Goal: Task Accomplishment & Management: Manage account settings

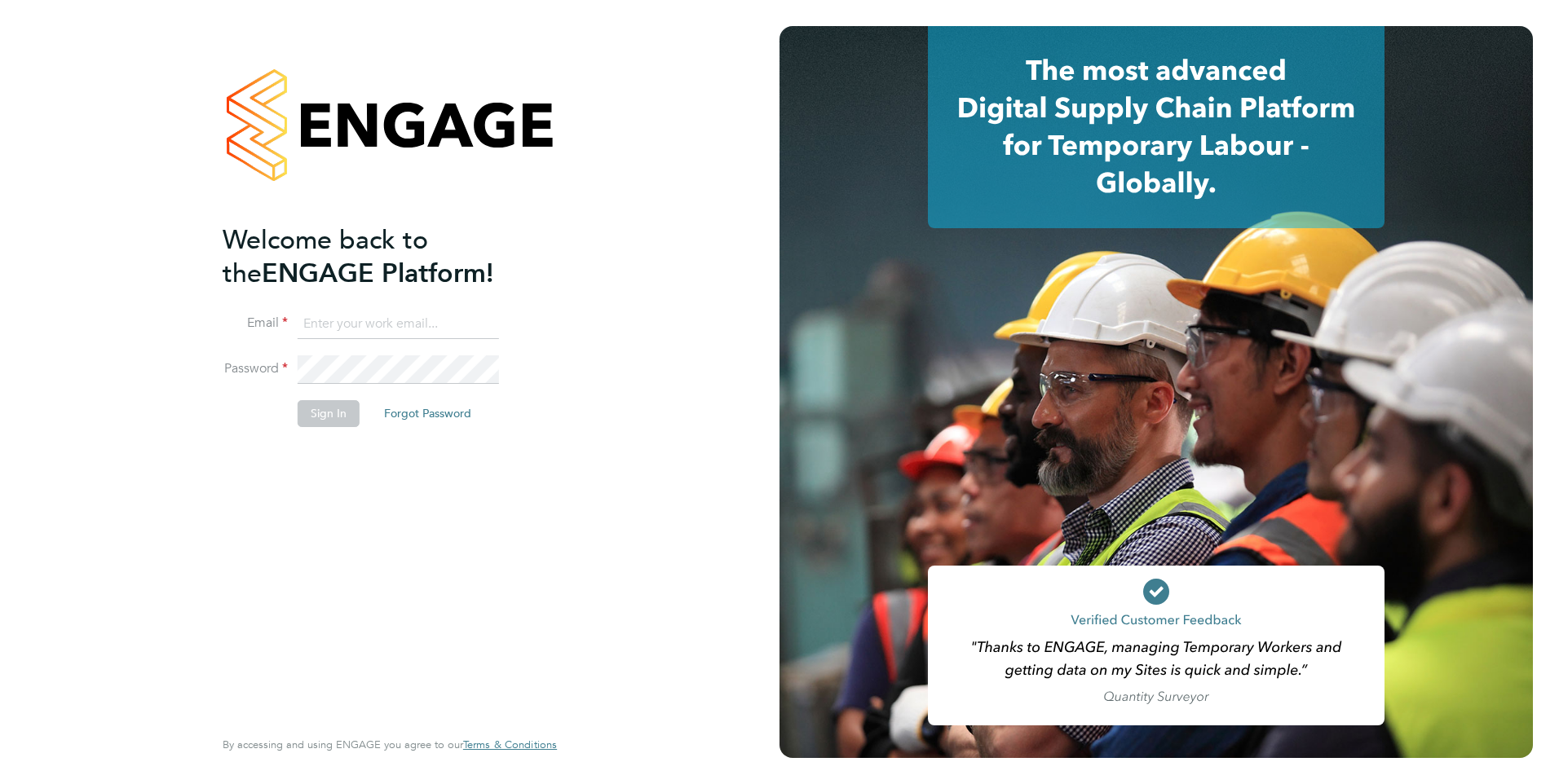
type input "luana@borneltd.com"
click at [334, 419] on button "Sign In" at bounding box center [328, 414] width 62 height 26
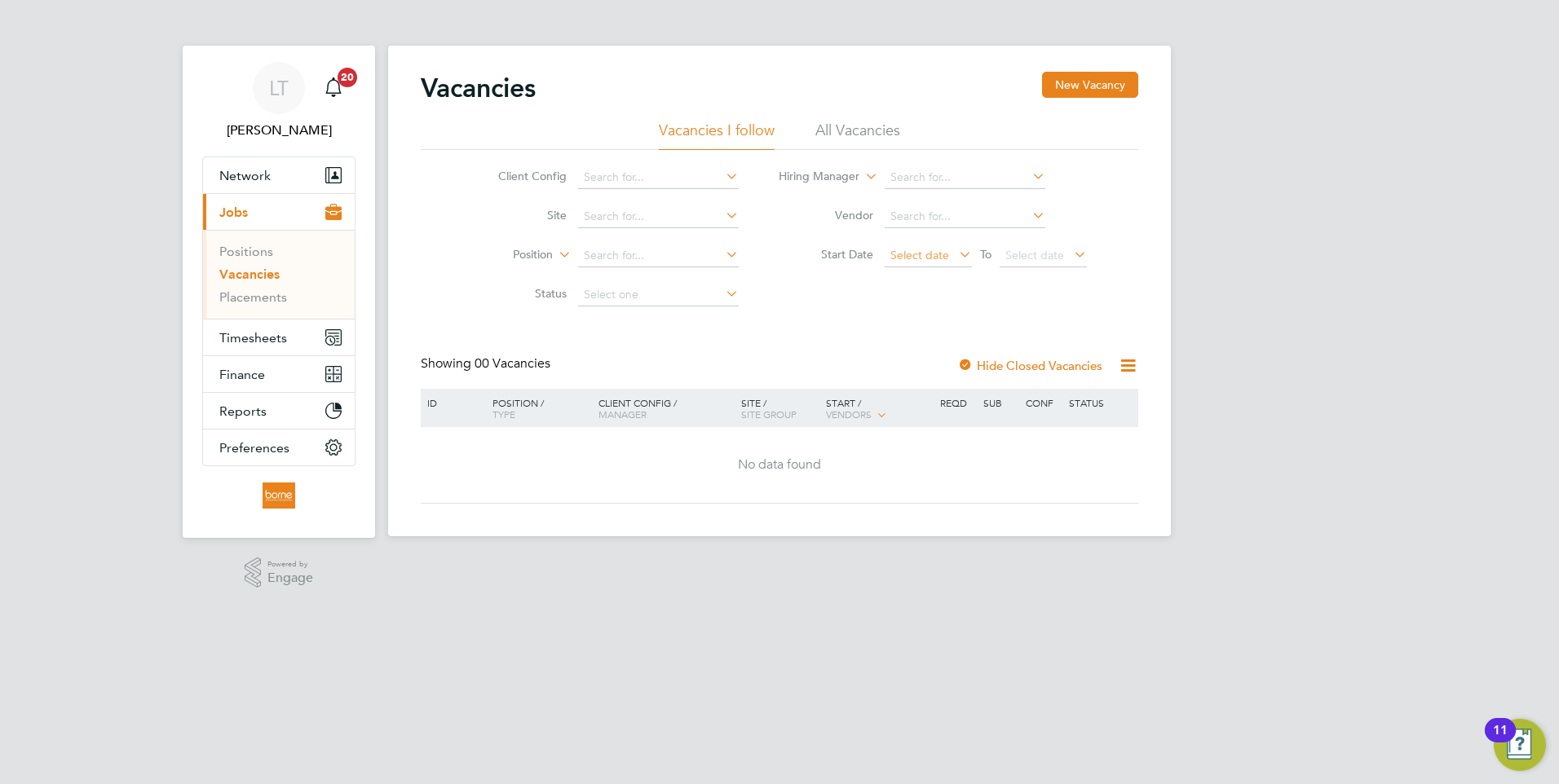
click at [904, 254] on span "Select date" at bounding box center [920, 255] width 59 height 15
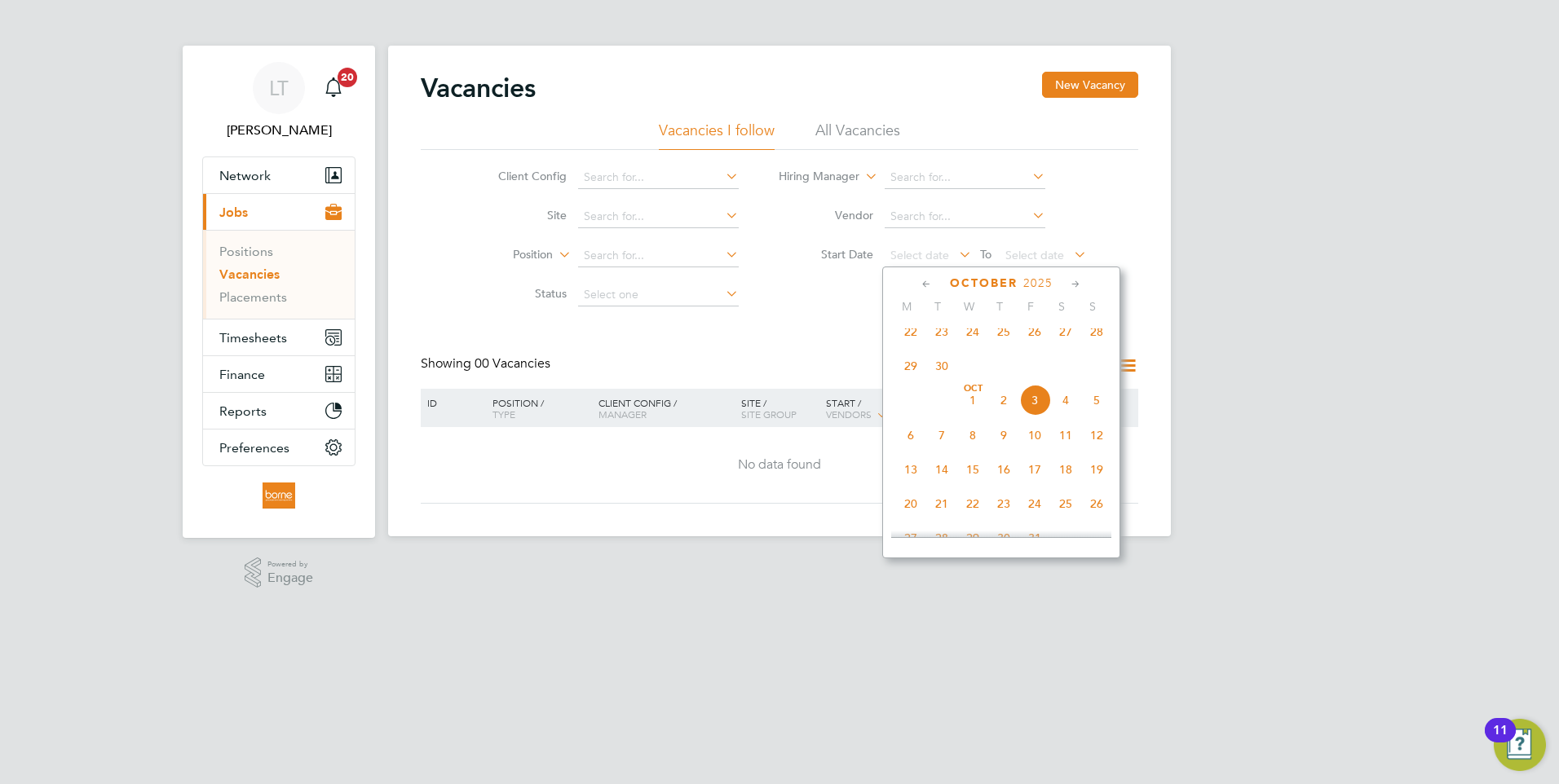
click at [907, 345] on span "22" at bounding box center [911, 332] width 31 height 31
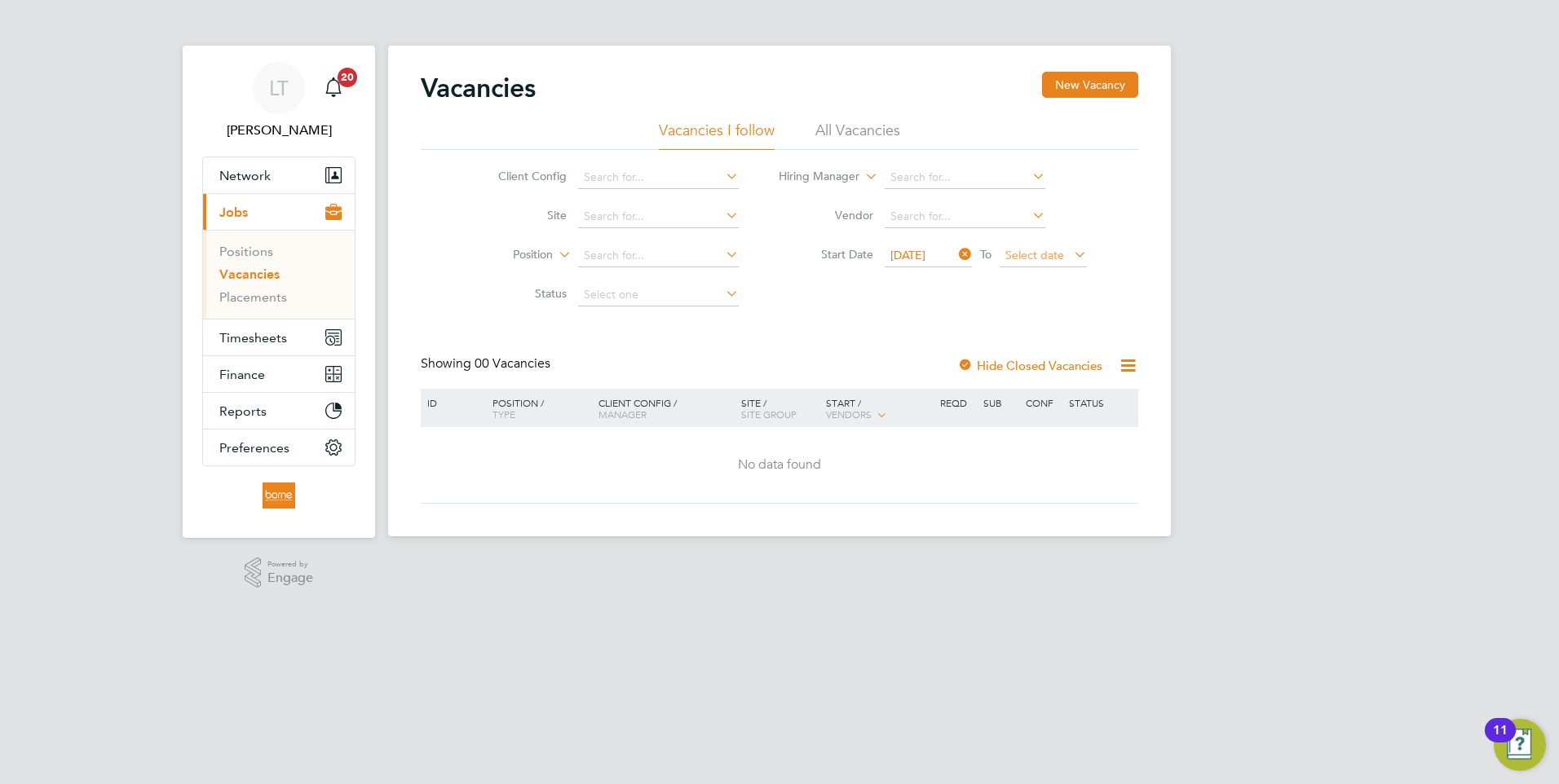
click at [1019, 253] on span "Select date" at bounding box center [1035, 255] width 59 height 15
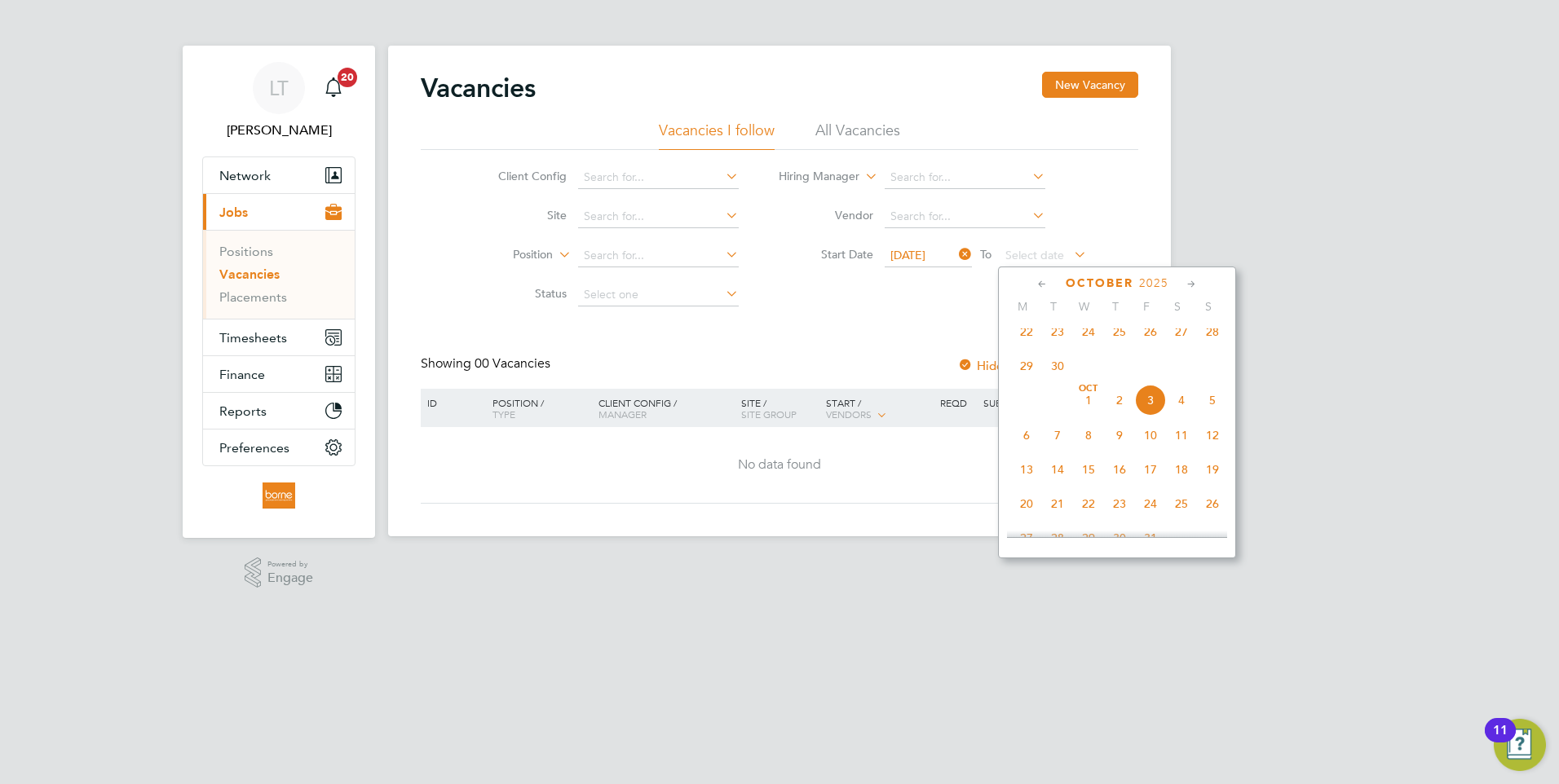
click at [1209, 341] on span "28" at bounding box center [1213, 332] width 31 height 31
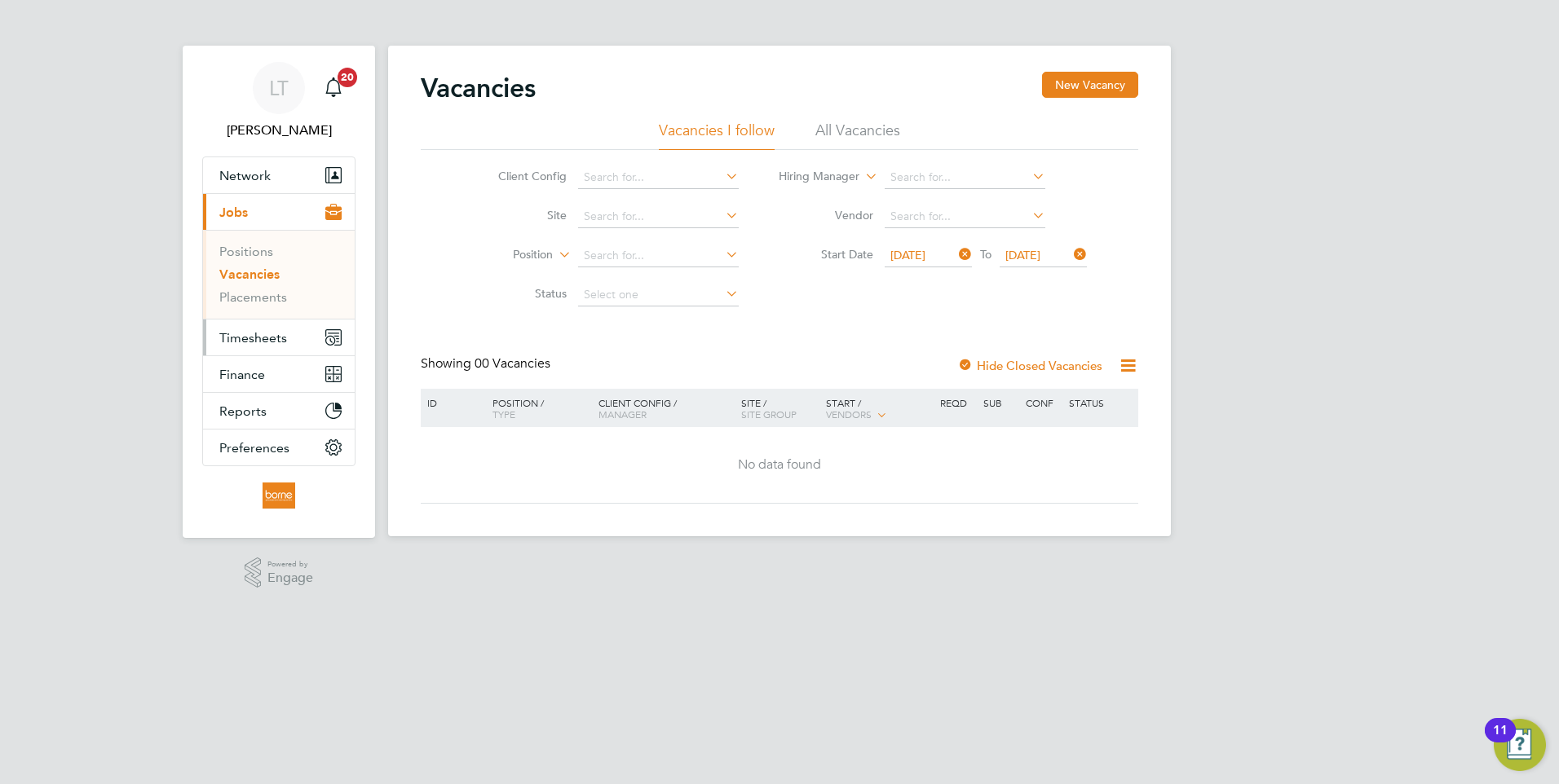
click at [239, 338] on span "Timesheets" at bounding box center [253, 338] width 68 height 16
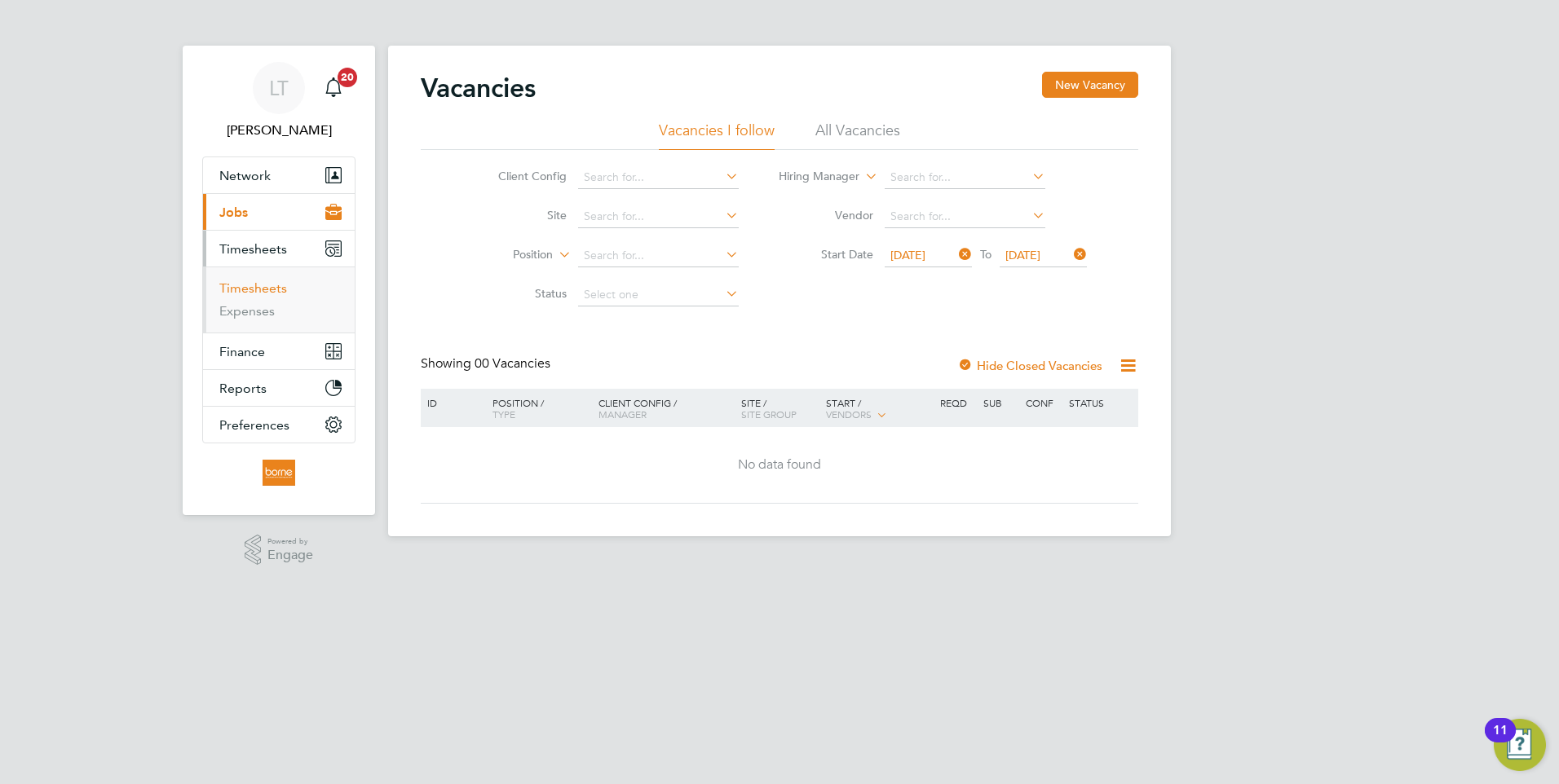
click at [251, 289] on link "Timesheets" at bounding box center [253, 288] width 68 height 16
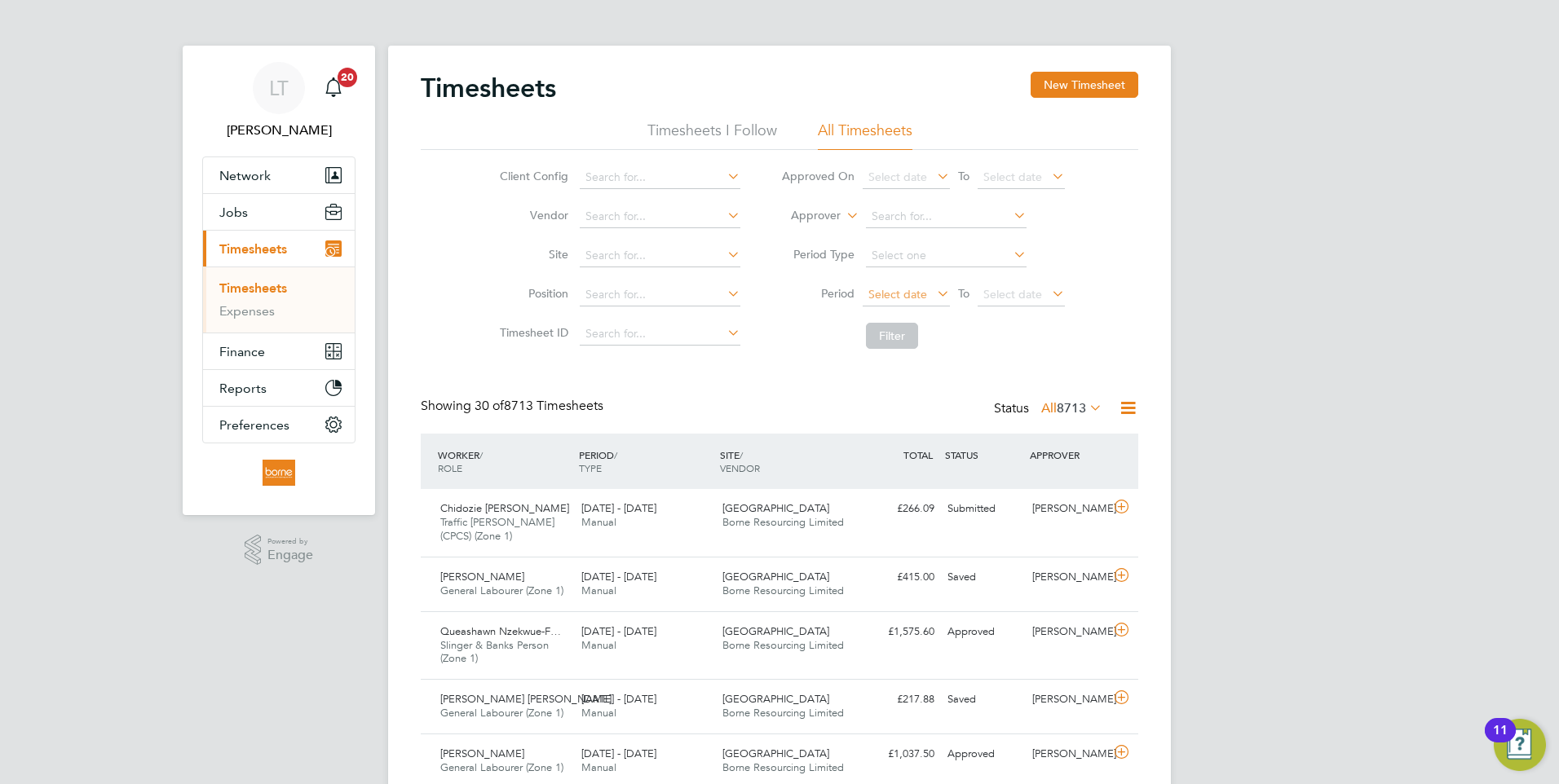
click at [879, 298] on span "Select date" at bounding box center [898, 294] width 59 height 15
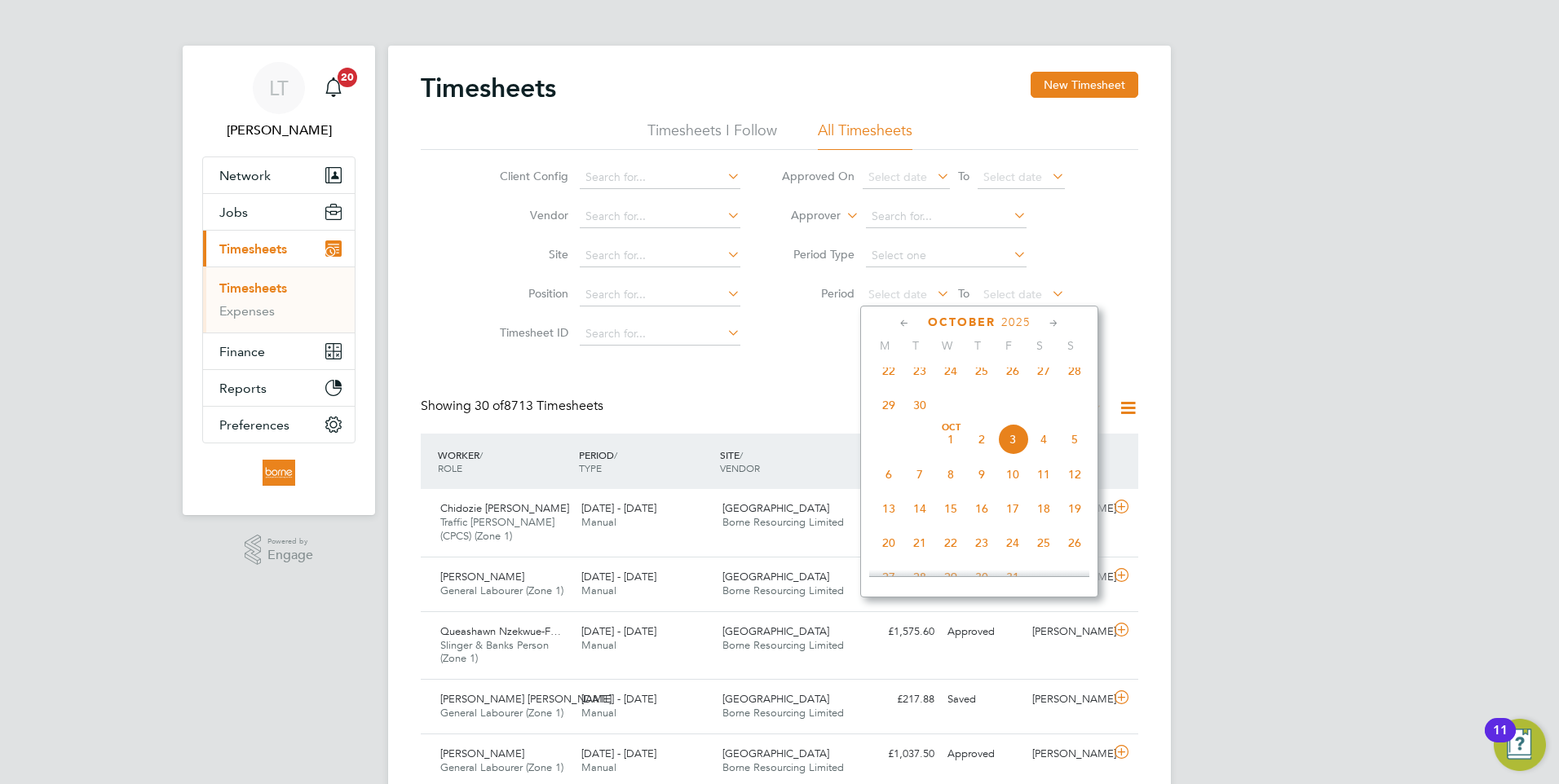
click at [888, 386] on span "22" at bounding box center [889, 371] width 31 height 31
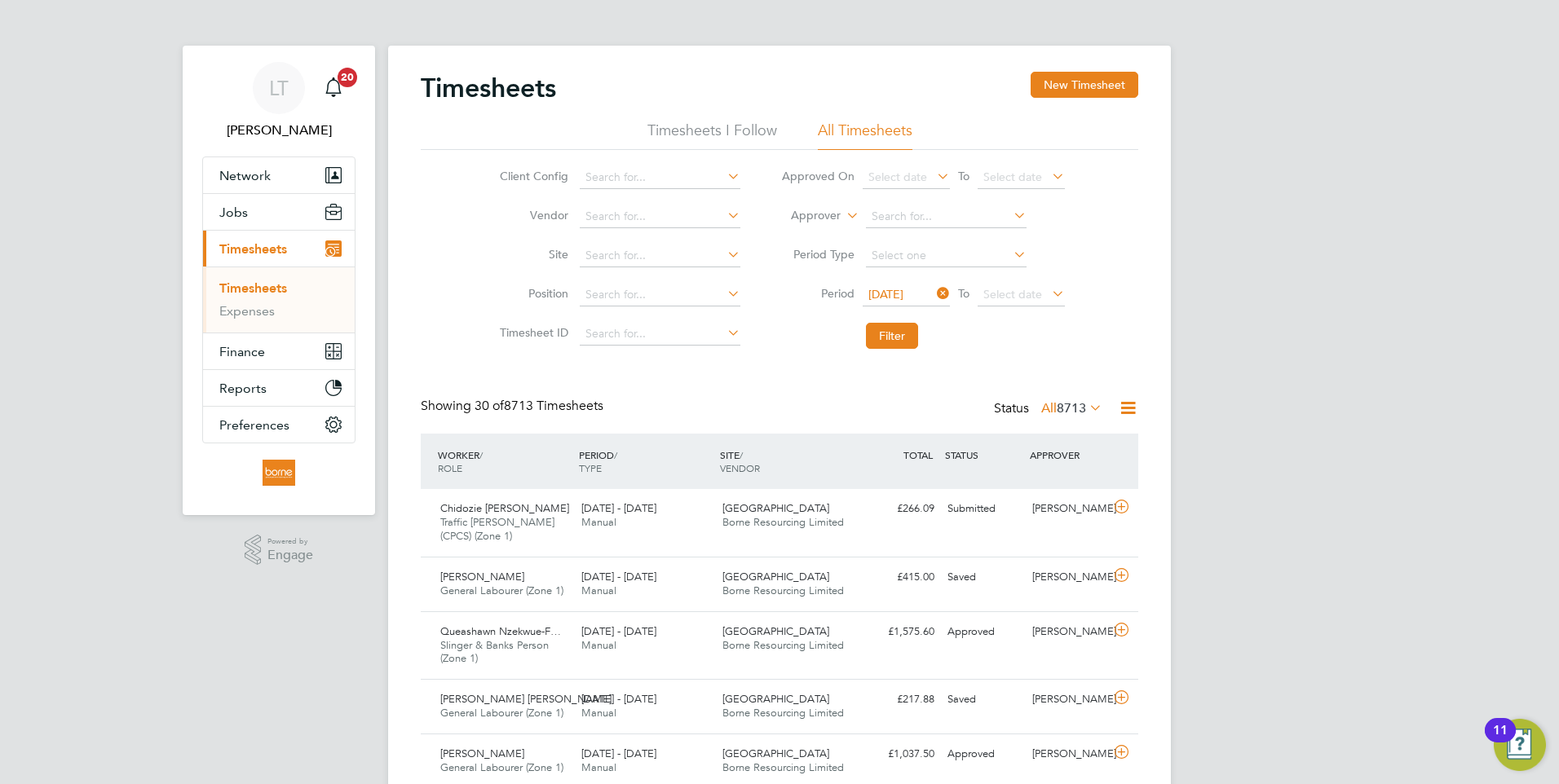
drag, startPoint x: 1038, startPoint y: 292, endPoint x: 1057, endPoint y: 318, distance: 32.2
click at [1038, 291] on span "Select date" at bounding box center [1013, 294] width 59 height 15
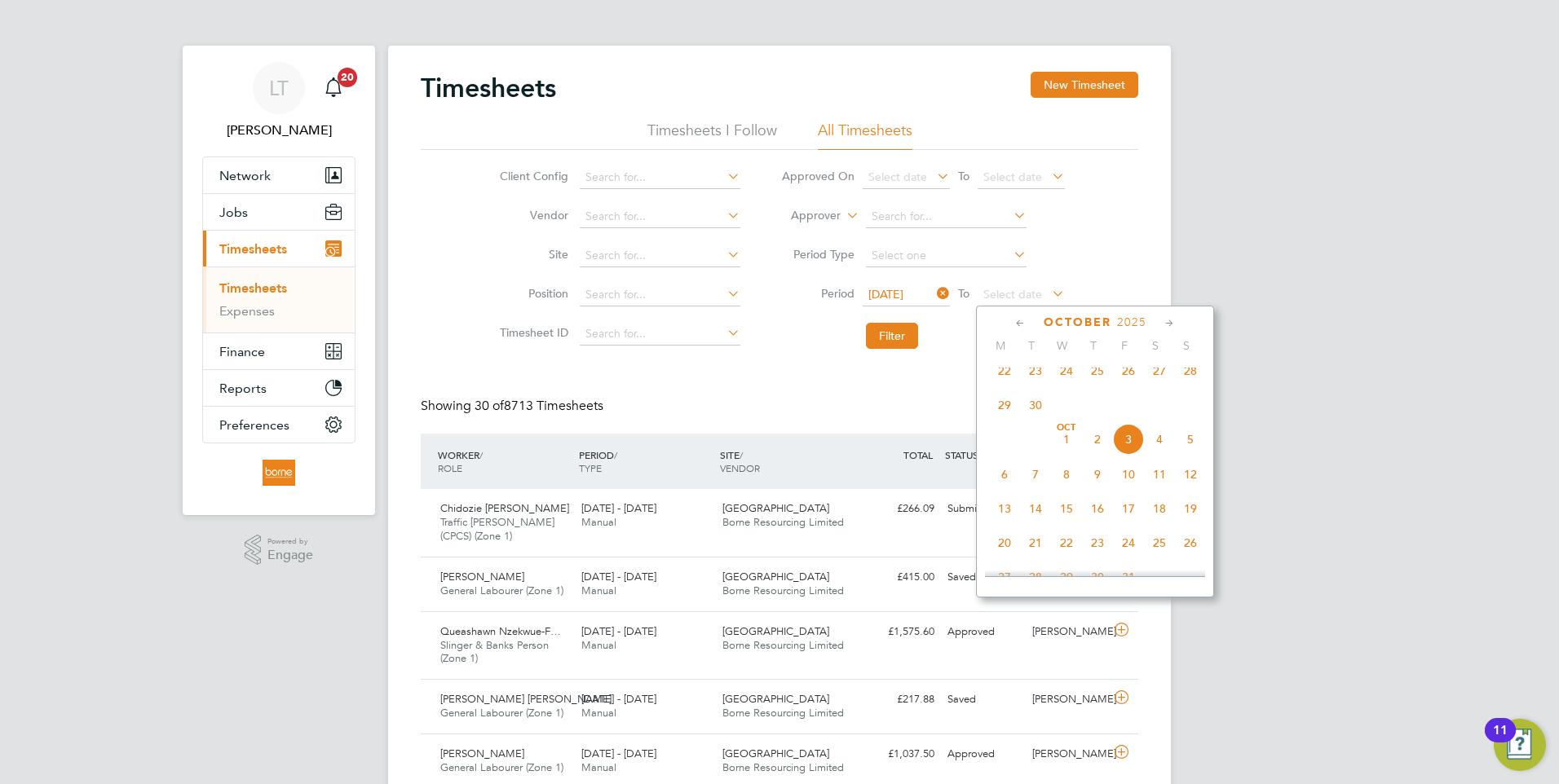
click at [1193, 381] on span "28" at bounding box center [1190, 371] width 31 height 31
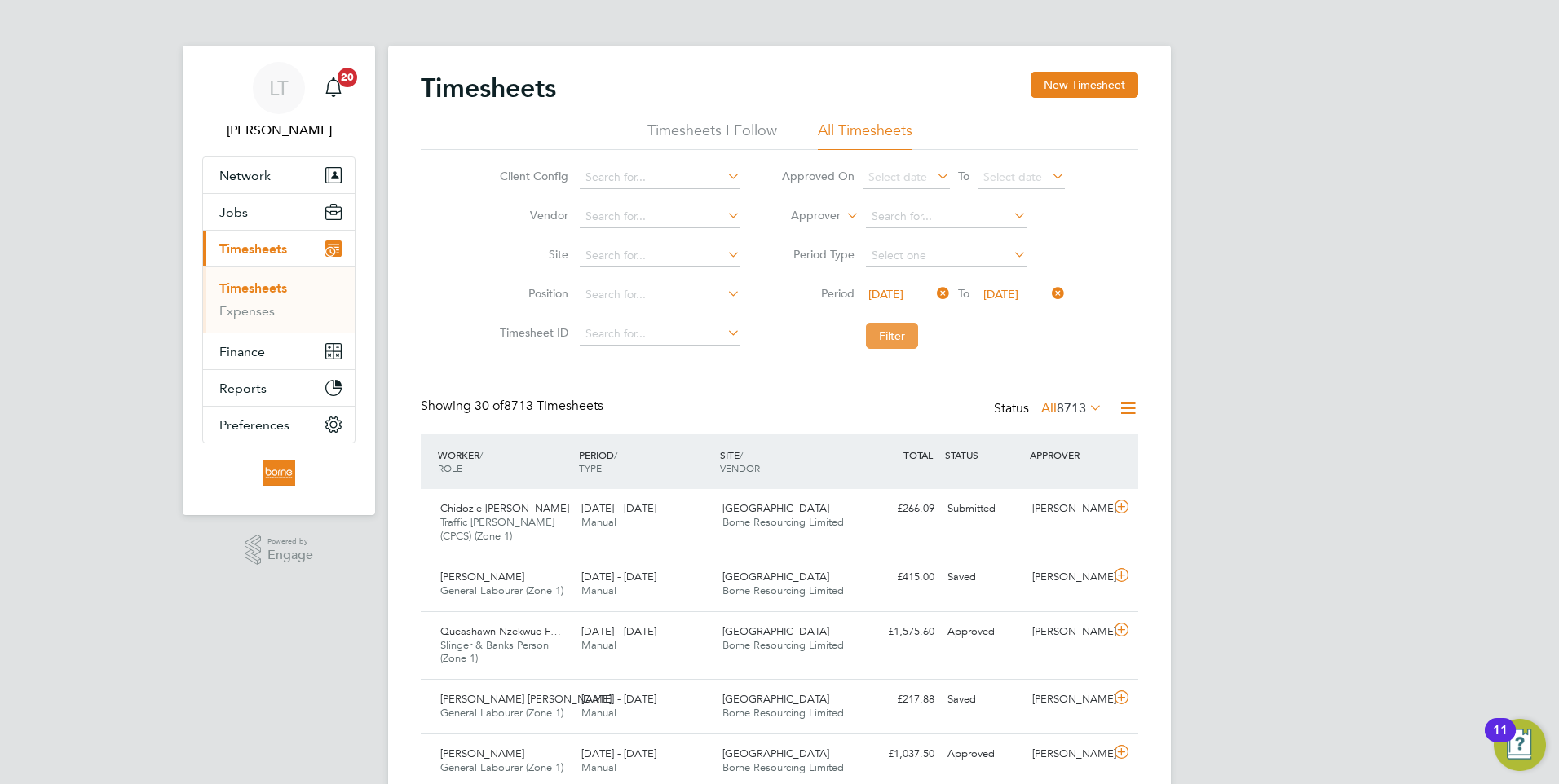
click at [882, 334] on button "Filter" at bounding box center [892, 336] width 53 height 26
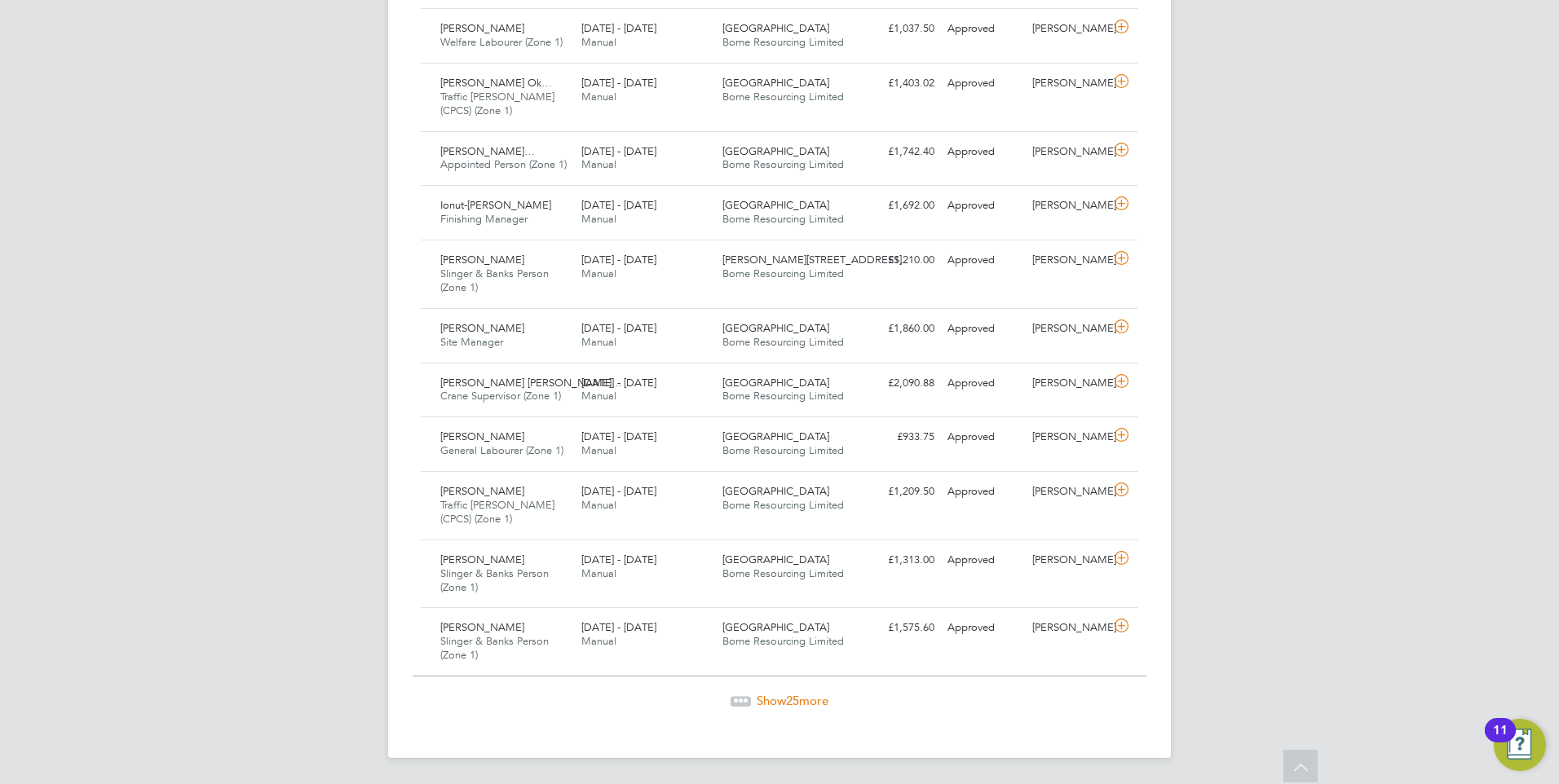
click at [785, 702] on span "Show 25 more" at bounding box center [792, 700] width 72 height 16
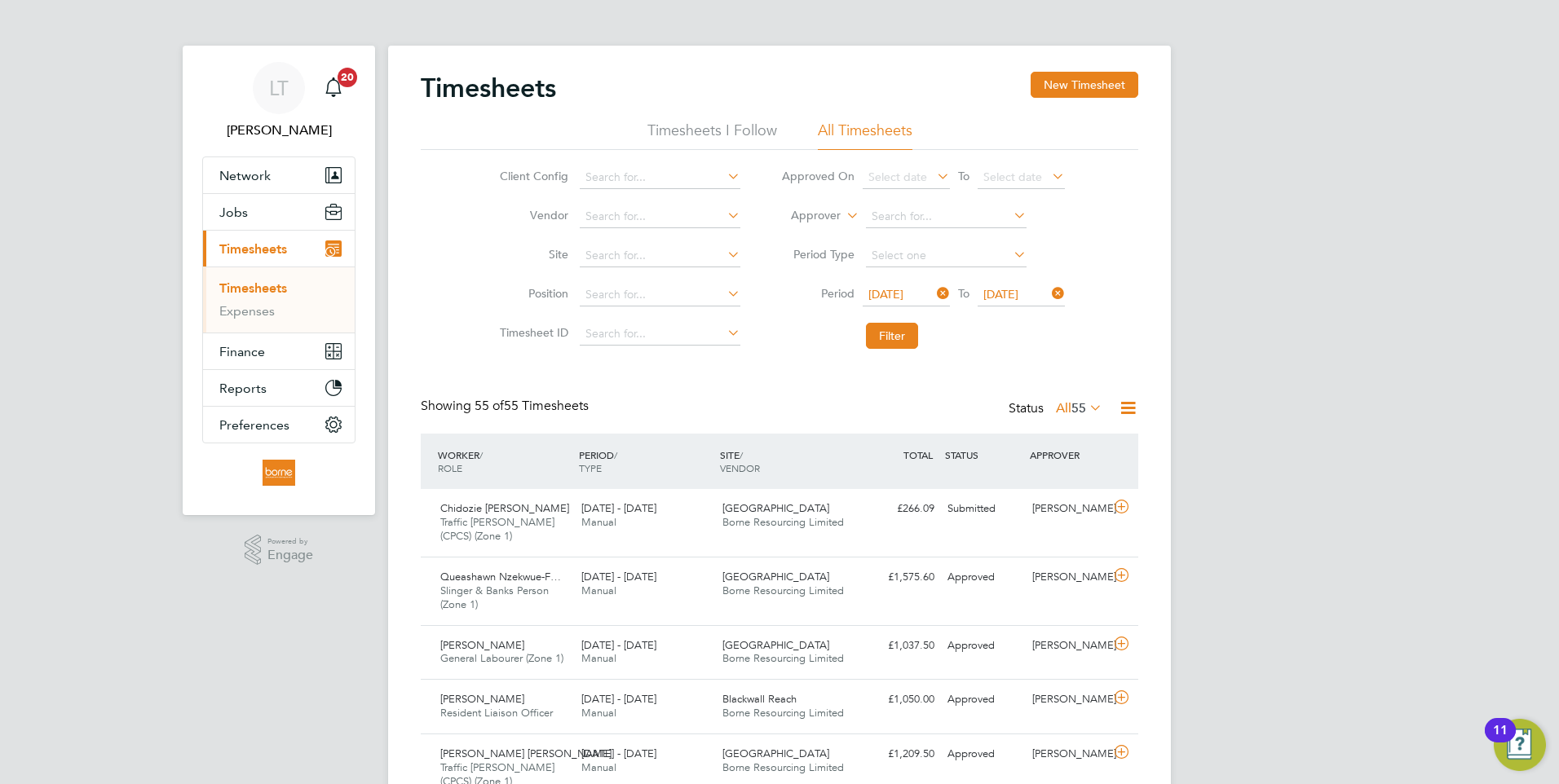
click at [1131, 412] on icon at bounding box center [1128, 408] width 21 height 21
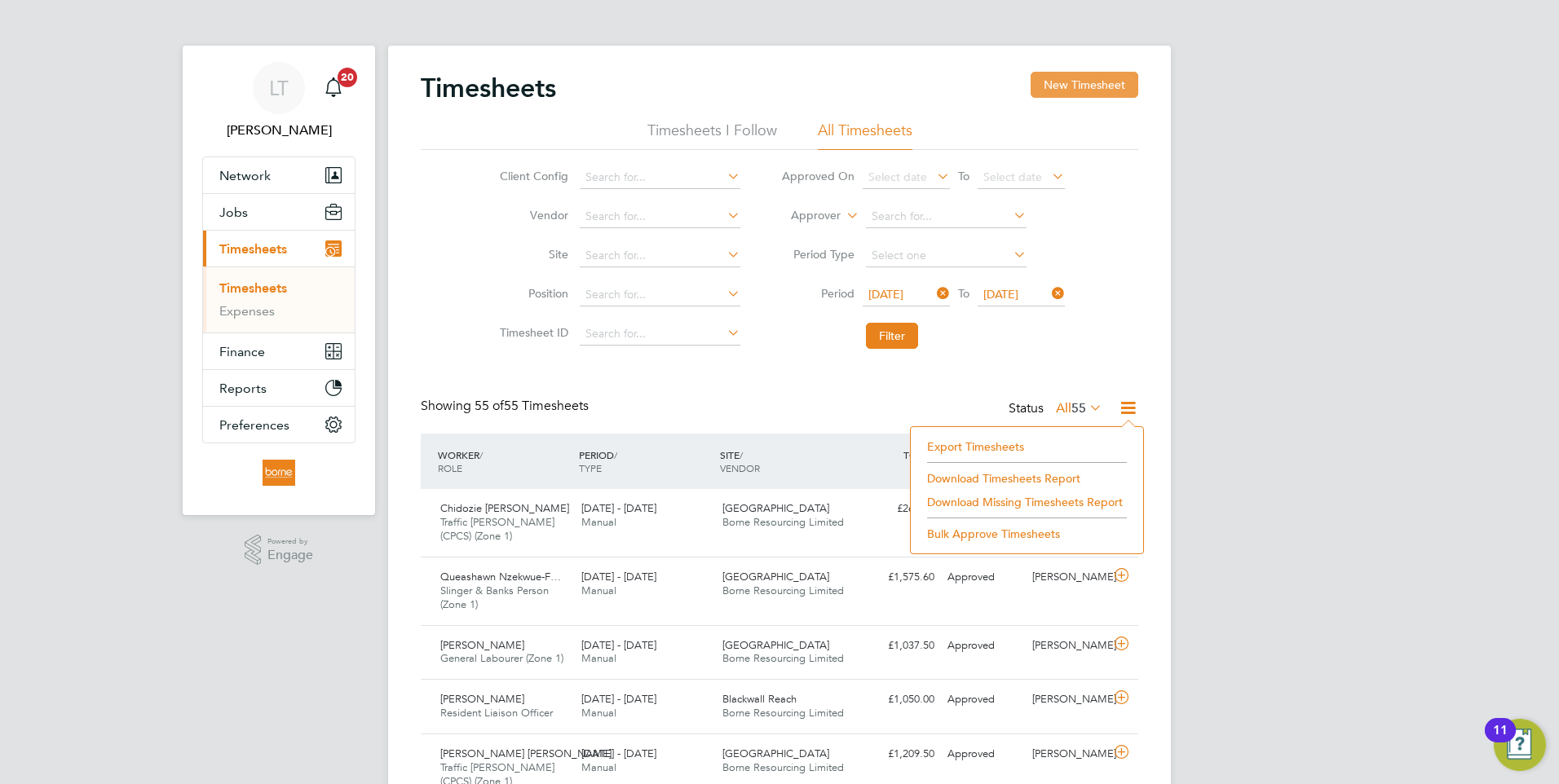
click at [1066, 84] on button "New Timesheet" at bounding box center [1084, 84] width 108 height 26
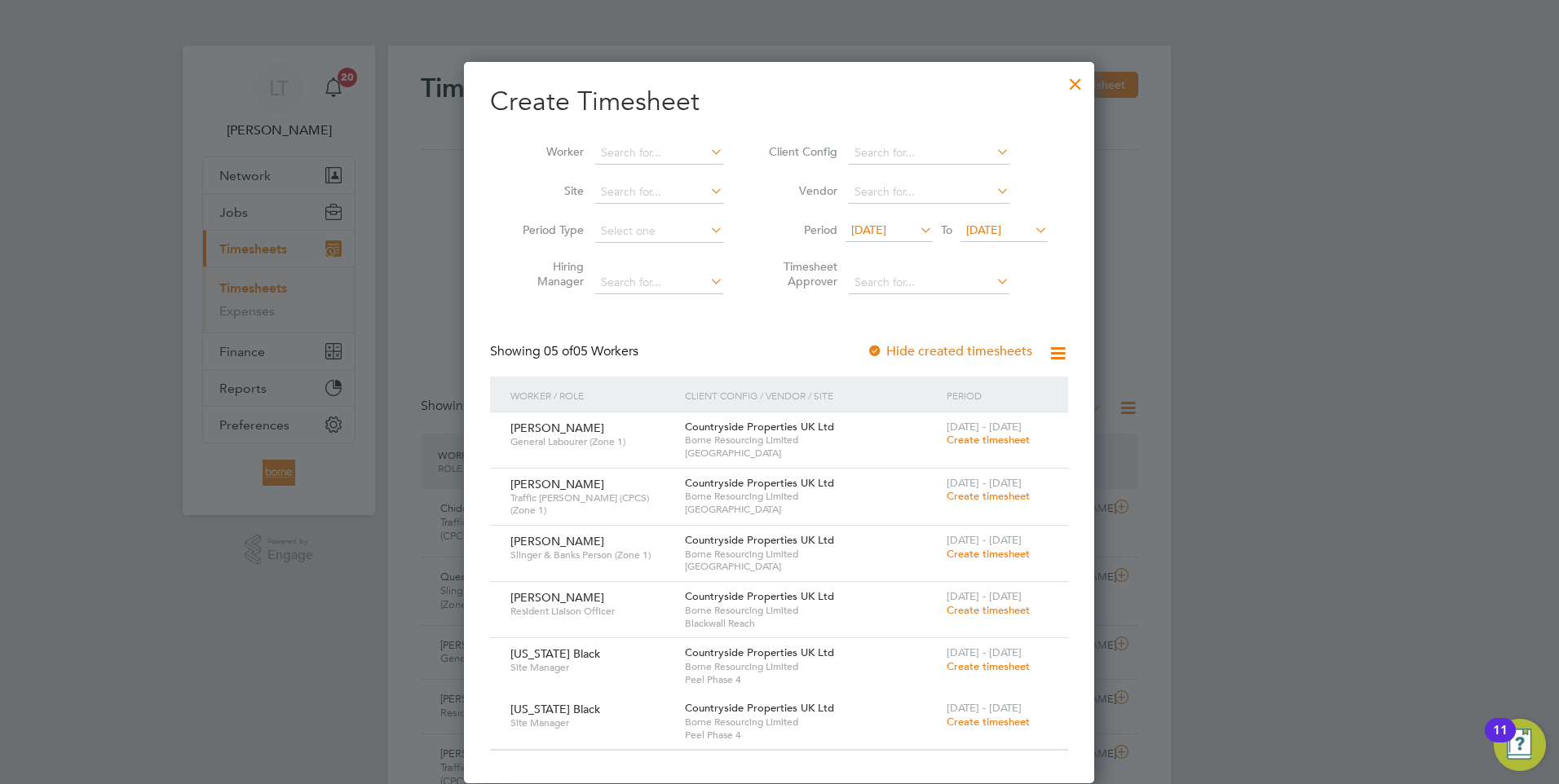
click at [1032, 233] on icon at bounding box center [1032, 230] width 0 height 22
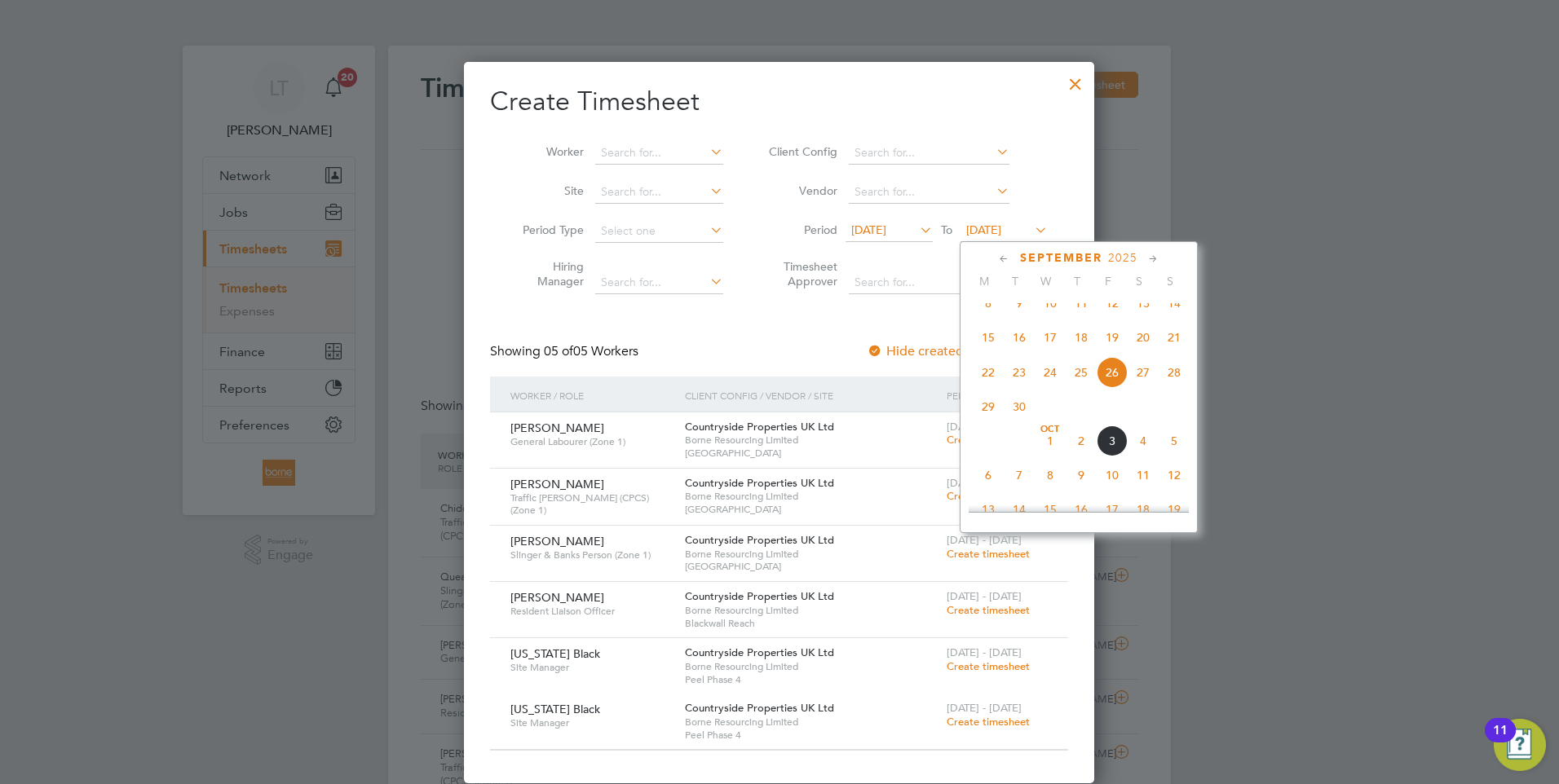
click at [1170, 388] on span "28" at bounding box center [1174, 372] width 31 height 31
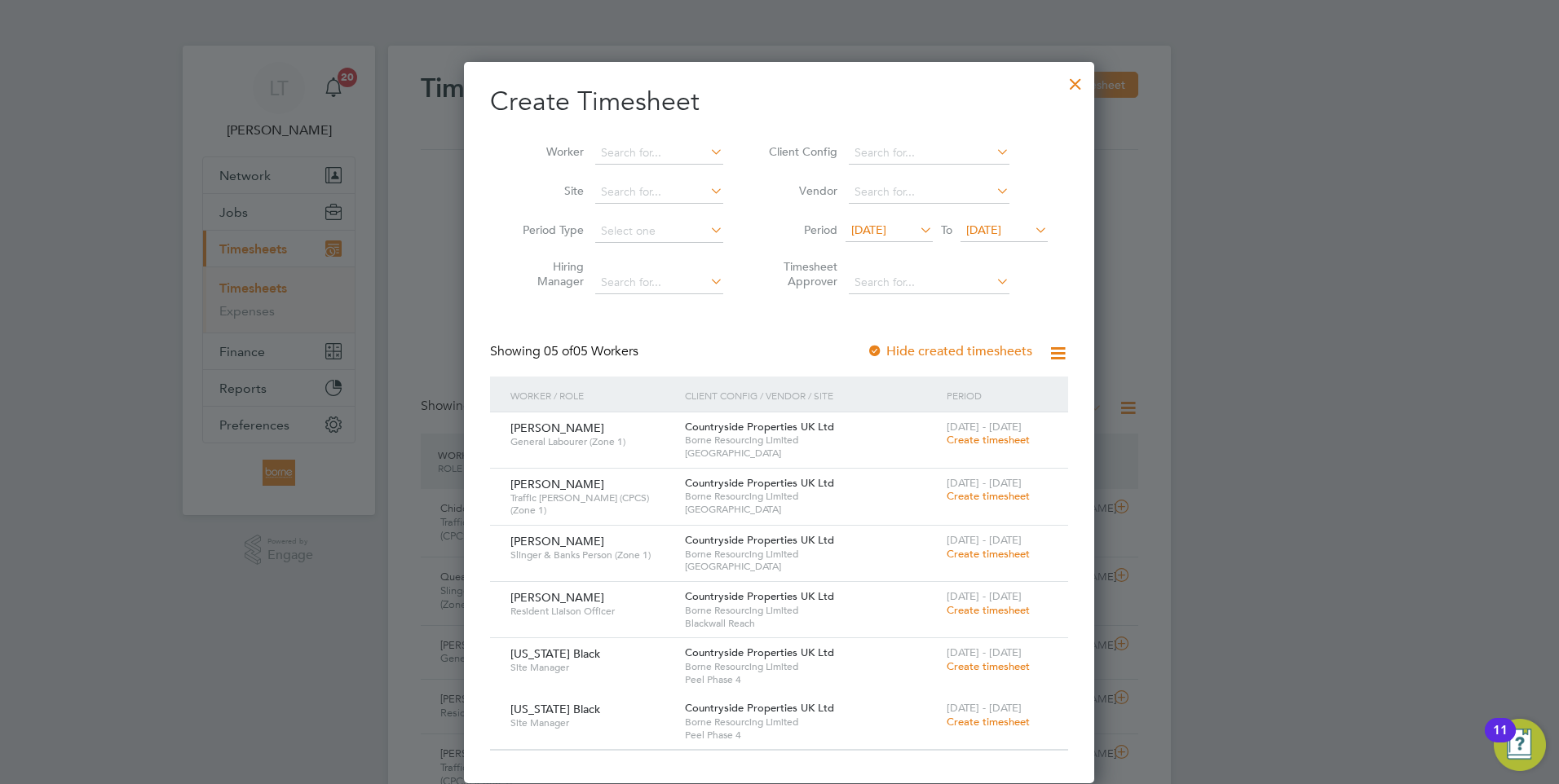
click at [974, 667] on span "Create timesheet" at bounding box center [988, 666] width 84 height 14
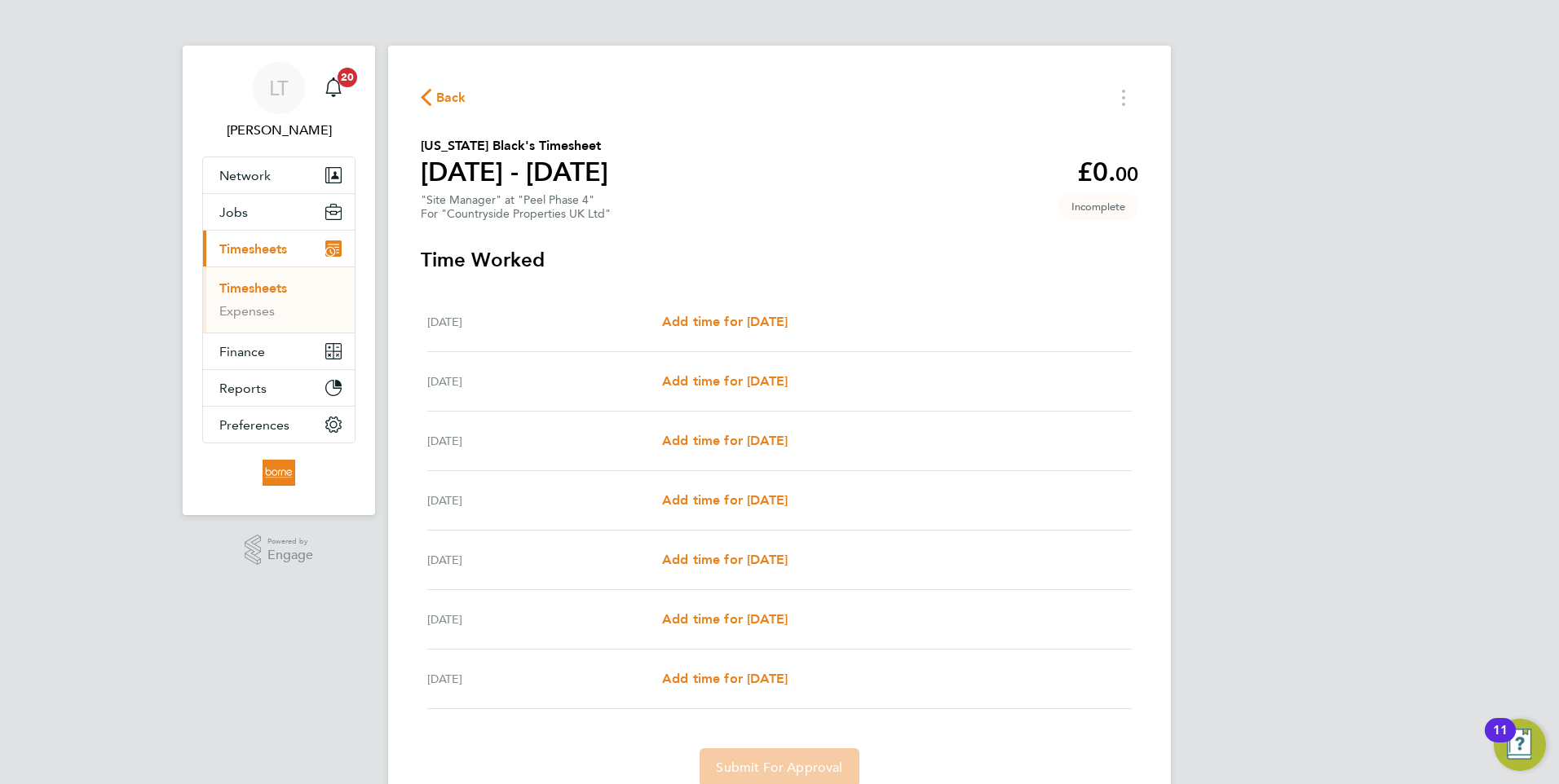
scroll to position [68, 0]
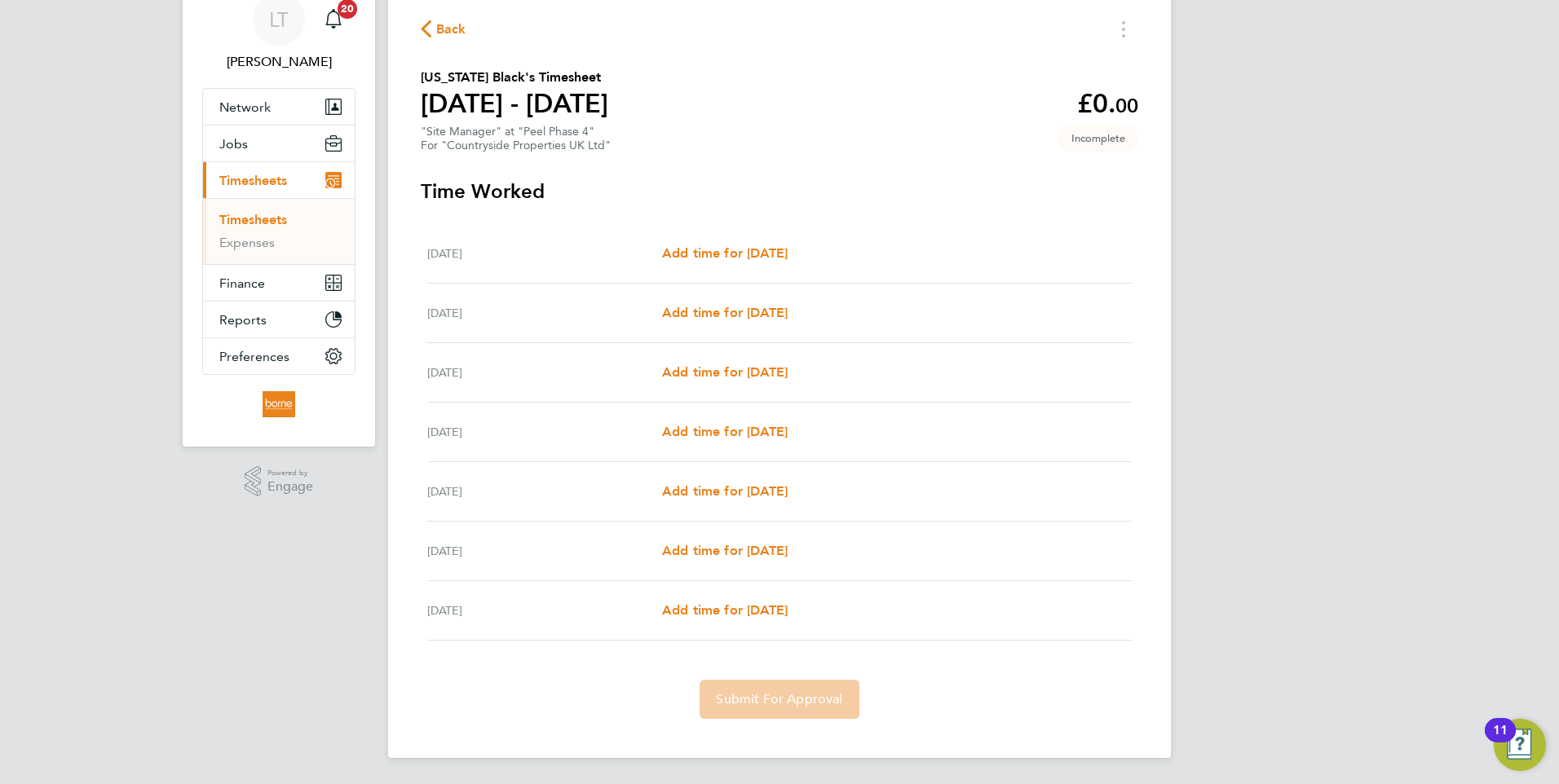
click at [434, 29] on span "Back" at bounding box center [443, 28] width 46 height 16
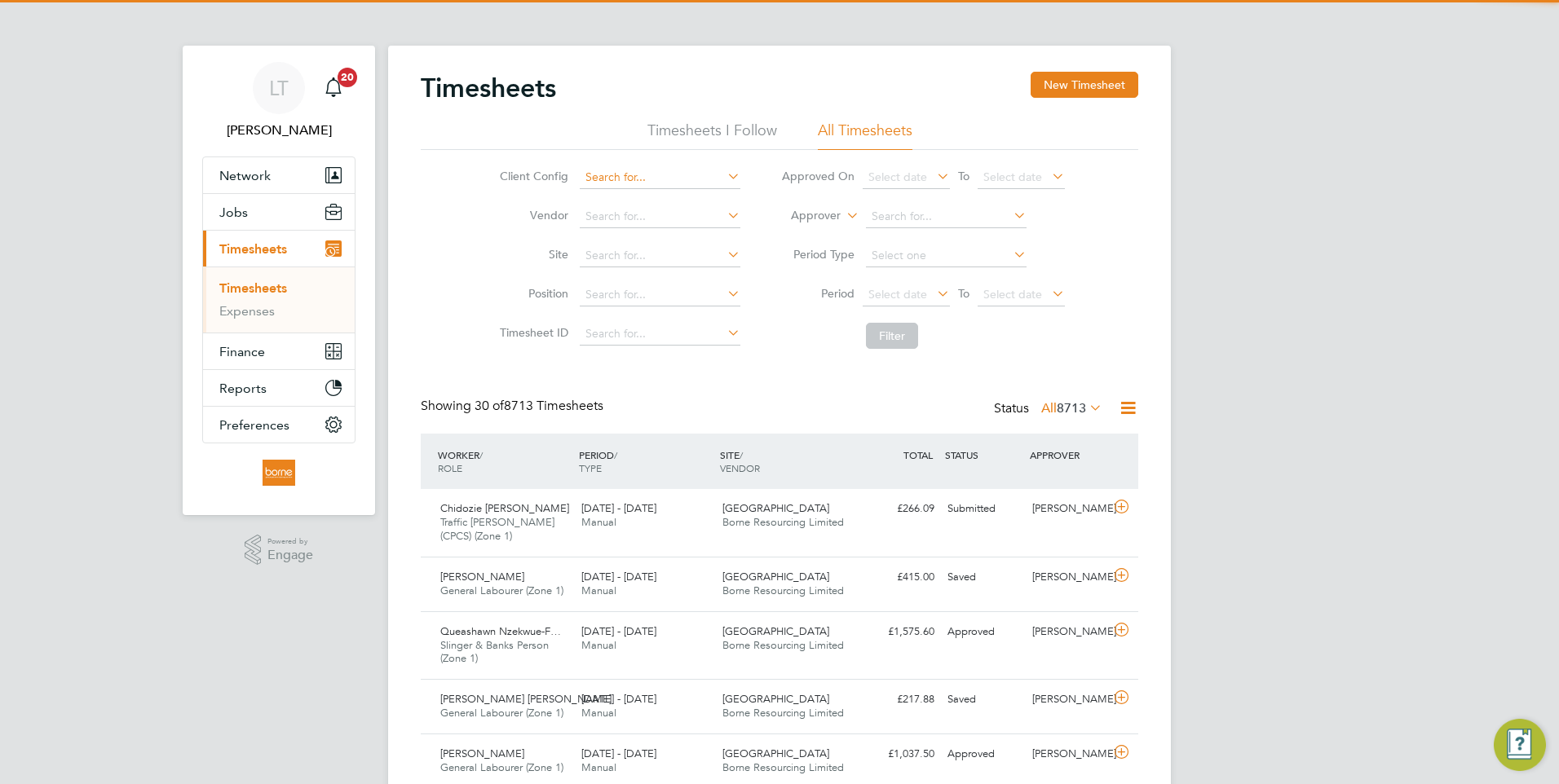
scroll to position [8, 8]
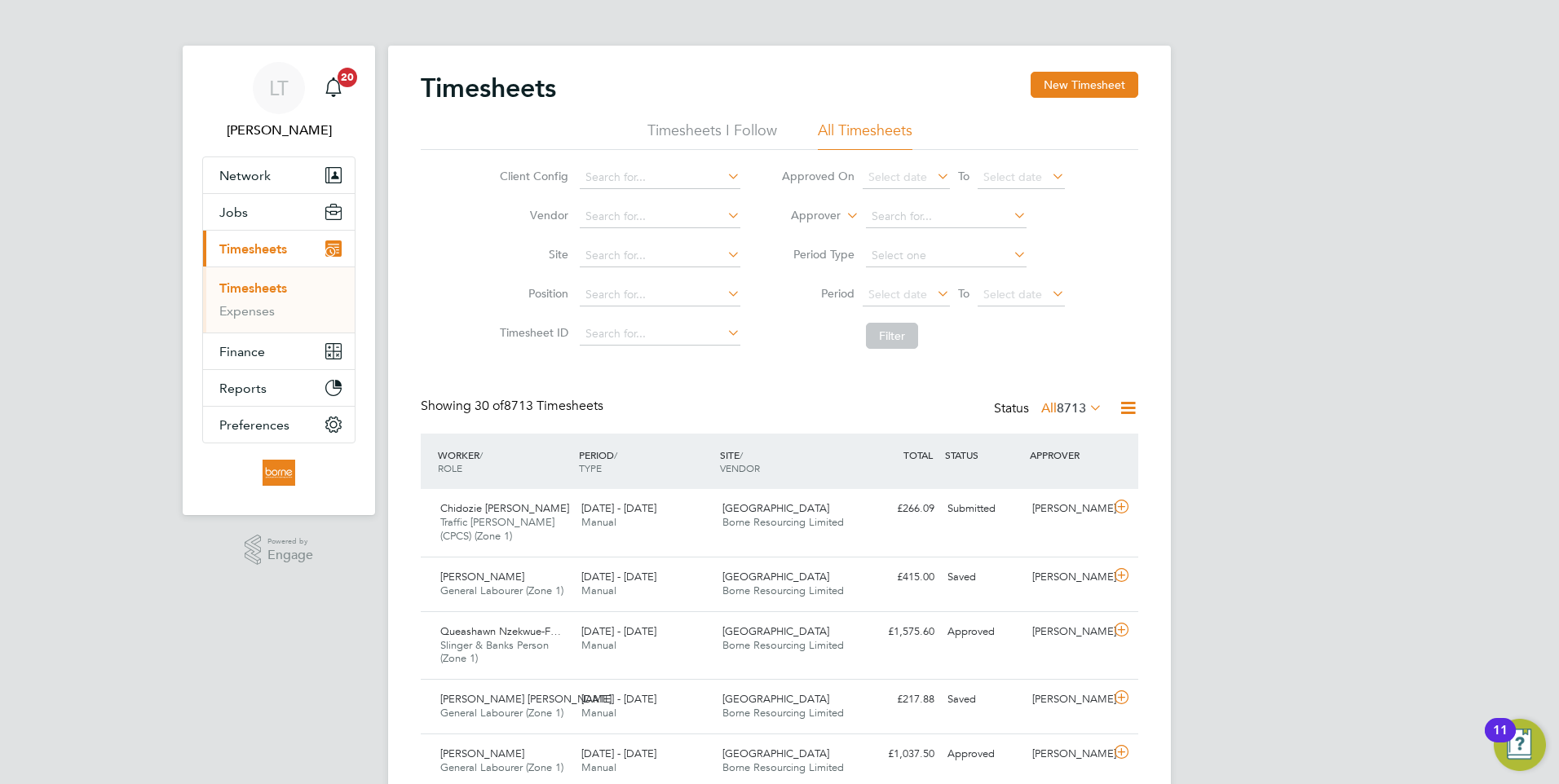
drag, startPoint x: 1069, startPoint y: 84, endPoint x: 1069, endPoint y: 136, distance: 52.0
click at [1069, 83] on button "New Timesheet" at bounding box center [1084, 84] width 108 height 26
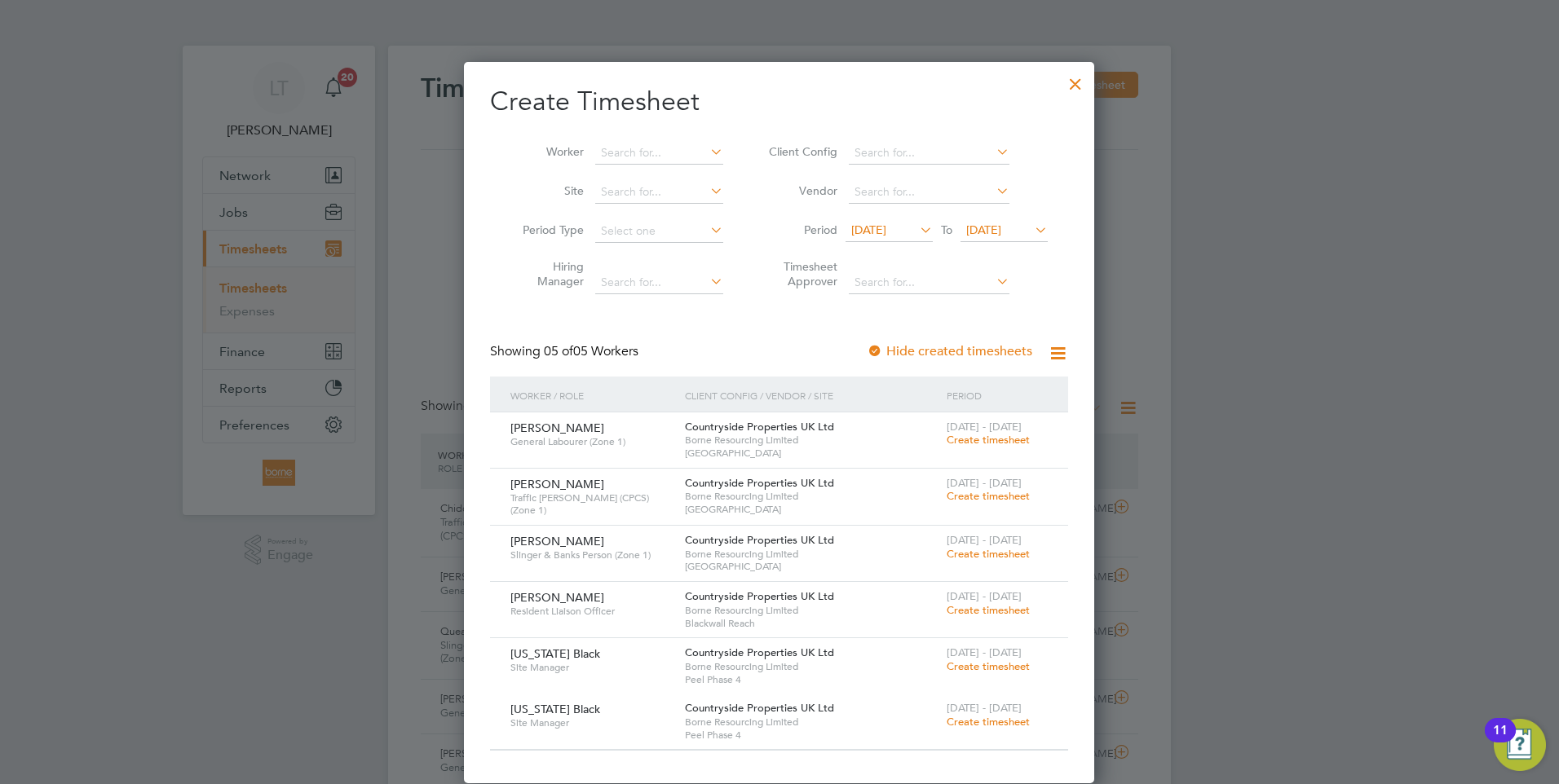
click at [1032, 232] on icon at bounding box center [1032, 230] width 0 height 22
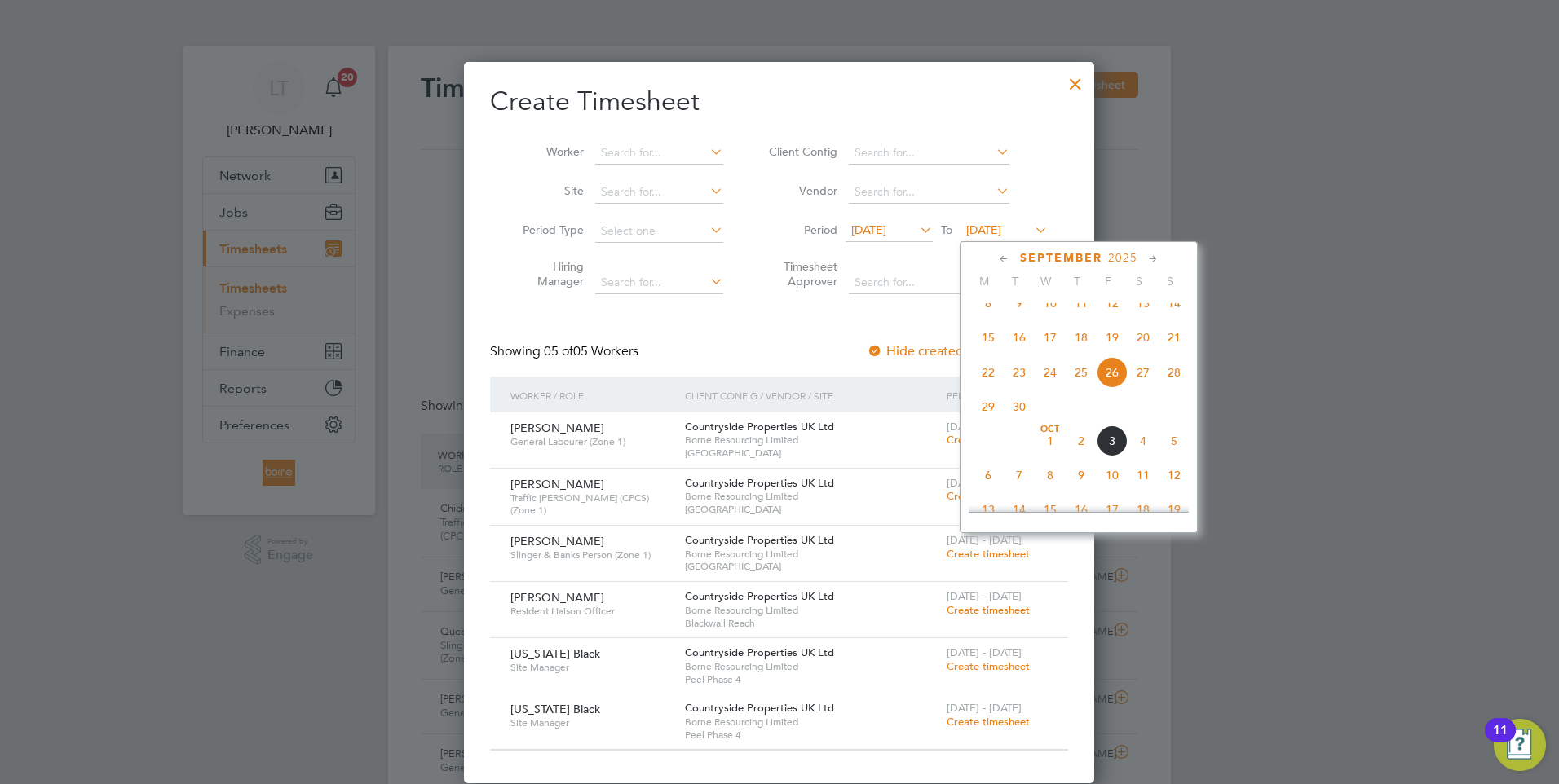
click at [988, 388] on span "22" at bounding box center [988, 372] width 31 height 31
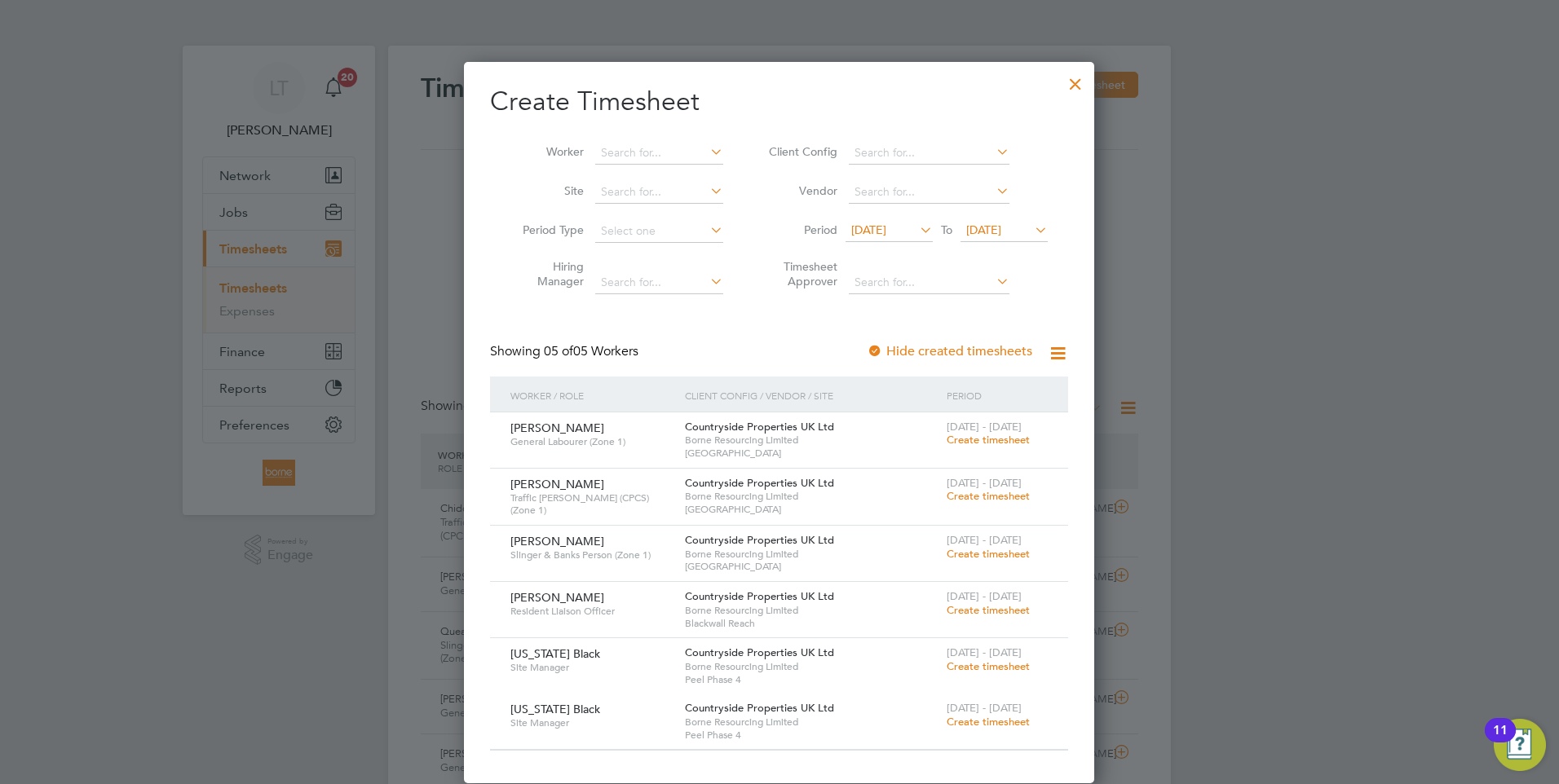
click at [916, 227] on icon at bounding box center [916, 230] width 0 height 22
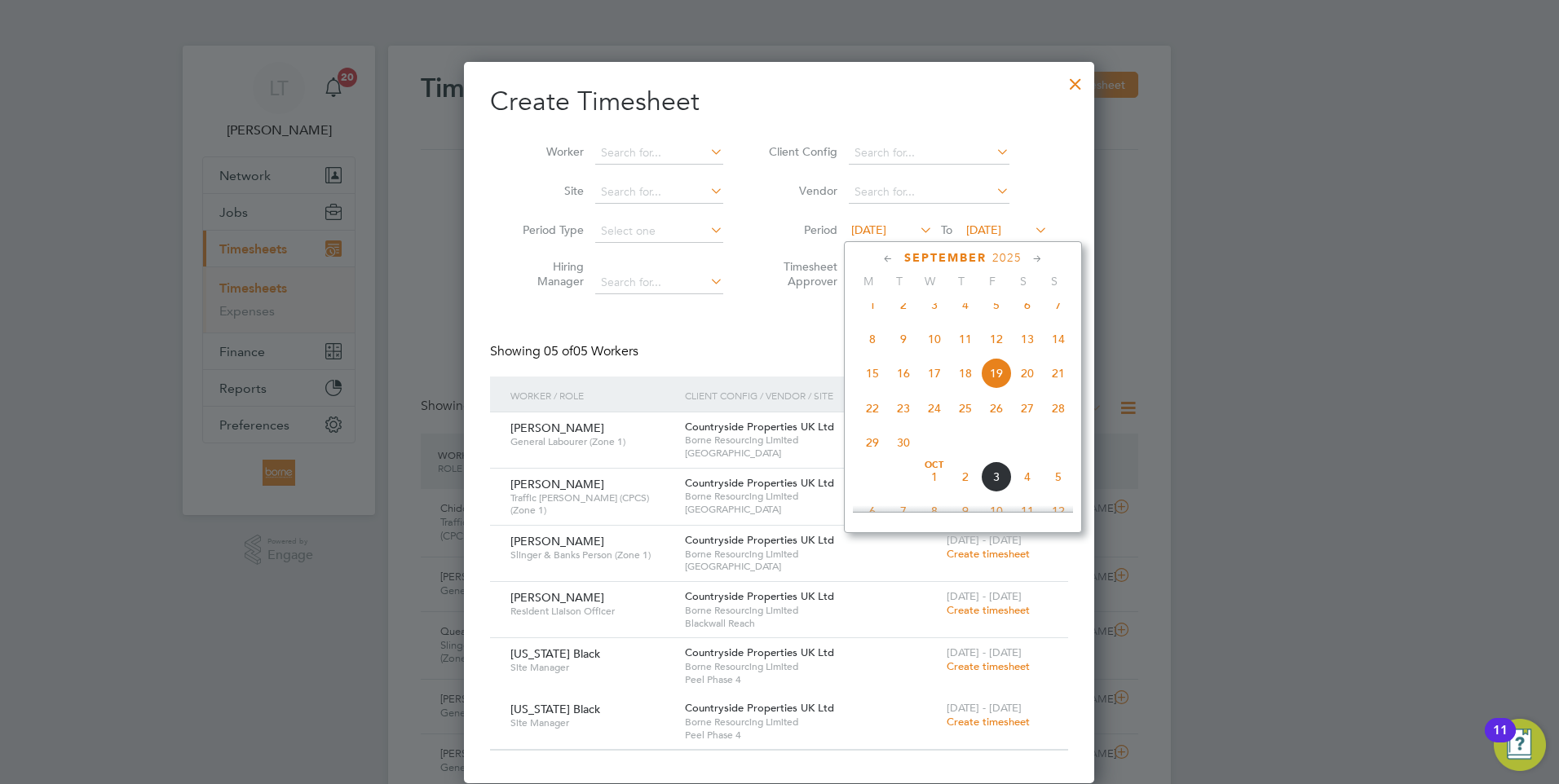
click at [871, 423] on span "22" at bounding box center [872, 408] width 31 height 31
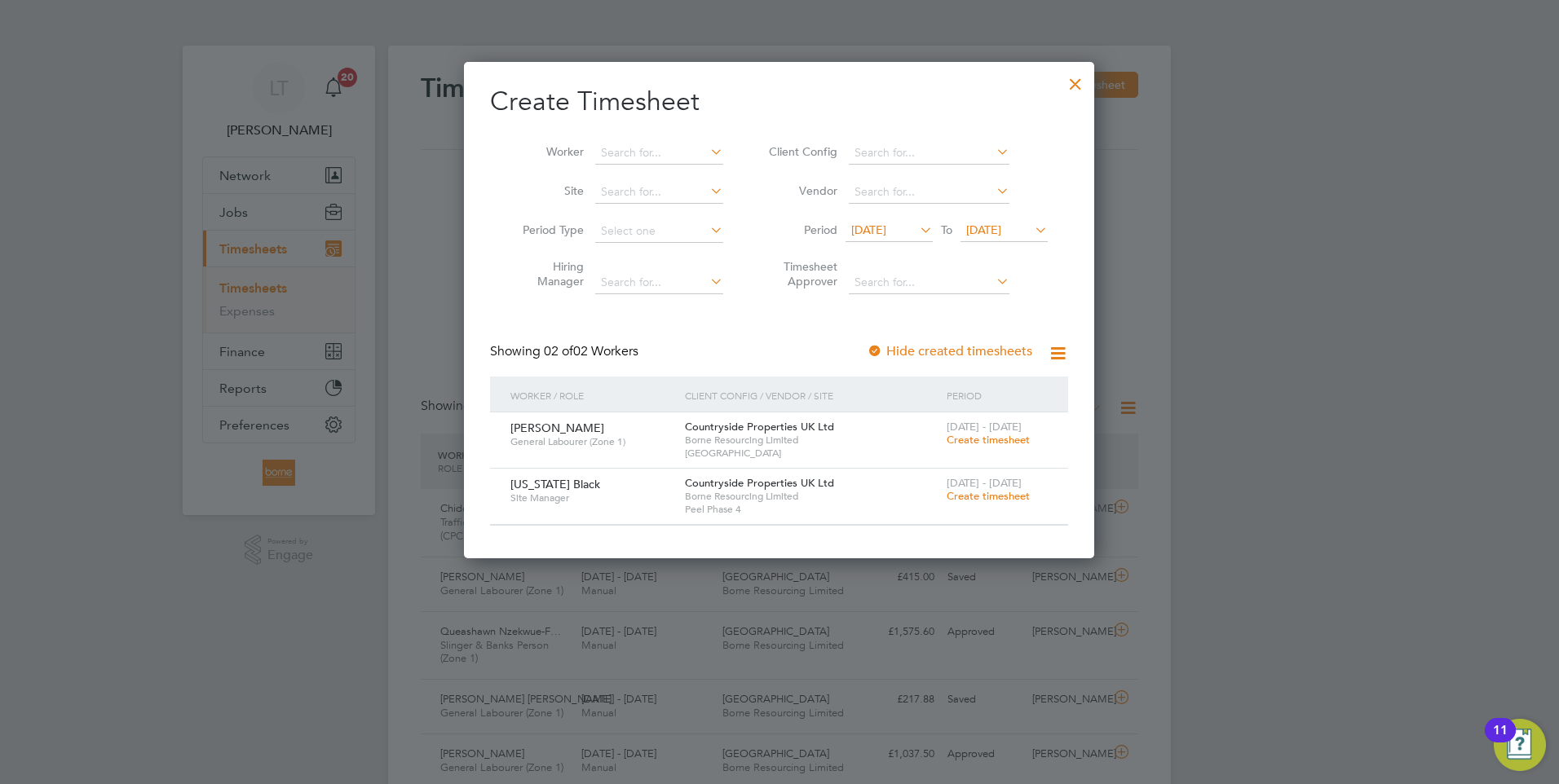
click at [1001, 230] on span "[DATE]" at bounding box center [983, 229] width 35 height 15
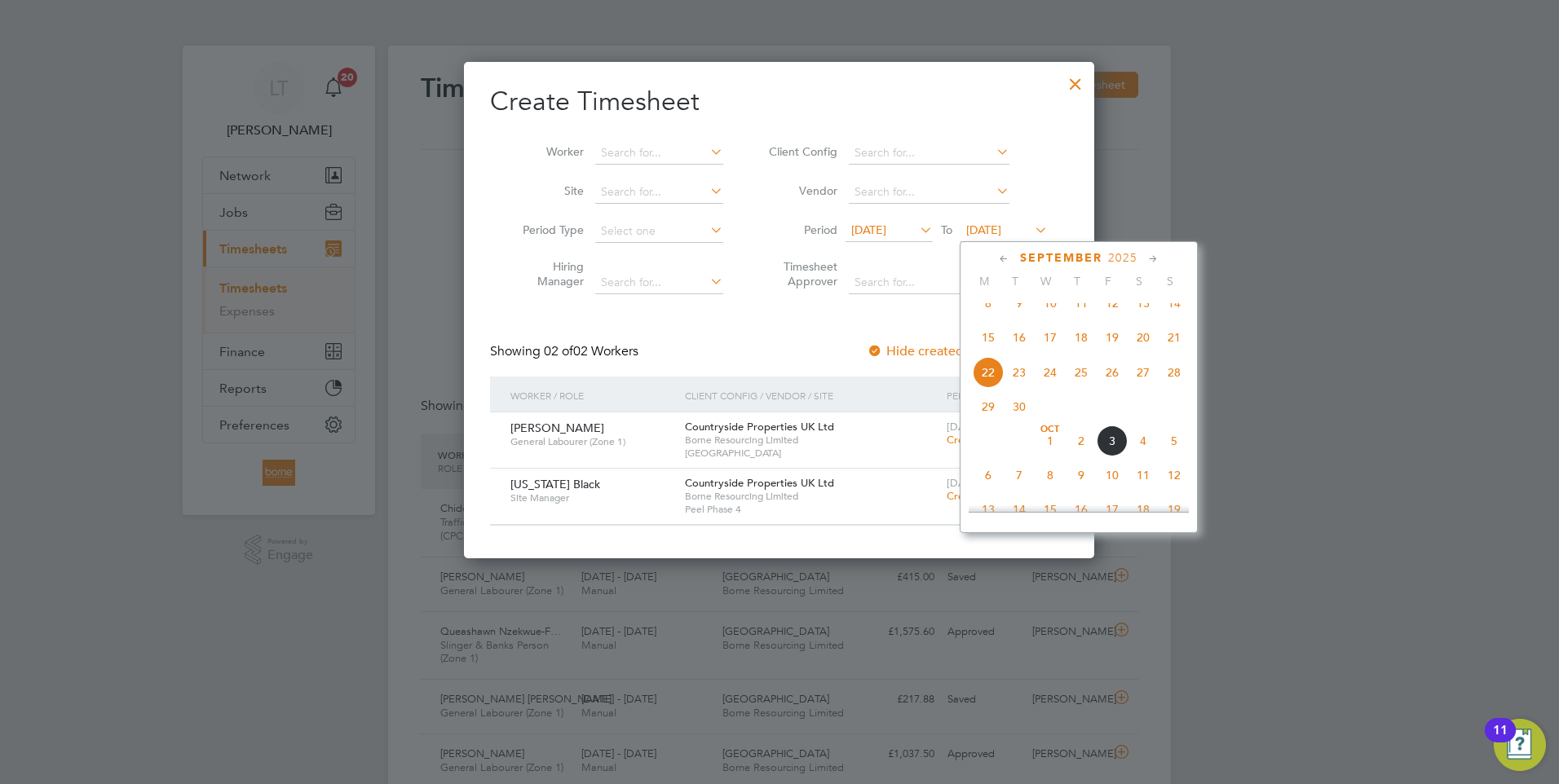
click at [1165, 386] on span "28" at bounding box center [1174, 372] width 31 height 31
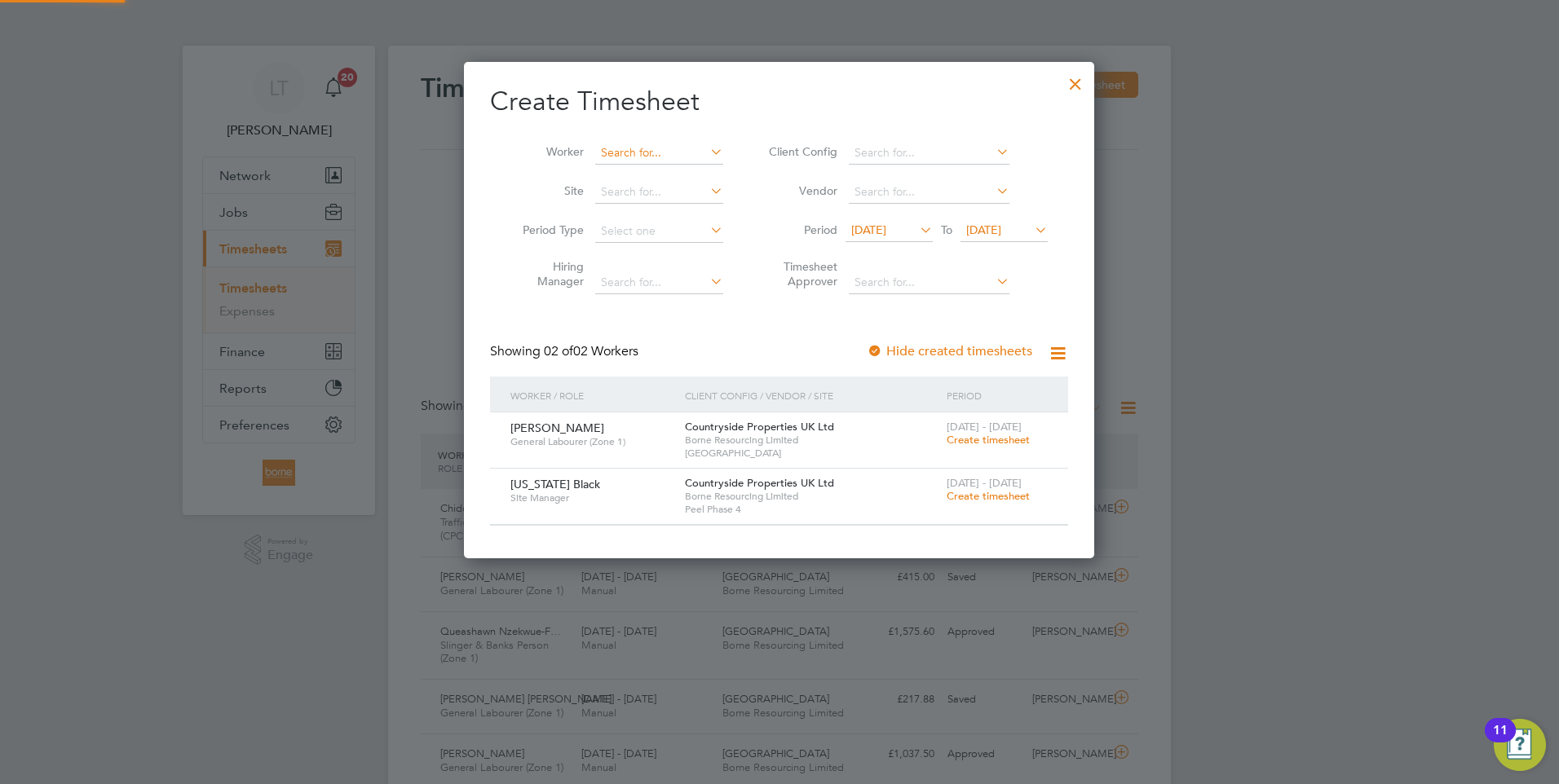
click at [665, 152] on input at bounding box center [659, 153] width 128 height 22
click at [642, 176] on li "Was hington Black" at bounding box center [659, 175] width 129 height 22
type input "[US_STATE] Black"
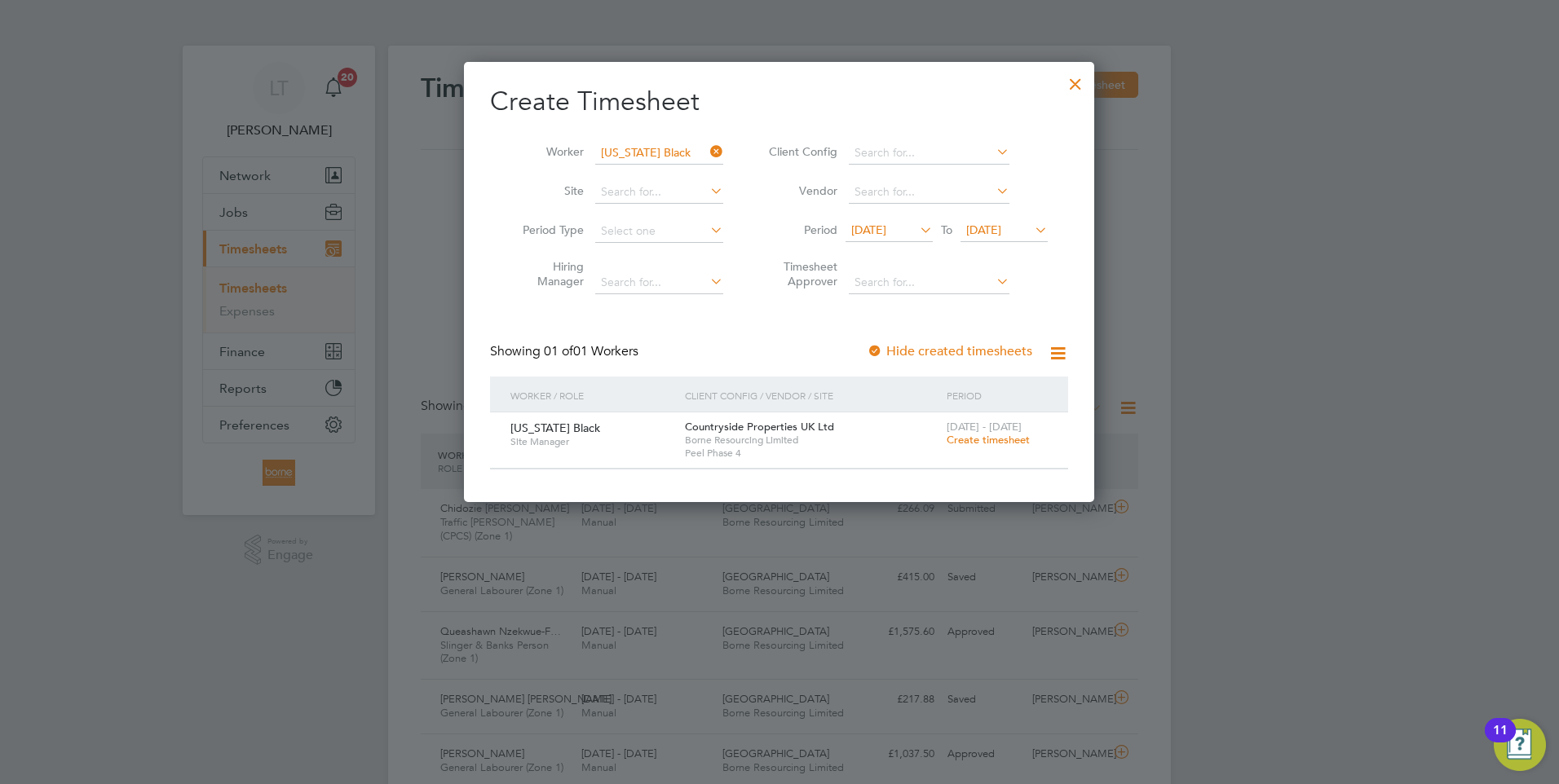
click at [972, 438] on span "Create timesheet" at bounding box center [988, 439] width 84 height 14
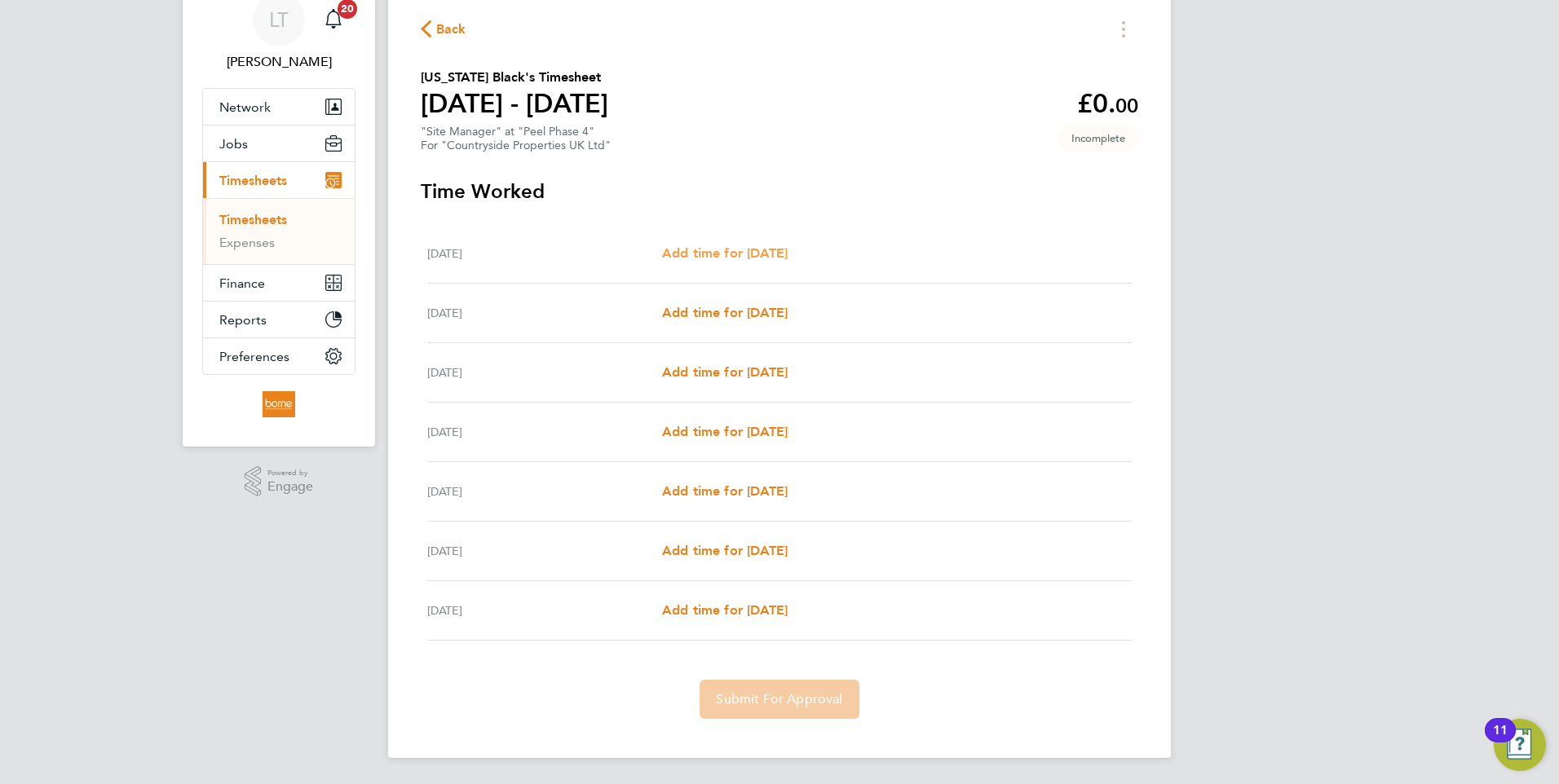
click at [732, 255] on span "Add time for Mon 22 Sep" at bounding box center [725, 253] width 126 height 16
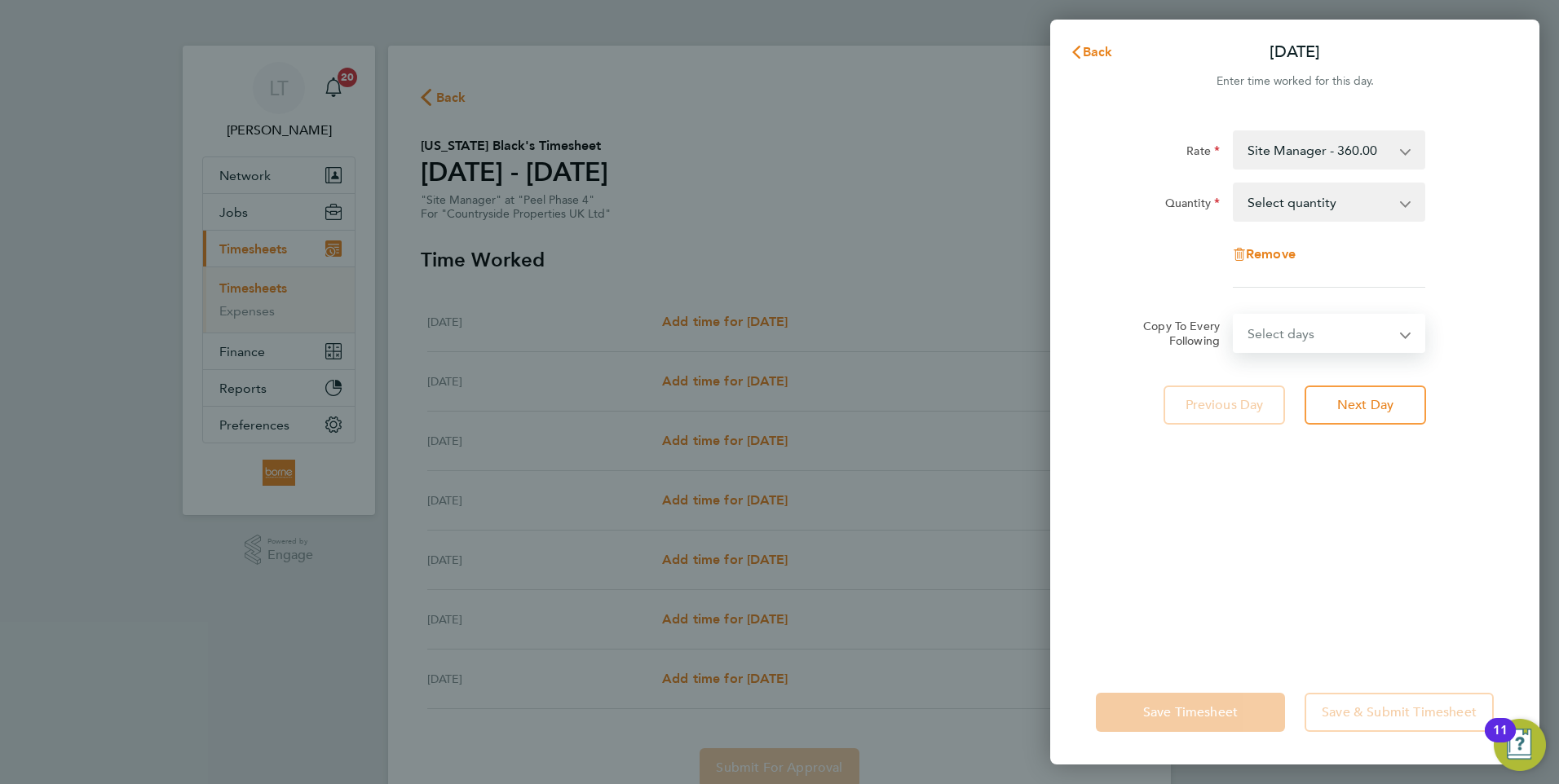
click at [1396, 340] on select "Select days Day Weekday (Mon-Fri) Weekend (Sat-Sun) Tuesday Wednesday Thursday …" at bounding box center [1319, 333] width 171 height 36
select select "DAY"
click at [1234, 315] on select "Select days Day Weekday (Mon-Fri) Weekend (Sat-Sun) Tuesday Wednesday Thursday …" at bounding box center [1319, 333] width 171 height 36
select select "2025-09-28"
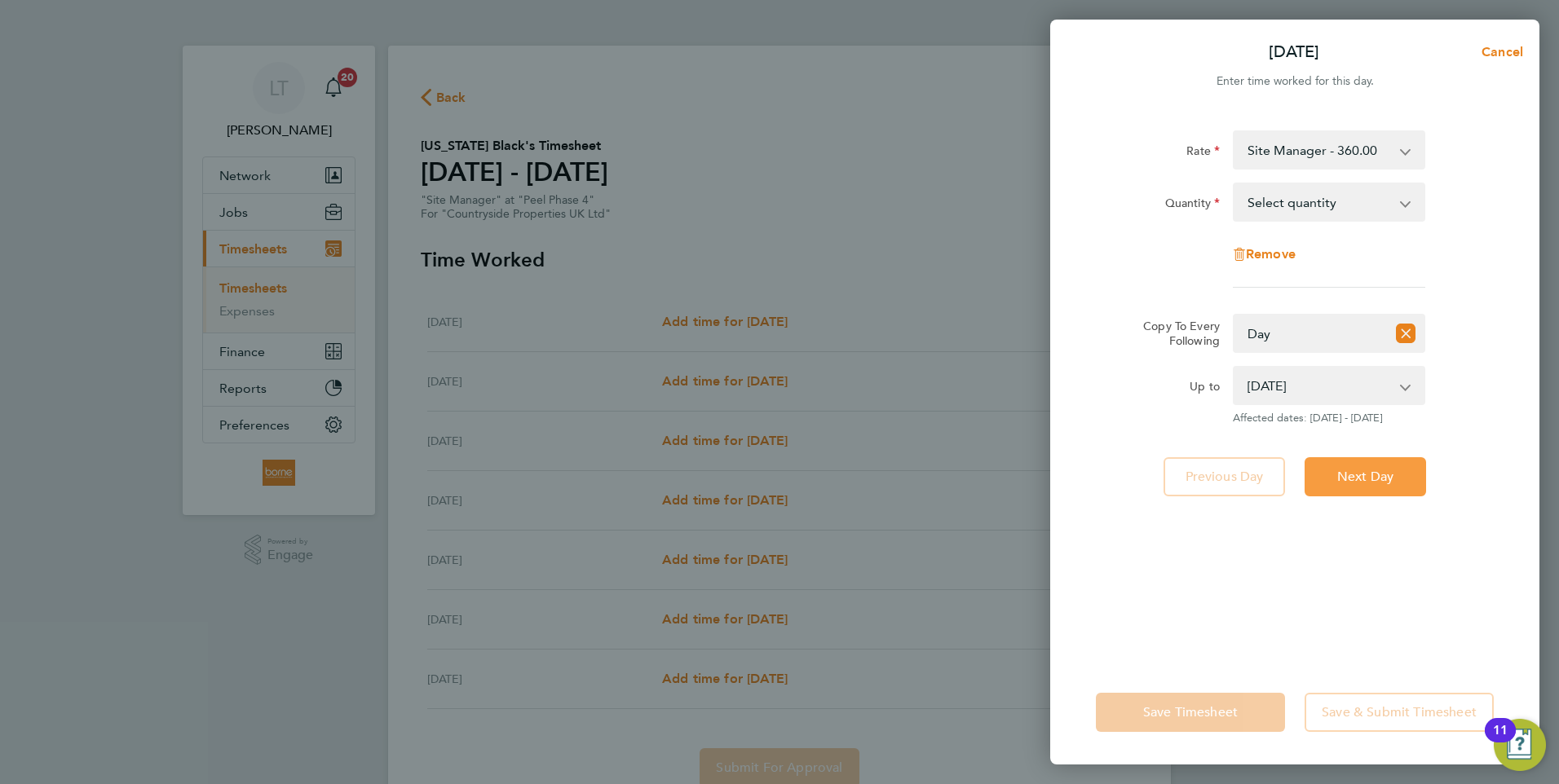
click at [1384, 480] on span "Next Day" at bounding box center [1365, 476] width 56 height 16
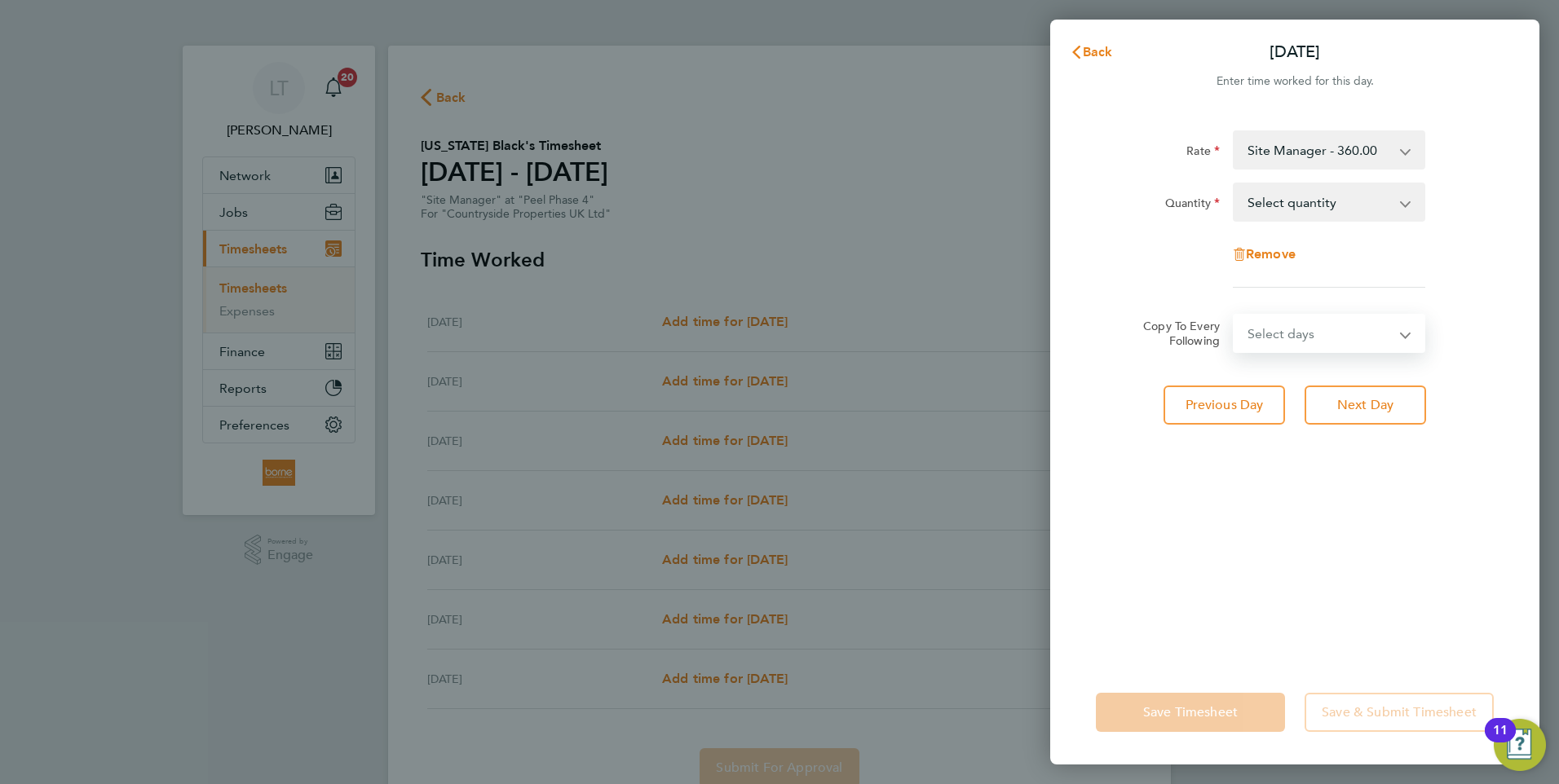
click at [1341, 340] on select "Select days Day Weekday (Mon-Fri) Weekend (Sat-Sun) Wednesday Thursday Friday S…" at bounding box center [1319, 333] width 171 height 36
select select "DAY"
click at [1234, 315] on select "Select days Day Weekday (Mon-Fri) Weekend (Sat-Sun) Wednesday Thursday Friday S…" at bounding box center [1319, 333] width 171 height 36
select select "2025-09-28"
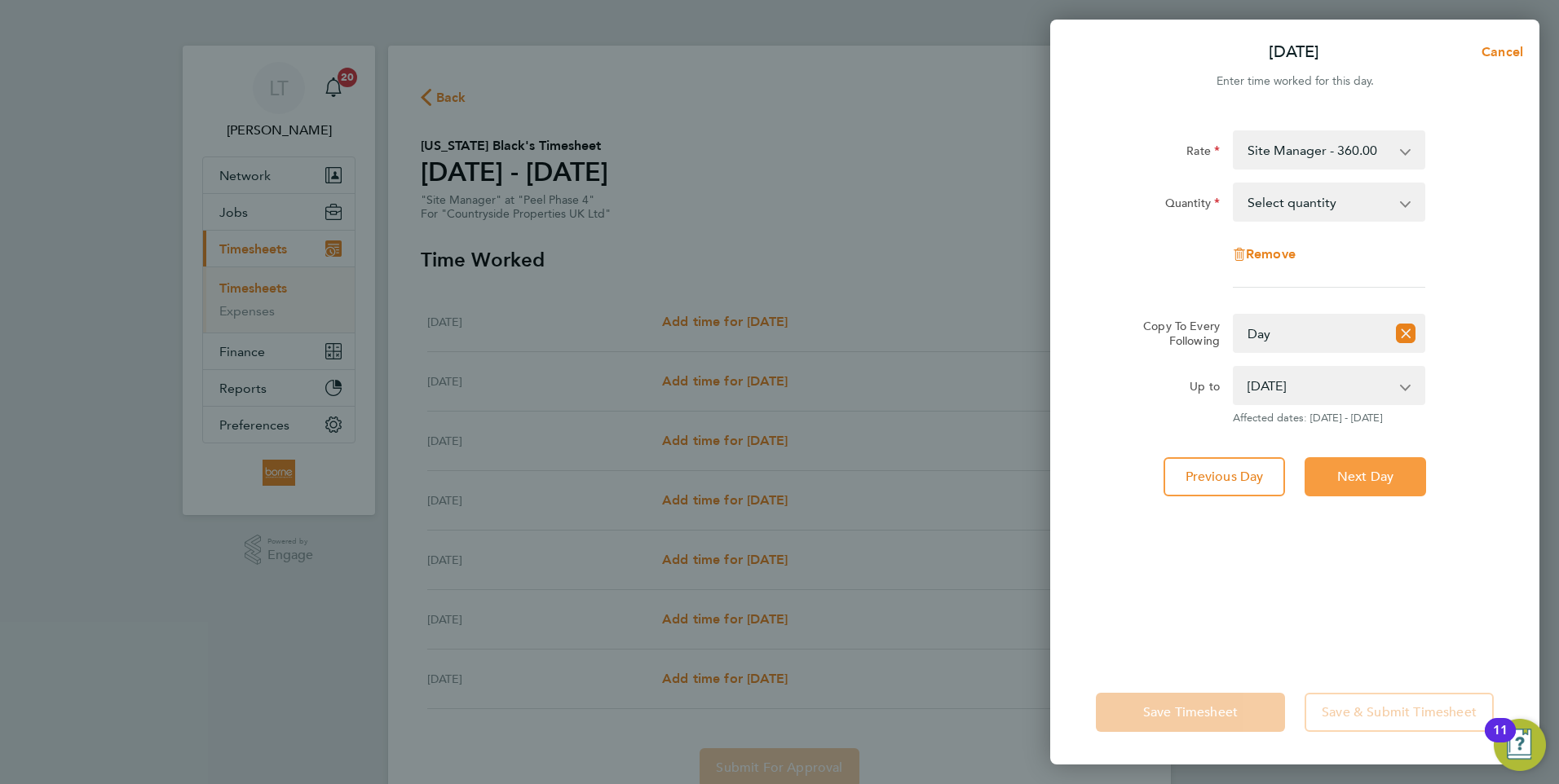
click at [1358, 470] on span "Next Day" at bounding box center [1365, 476] width 56 height 16
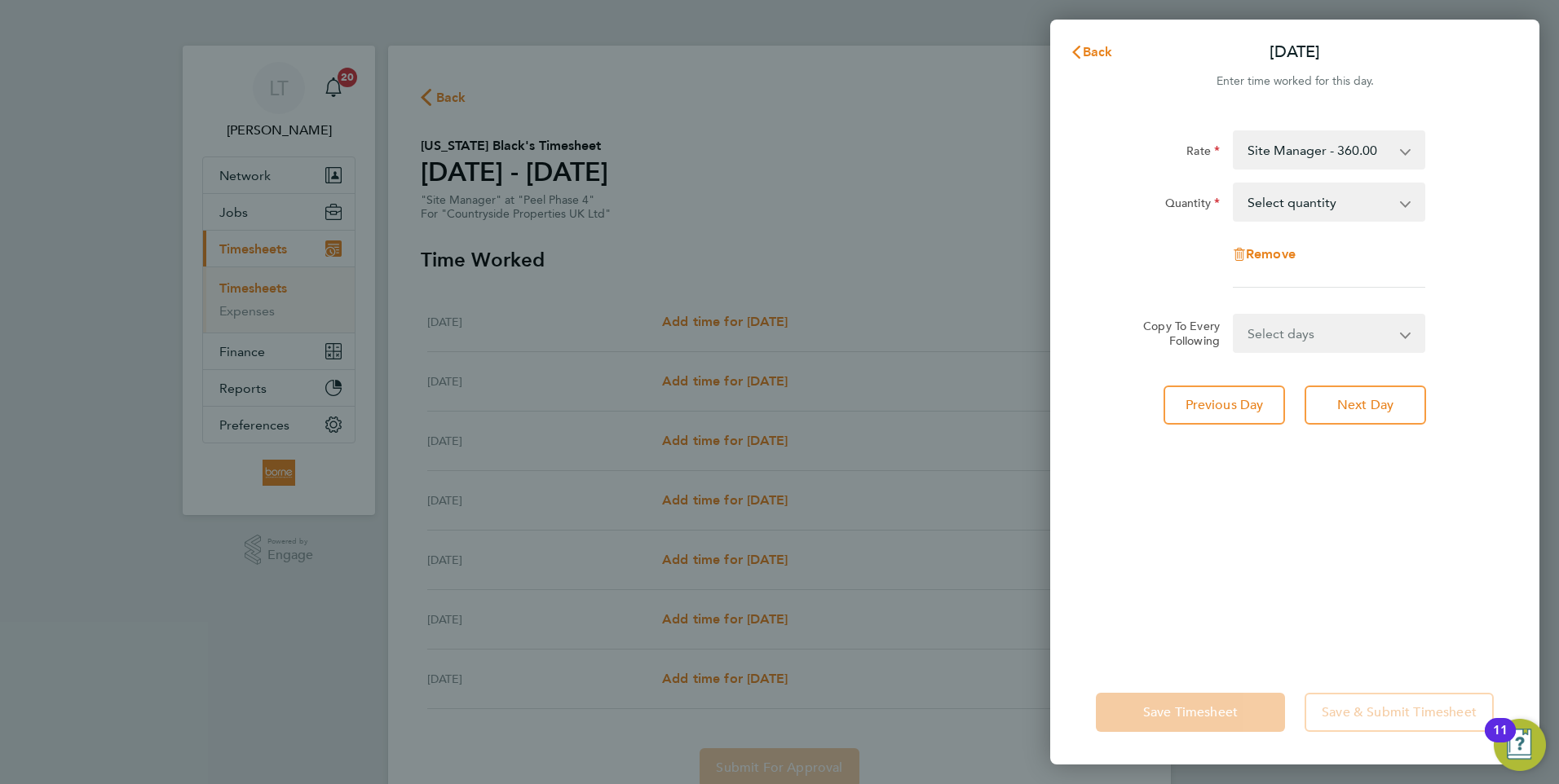
click at [1339, 333] on select "Select days Day Weekday (Mon-Fri) Weekend (Sat-Sun) Thursday Friday Saturday Su…" at bounding box center [1319, 333] width 171 height 36
select select "WEEKDAY"
click at [1234, 315] on select "Select days Day Weekday (Mon-Fri) Weekend (Sat-Sun) Thursday Friday Saturday Su…" at bounding box center [1319, 333] width 171 height 36
select select "2025-09-28"
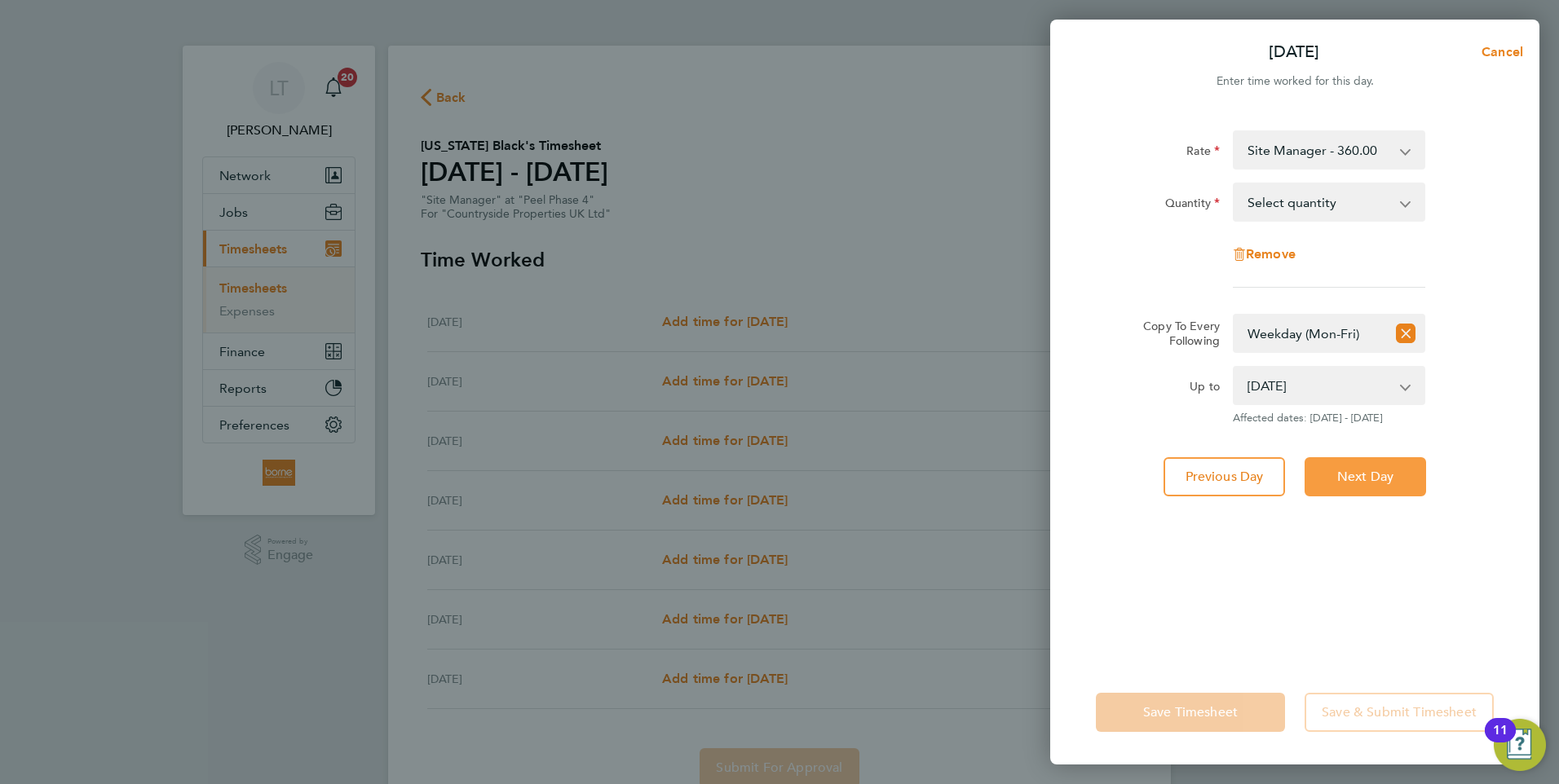
click at [1366, 478] on span "Next Day" at bounding box center [1365, 476] width 56 height 16
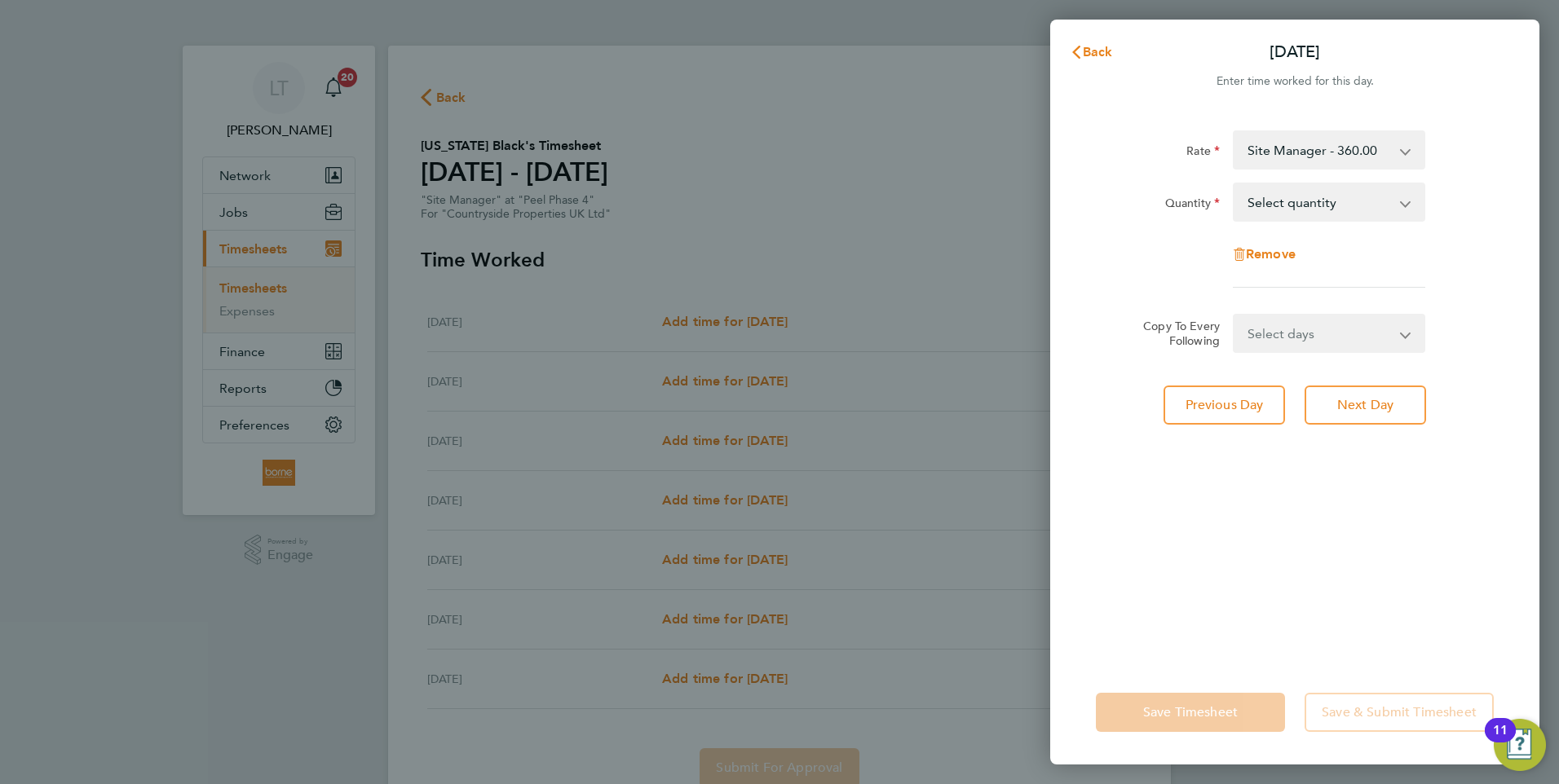
click at [1328, 341] on select "Select days Day Weekend (Sat-Sun) Friday Saturday Sunday" at bounding box center [1319, 333] width 171 height 36
select select "DAY"
click at [1234, 315] on select "Select days Day Weekend (Sat-Sun) Friday Saturday Sunday" at bounding box center [1319, 333] width 171 height 36
select select "2025-09-28"
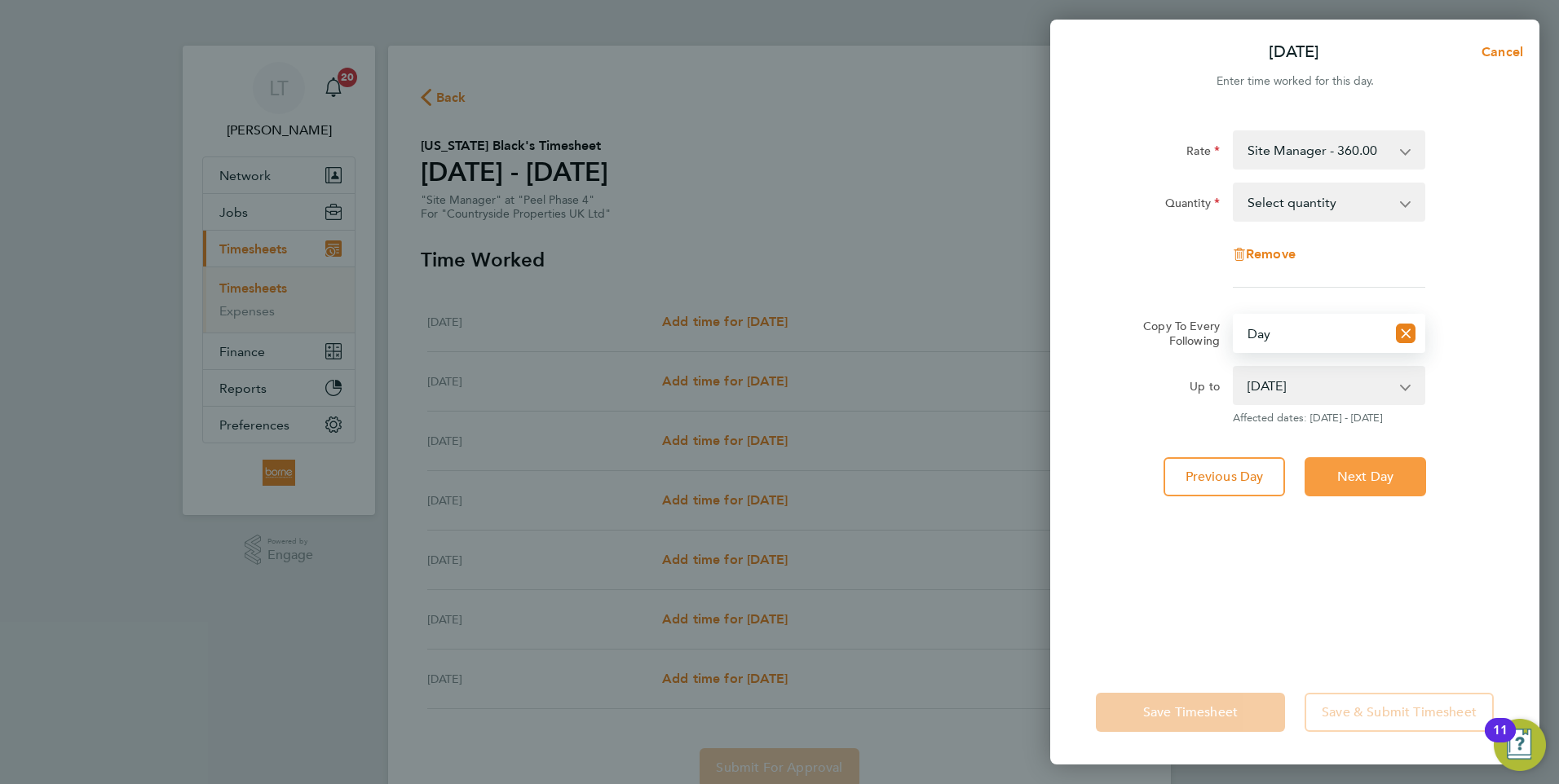
click at [1339, 478] on span "Next Day" at bounding box center [1365, 476] width 56 height 16
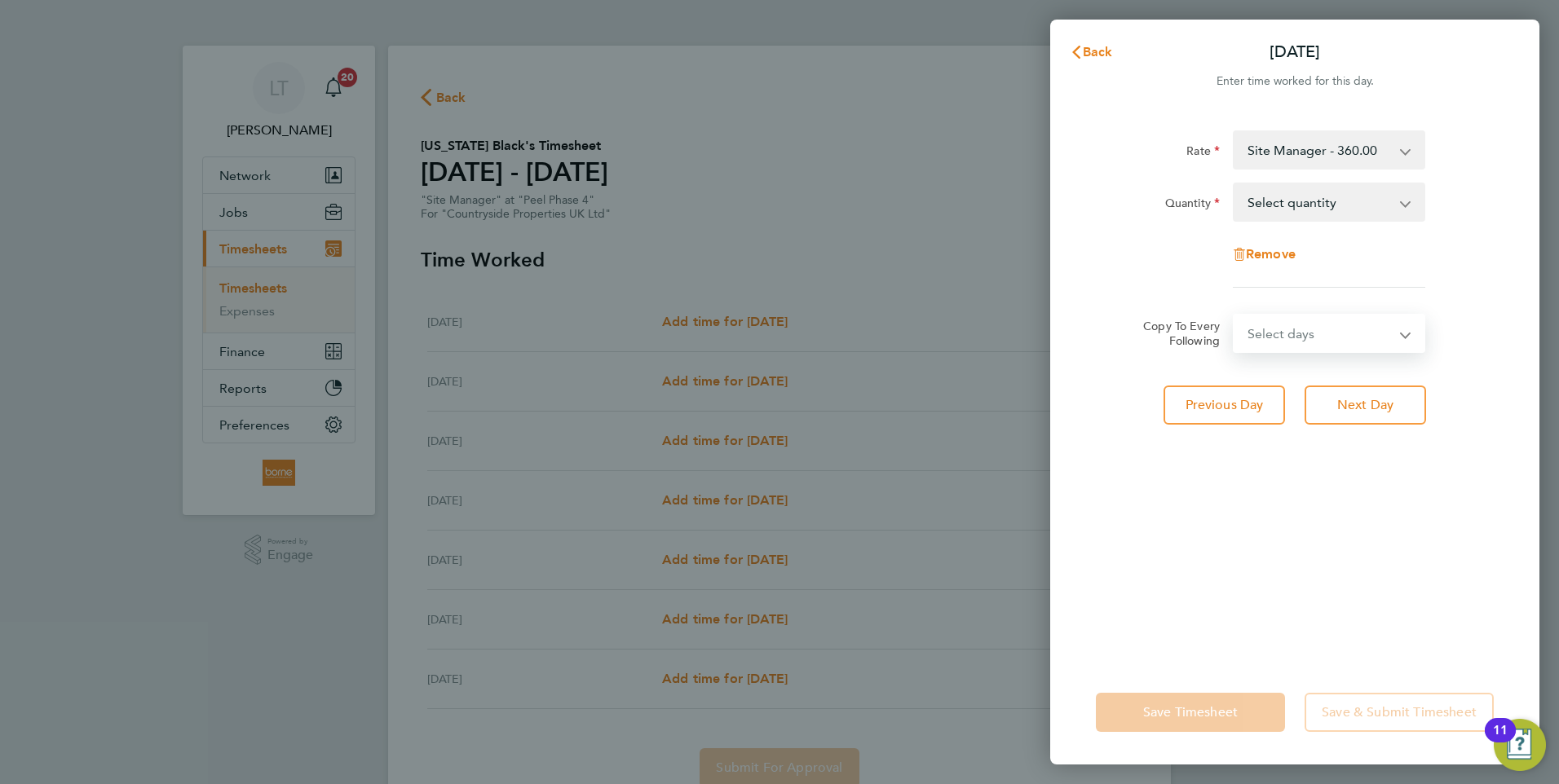
click at [1341, 336] on select "Select days Day Weekend (Sat-Sun) Saturday Sunday" at bounding box center [1319, 333] width 171 height 36
select select "DAY"
click at [1234, 315] on select "Select days Day Weekend (Sat-Sun) Saturday Sunday" at bounding box center [1319, 333] width 171 height 36
select select "2025-09-28"
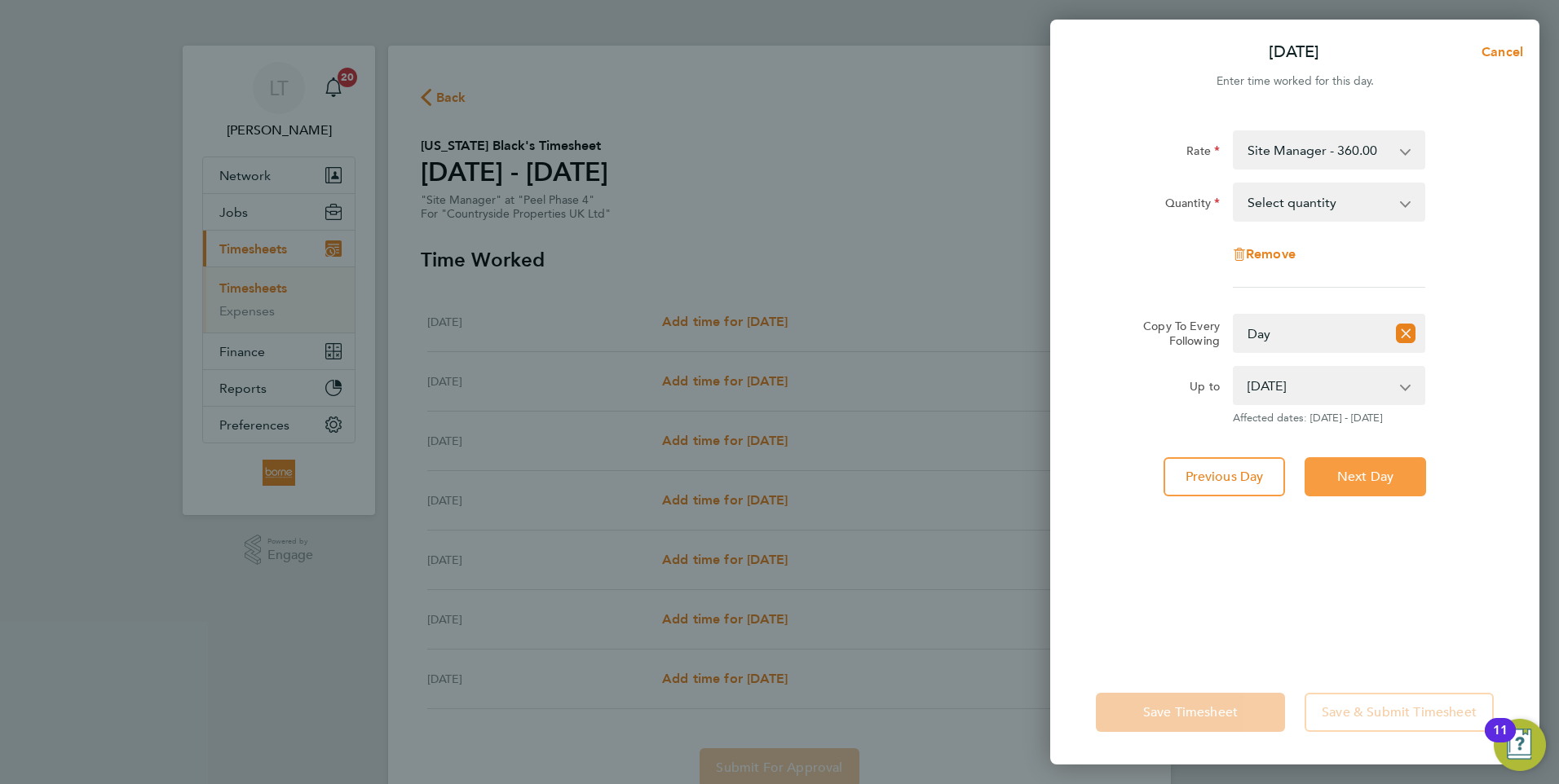
click at [1347, 472] on span "Next Day" at bounding box center [1365, 476] width 56 height 16
select select "0: null"
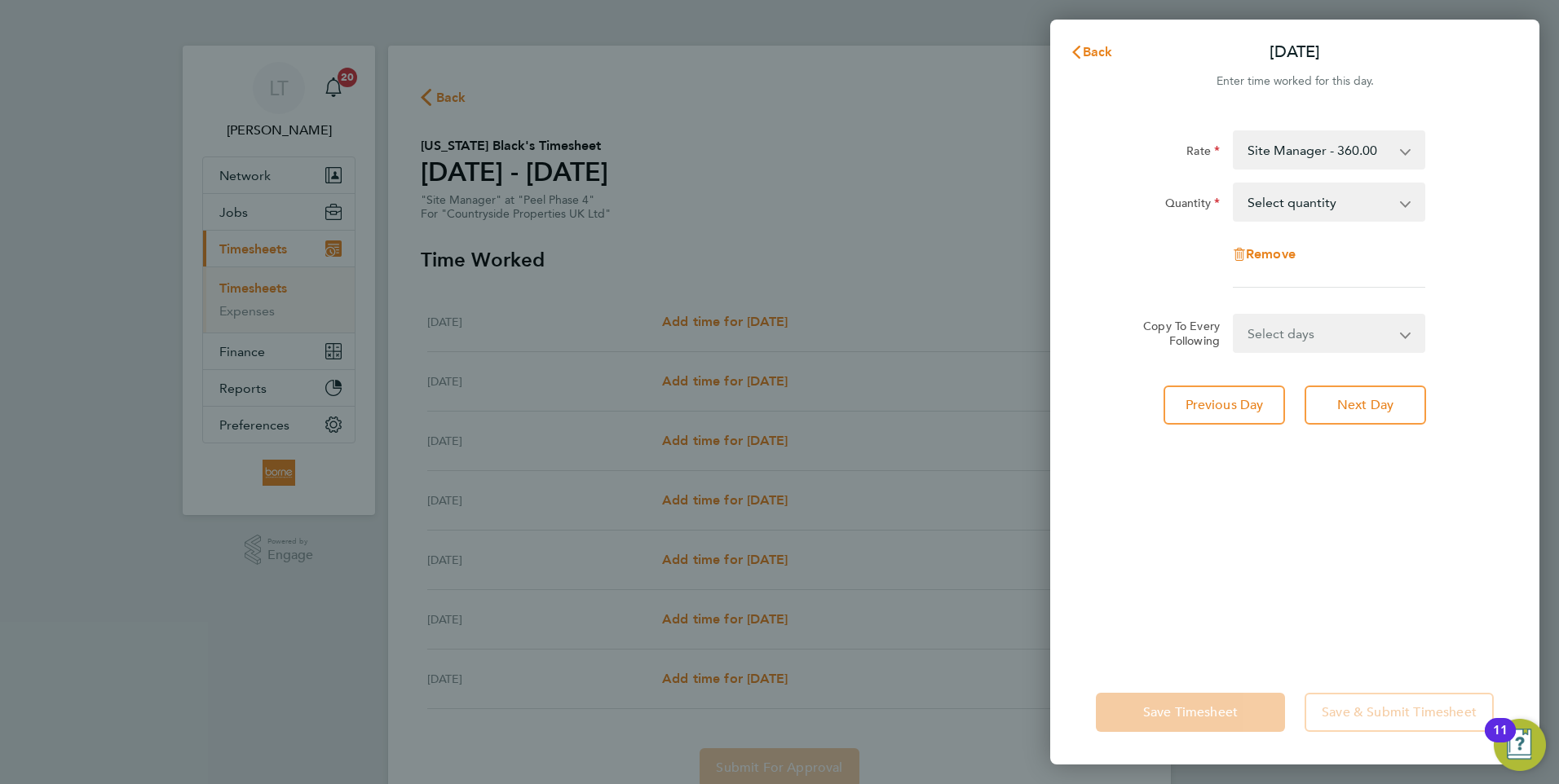
click at [1310, 335] on select "Select days Sunday" at bounding box center [1319, 333] width 171 height 36
click at [1245, 409] on span "Previous Day" at bounding box center [1225, 405] width 78 height 16
click at [1241, 407] on span "Previous Day" at bounding box center [1225, 405] width 78 height 16
click at [1389, 204] on select "Select quantity 0.5 1" at bounding box center [1319, 202] width 170 height 36
click at [1092, 50] on span "Back" at bounding box center [1097, 52] width 30 height 16
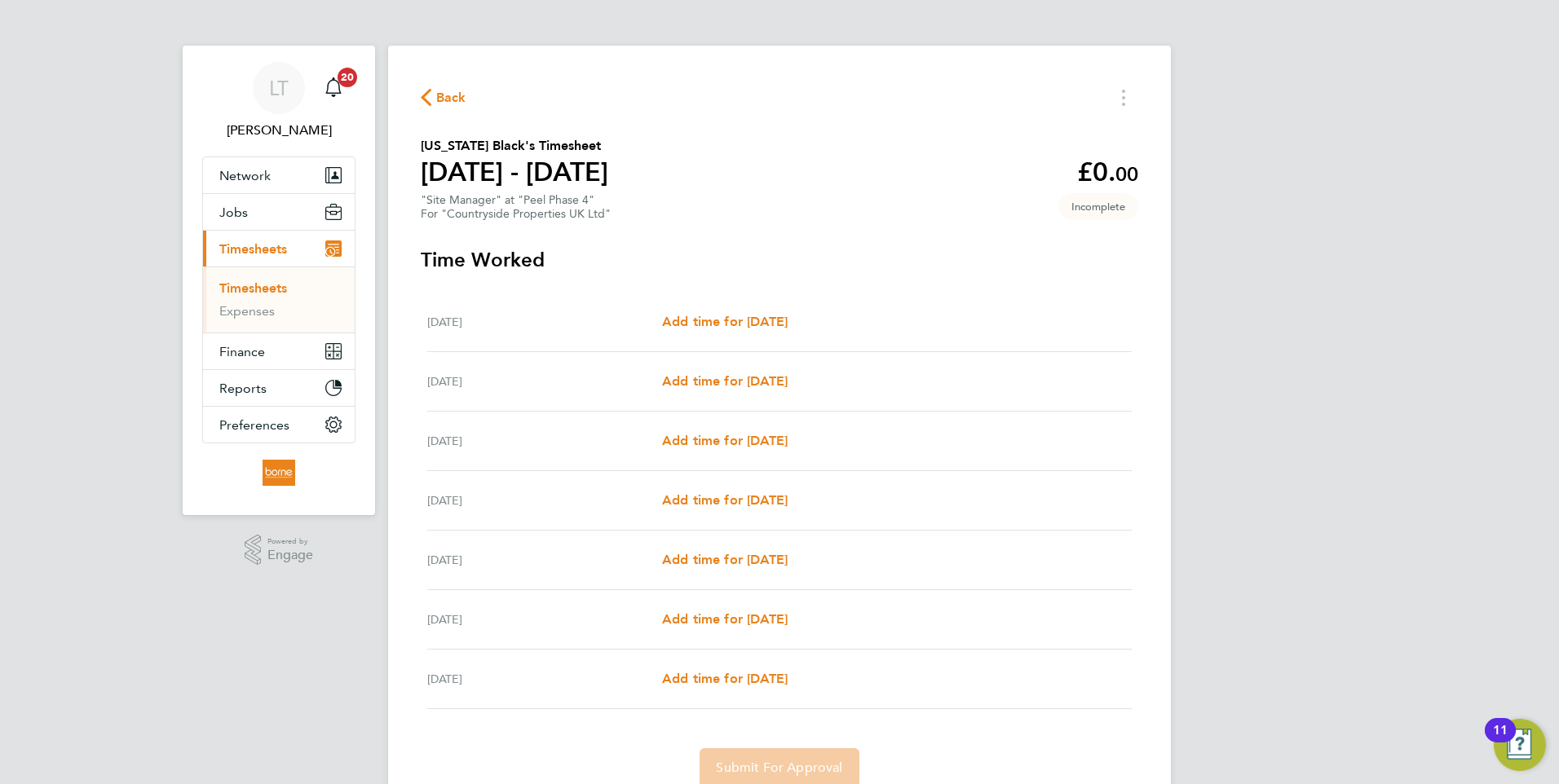
scroll to position [68, 0]
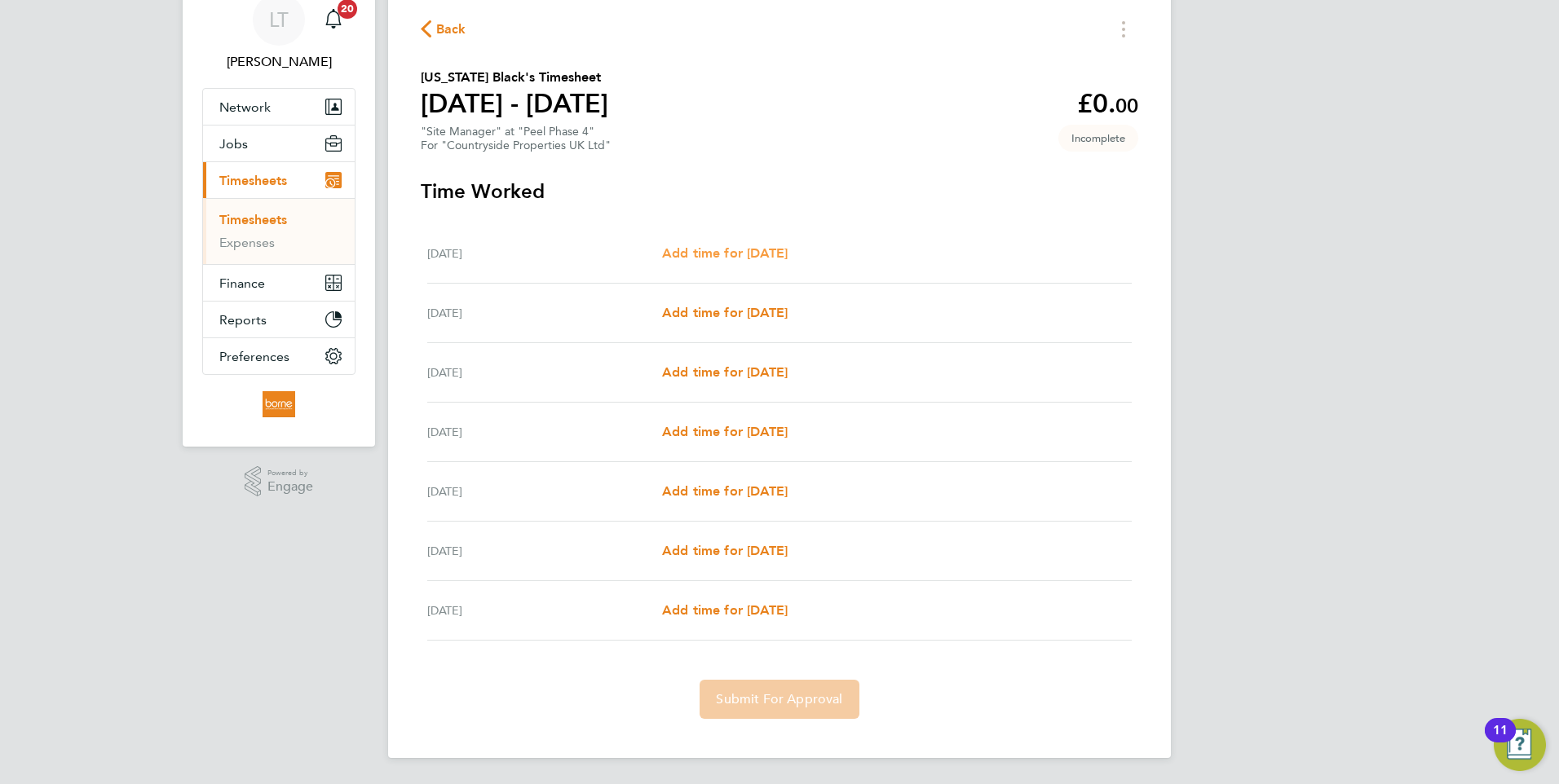
click at [749, 254] on span "Add time for Mon 22 Sep" at bounding box center [725, 253] width 126 height 16
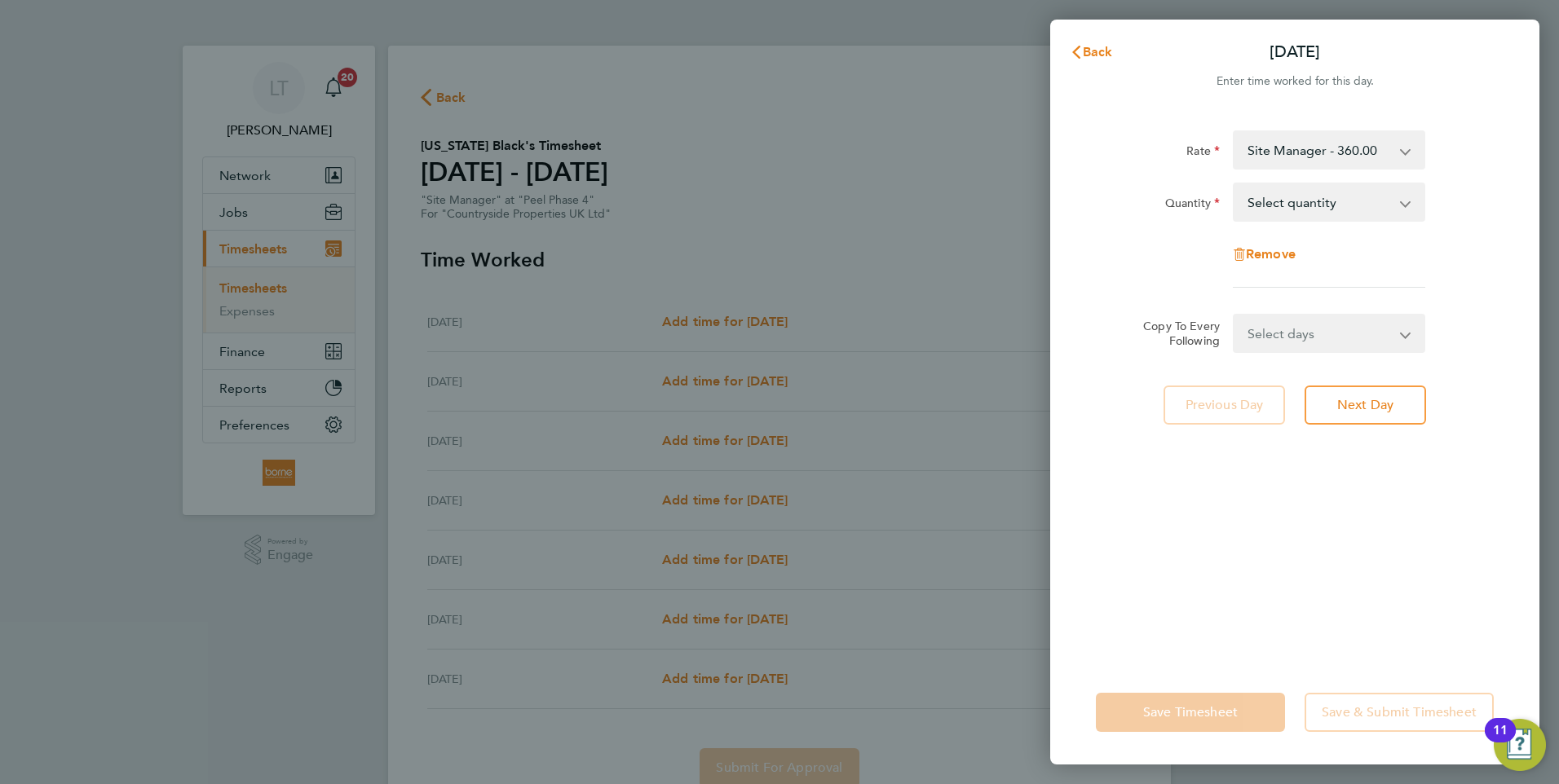
click at [1394, 338] on select "Select days Day Weekday (Mon-Fri) Weekend (Sat-Sun) Tuesday Wednesday Thursday …" at bounding box center [1319, 333] width 171 height 36
select select "WEEKDAY"
click at [1234, 315] on select "Select days Day Weekday (Mon-Fri) Weekend (Sat-Sun) Tuesday Wednesday Thursday …" at bounding box center [1319, 333] width 171 height 36
select select "2025-09-28"
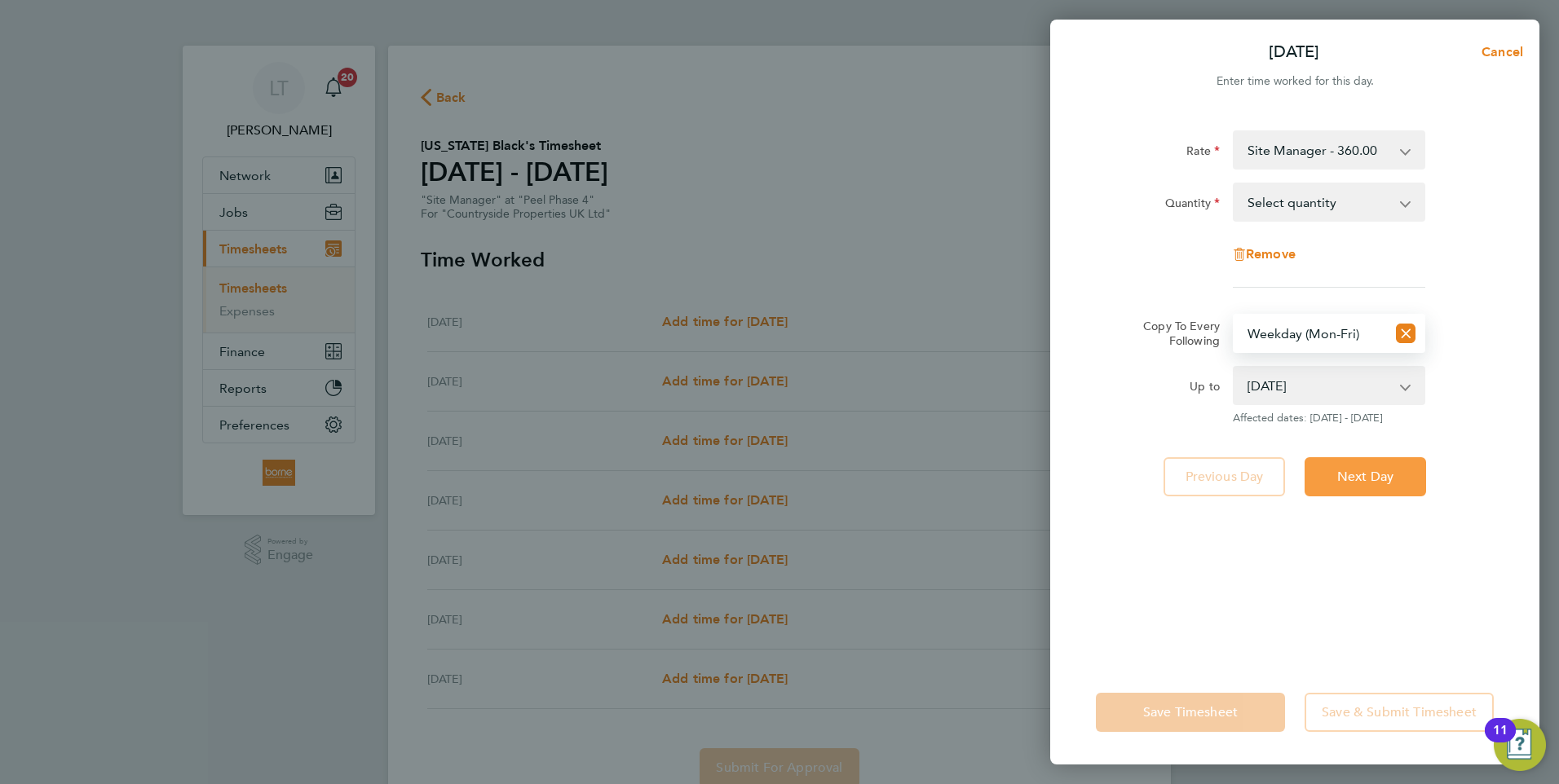
click at [1381, 483] on span "Next Day" at bounding box center [1365, 476] width 56 height 16
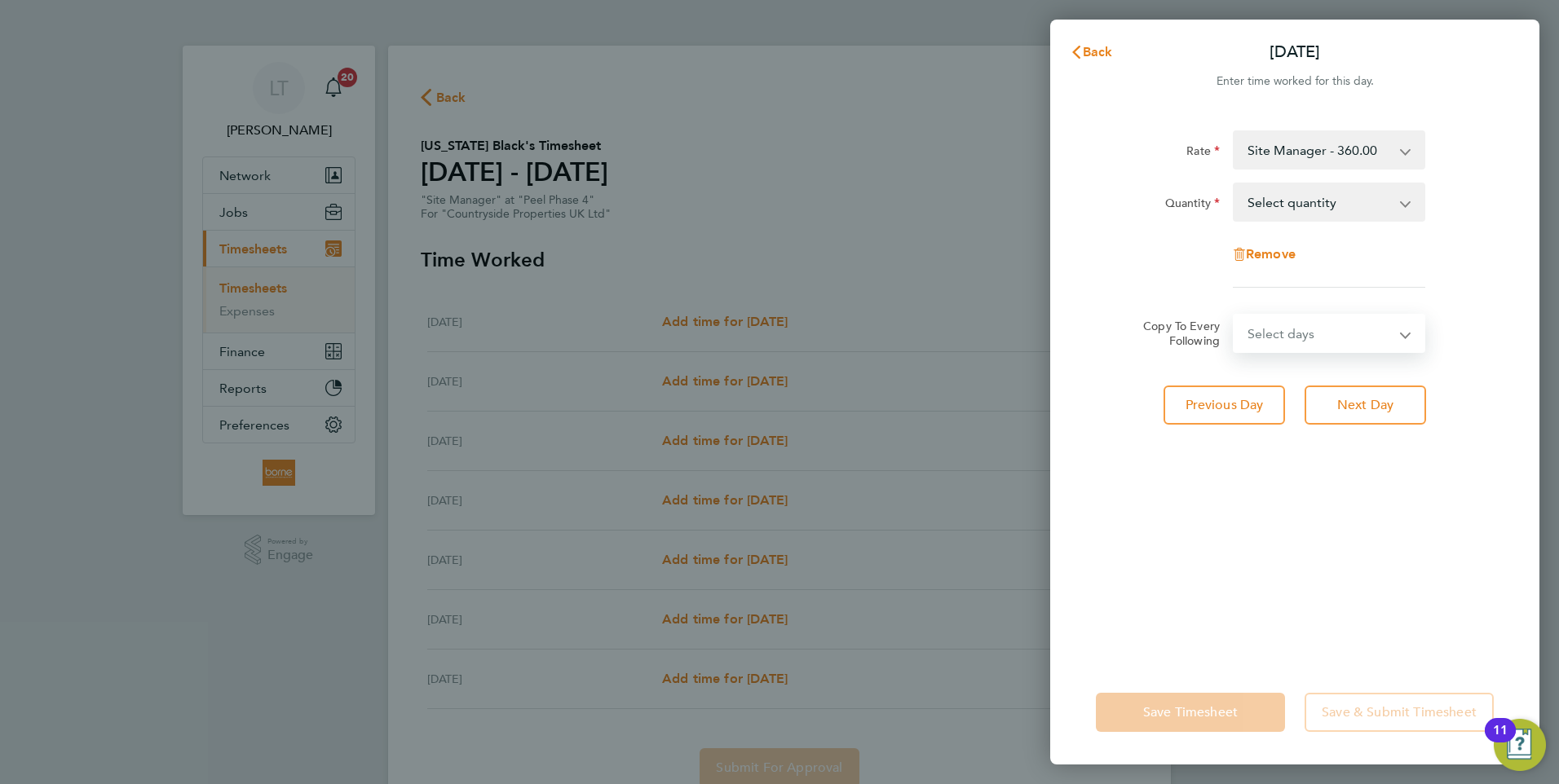
click at [1339, 340] on select "Select days Day Weekday (Mon-Fri) Weekend (Sat-Sun) Wednesday Thursday Friday S…" at bounding box center [1319, 333] width 171 height 36
select select "DAY"
click at [1234, 315] on select "Select days Day Weekday (Mon-Fri) Weekend (Sat-Sun) Wednesday Thursday Friday S…" at bounding box center [1319, 333] width 171 height 36
select select "2025-09-28"
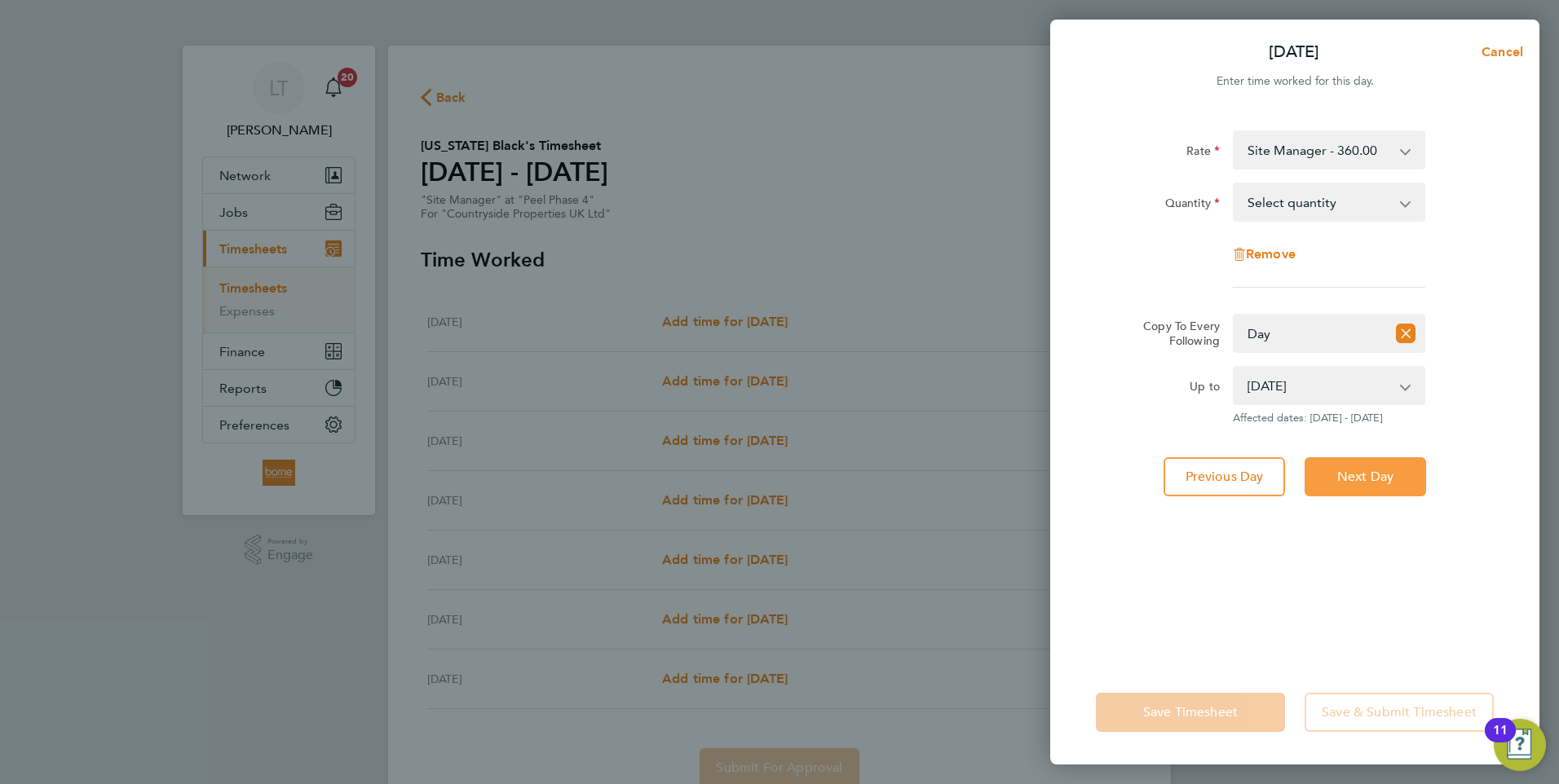
click at [1359, 486] on button "Next Day" at bounding box center [1365, 476] width 122 height 39
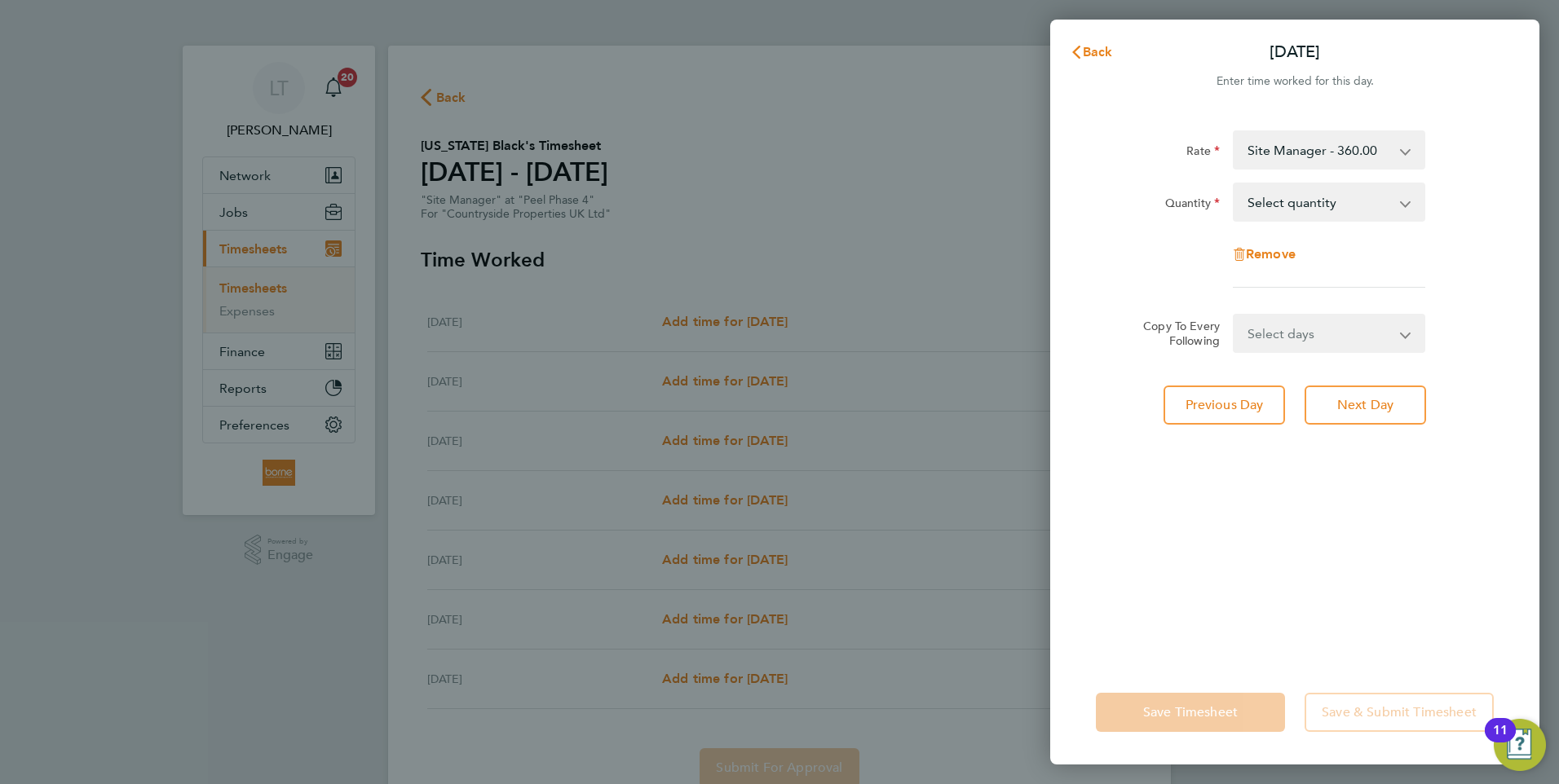
click at [1309, 334] on select "Select days Day Weekday (Mon-Fri) Weekend (Sat-Sun) Thursday Friday Saturday Su…" at bounding box center [1319, 333] width 171 height 36
select select "DAY"
click at [1234, 315] on select "Select days Day Weekday (Mon-Fri) Weekend (Sat-Sun) Thursday Friday Saturday Su…" at bounding box center [1319, 333] width 171 height 36
select select "2025-09-28"
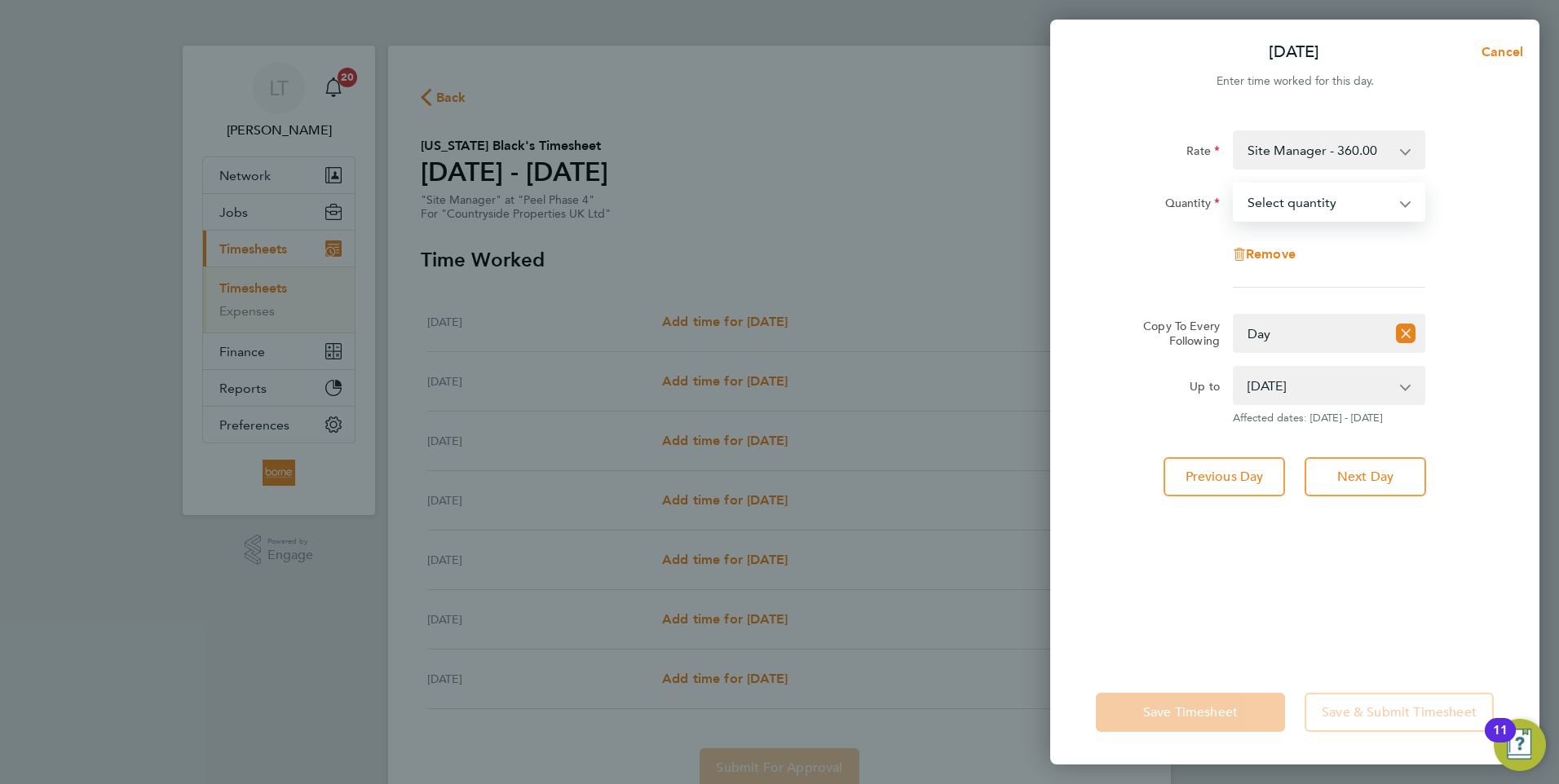
click at [1339, 208] on select "Select quantity 0.5 1" at bounding box center [1319, 202] width 170 height 36
select select "1"
click at [1234, 184] on select "Select quantity 0.5 1" at bounding box center [1319, 202] width 170 height 36
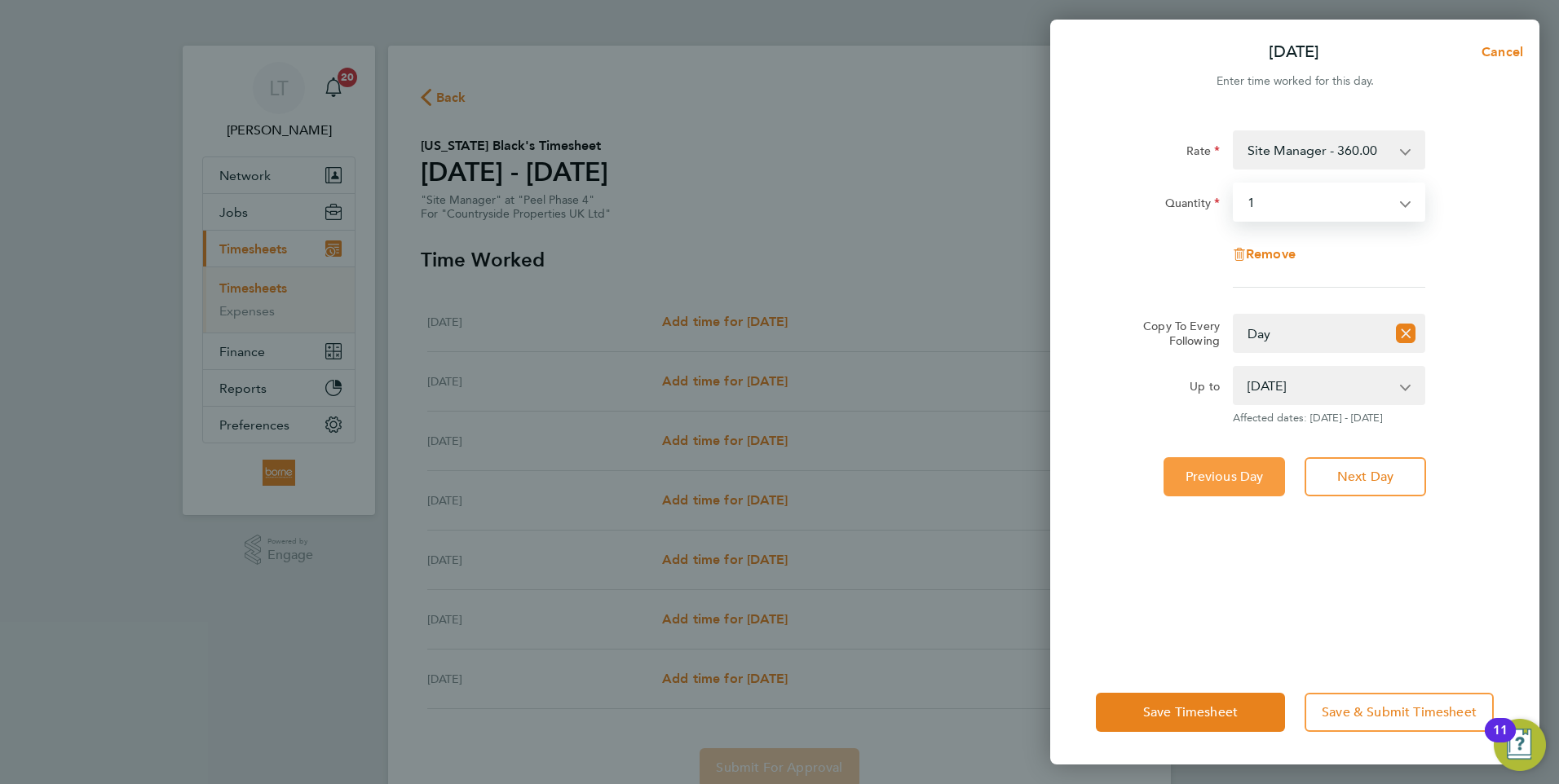
click at [1222, 475] on span "Previous Day" at bounding box center [1225, 476] width 78 height 16
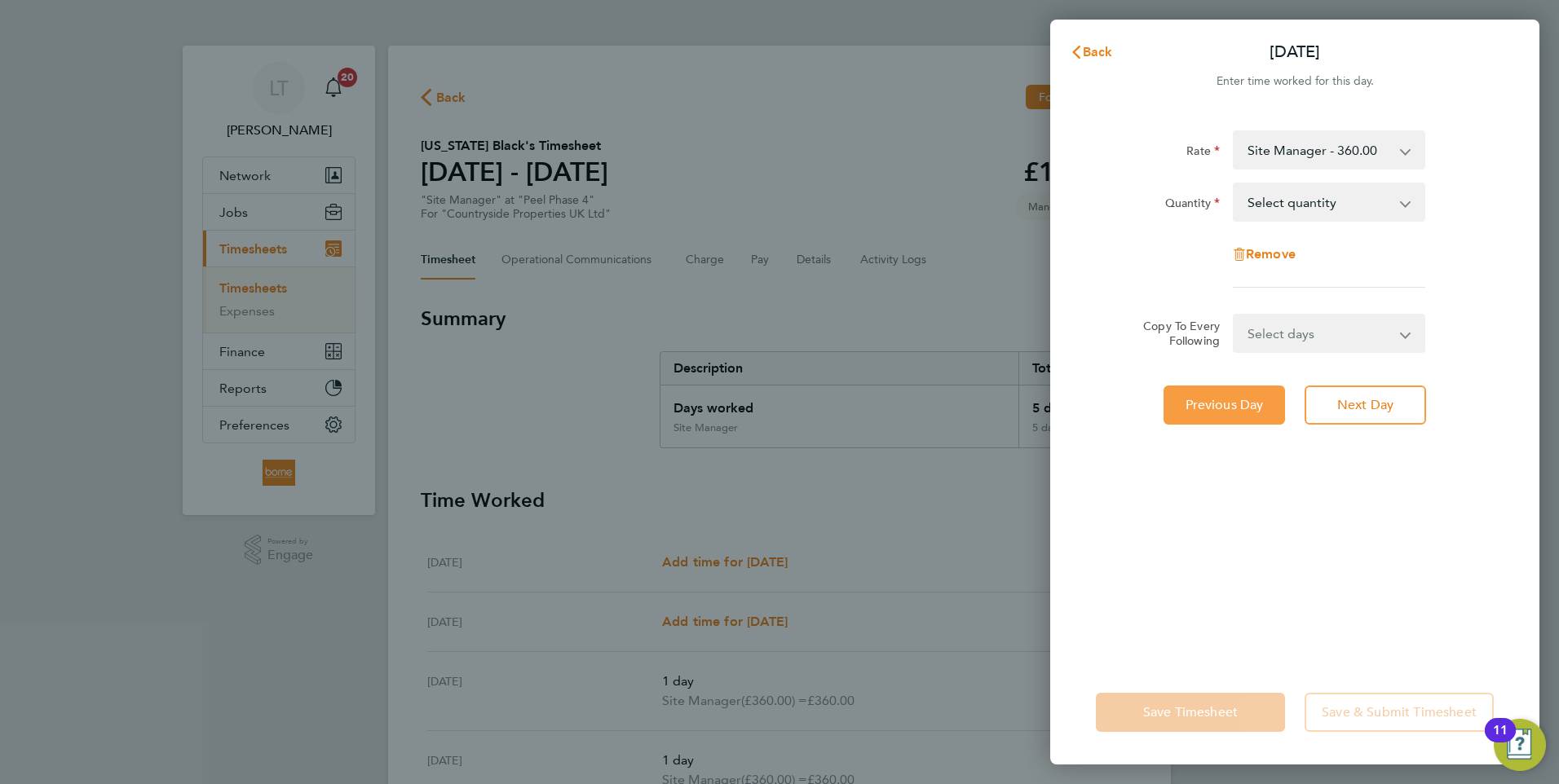
click at [1202, 408] on span "Previous Day" at bounding box center [1225, 405] width 78 height 16
click at [1345, 193] on select "Select quantity 0.5 1" at bounding box center [1319, 202] width 170 height 36
select select "1"
click at [1234, 184] on select "Select quantity 0.5 1" at bounding box center [1319, 202] width 170 height 36
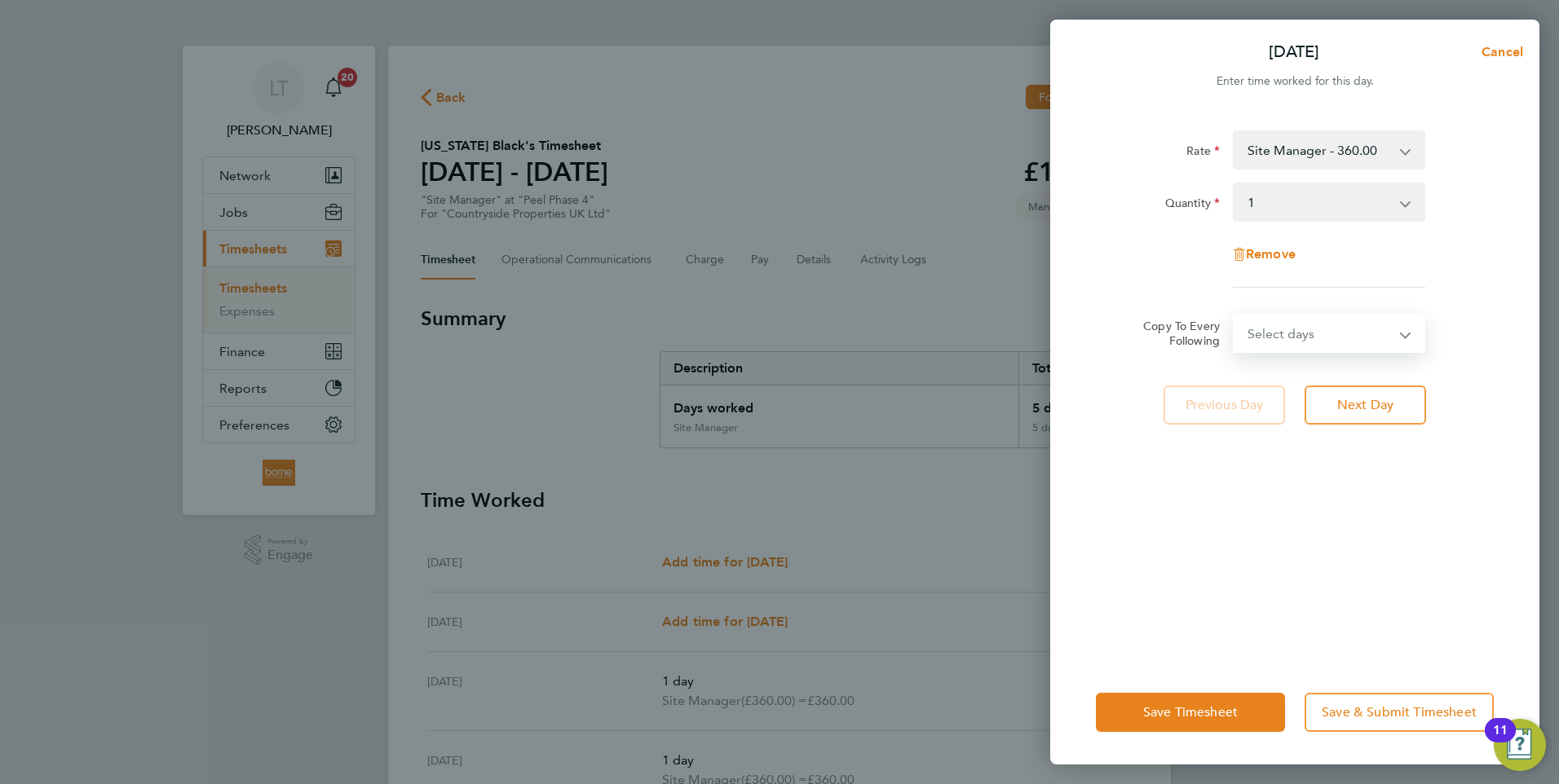
click at [1306, 336] on select "Select days Day Weekday (Mon-Fri) Weekend (Sat-Sun) Tuesday Wednesday Thursday …" at bounding box center [1319, 333] width 171 height 36
select select "DAY"
click at [1234, 315] on select "Select days Day Weekday (Mon-Fri) Weekend (Sat-Sun) Tuesday Wednesday Thursday …" at bounding box center [1319, 333] width 171 height 36
select select "2025-09-28"
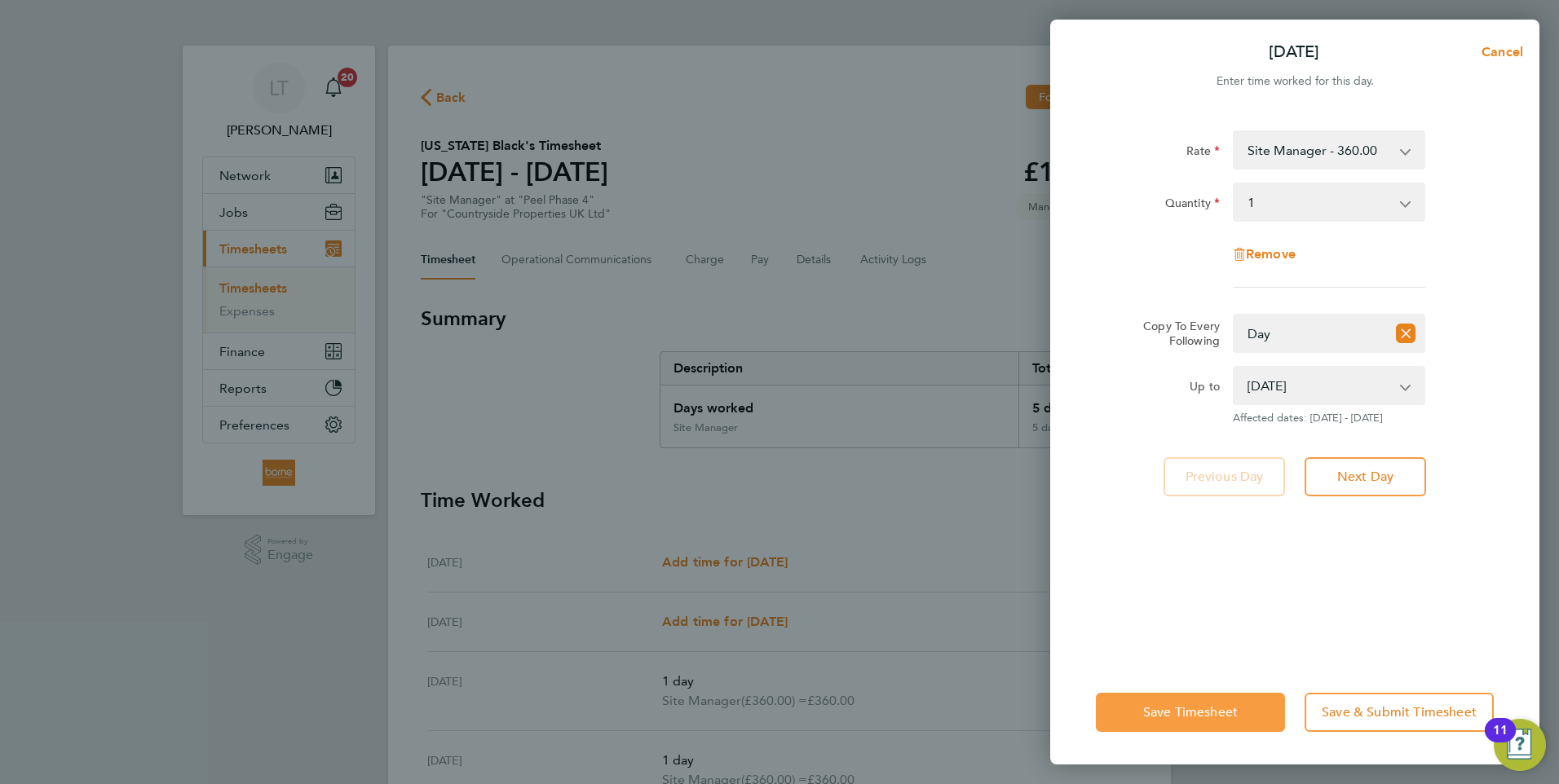
click at [1234, 719] on span "Save Timesheet" at bounding box center [1190, 712] width 95 height 16
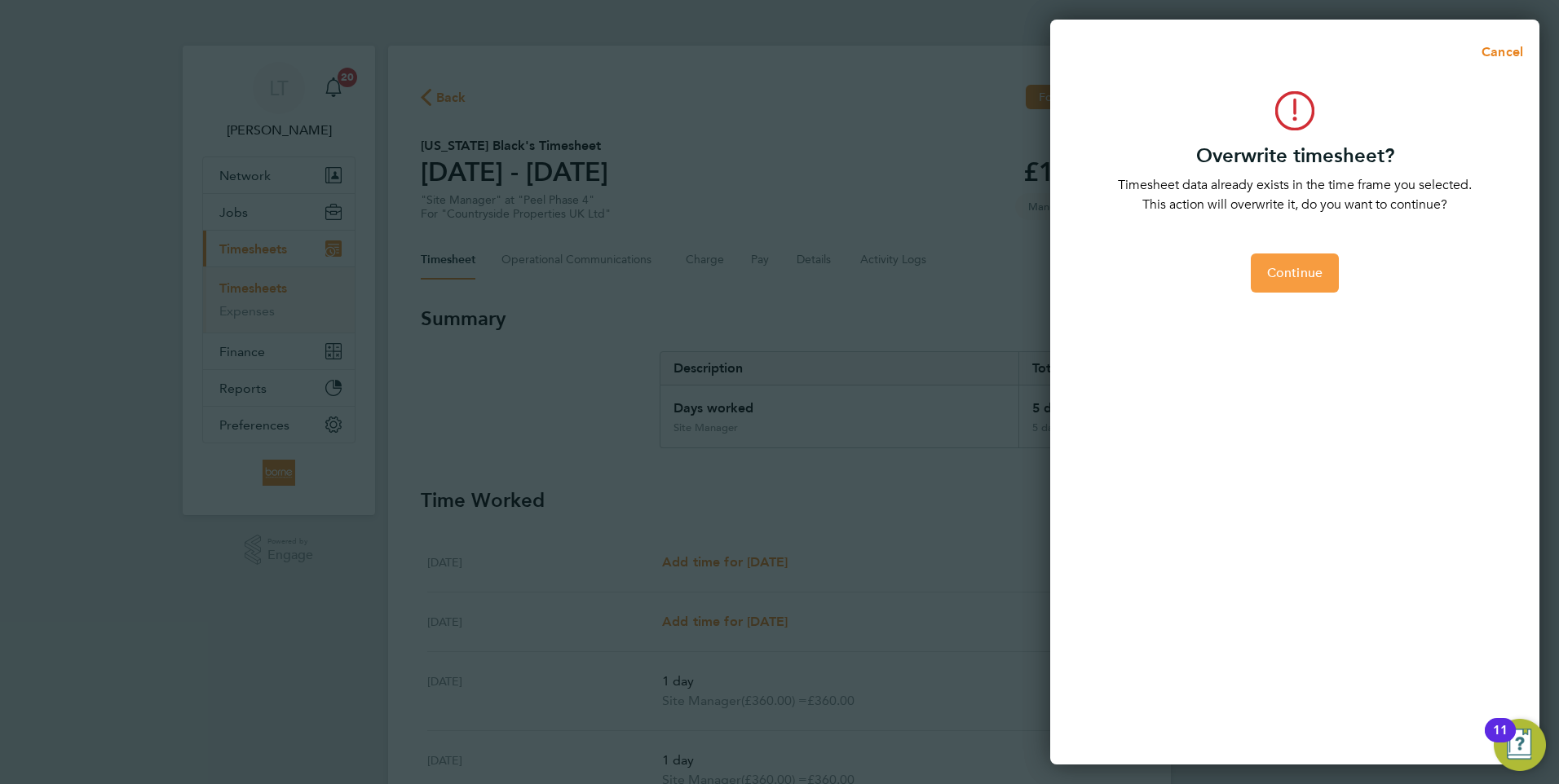
click at [1288, 272] on span "Continue" at bounding box center [1294, 272] width 55 height 16
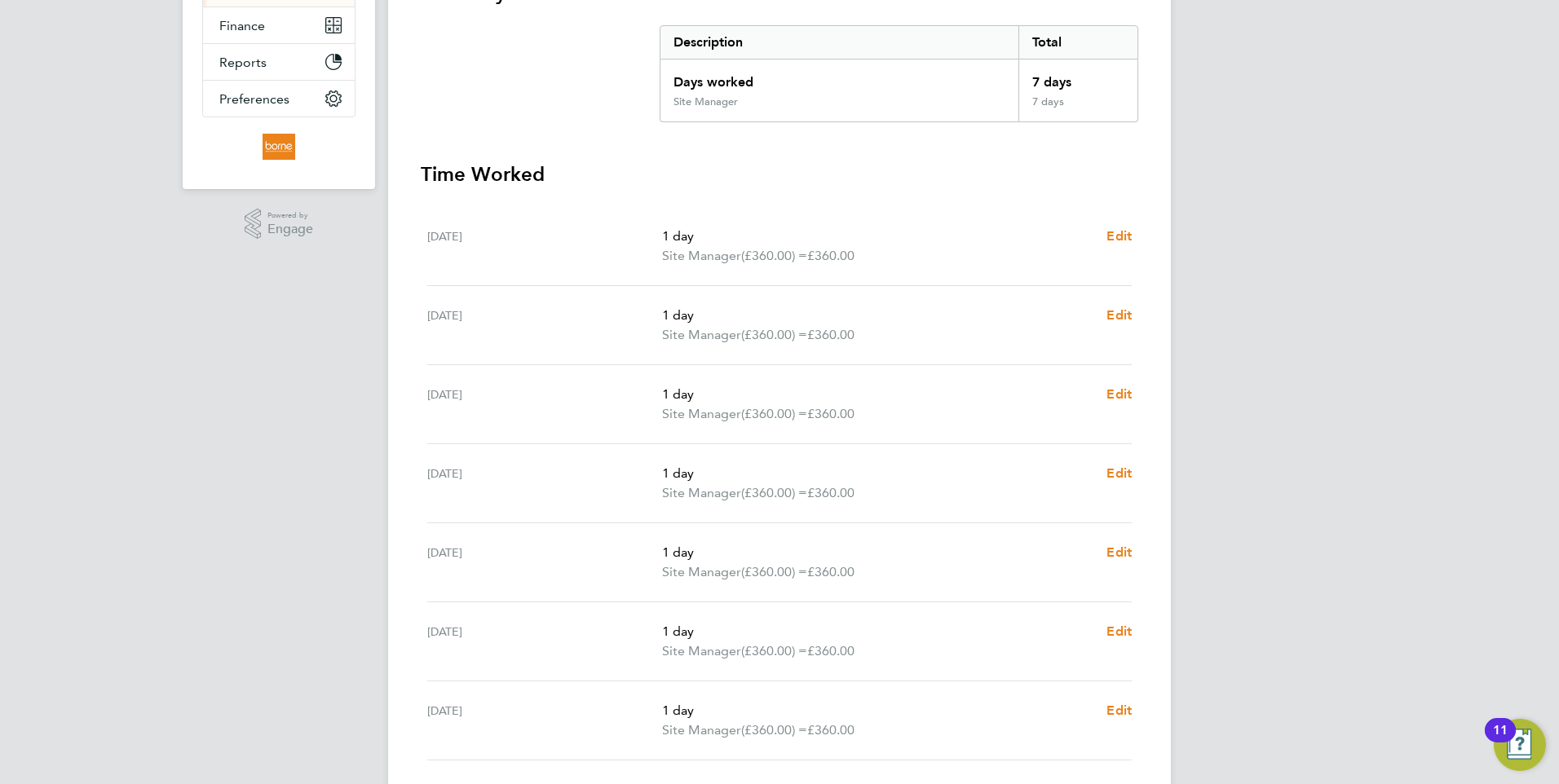
scroll to position [408, 0]
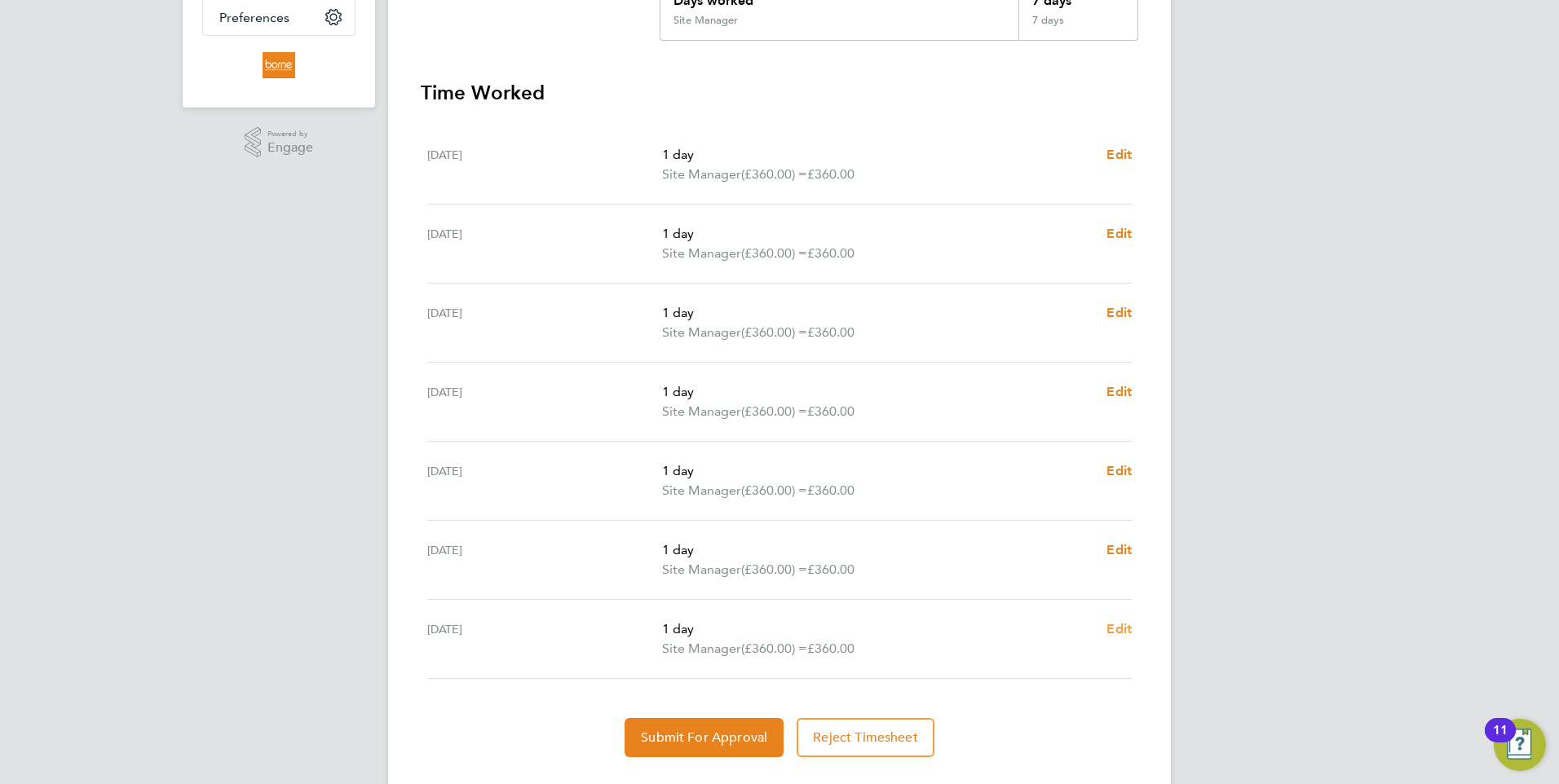
click at [1115, 628] on span "Edit" at bounding box center [1119, 629] width 25 height 16
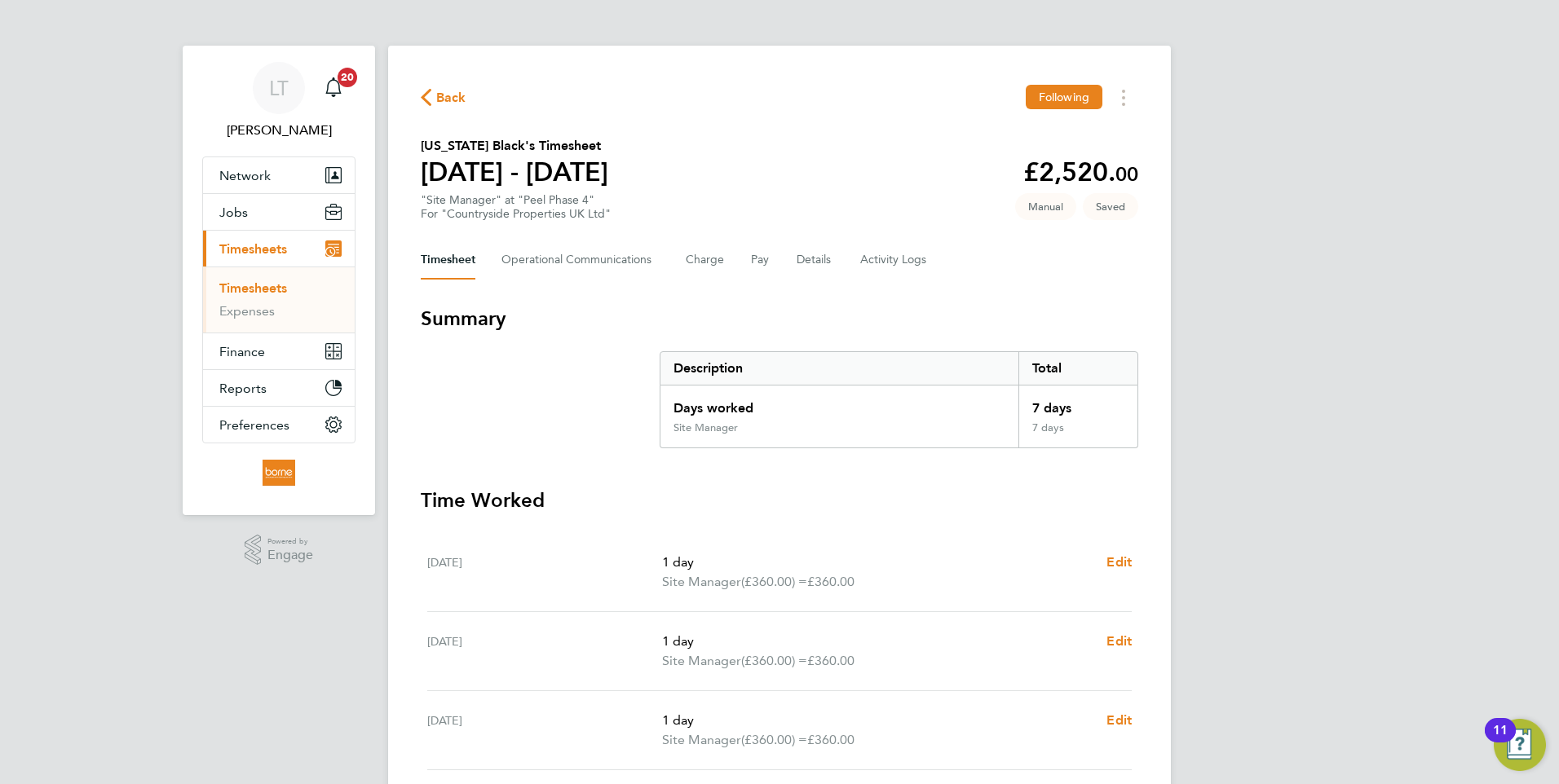
select select "1"
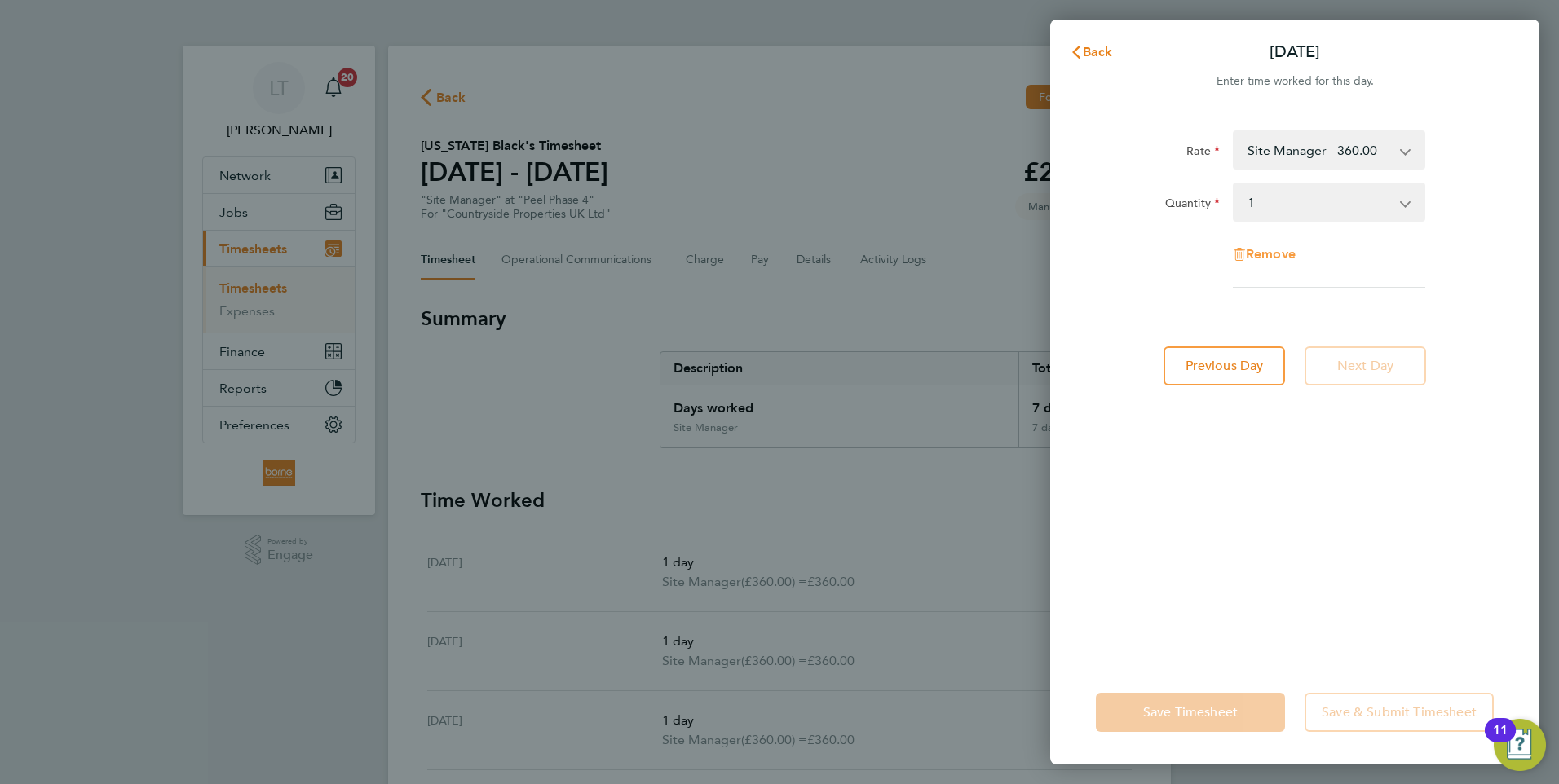
click at [1265, 253] on span "Remove" at bounding box center [1271, 254] width 50 height 16
select select "null"
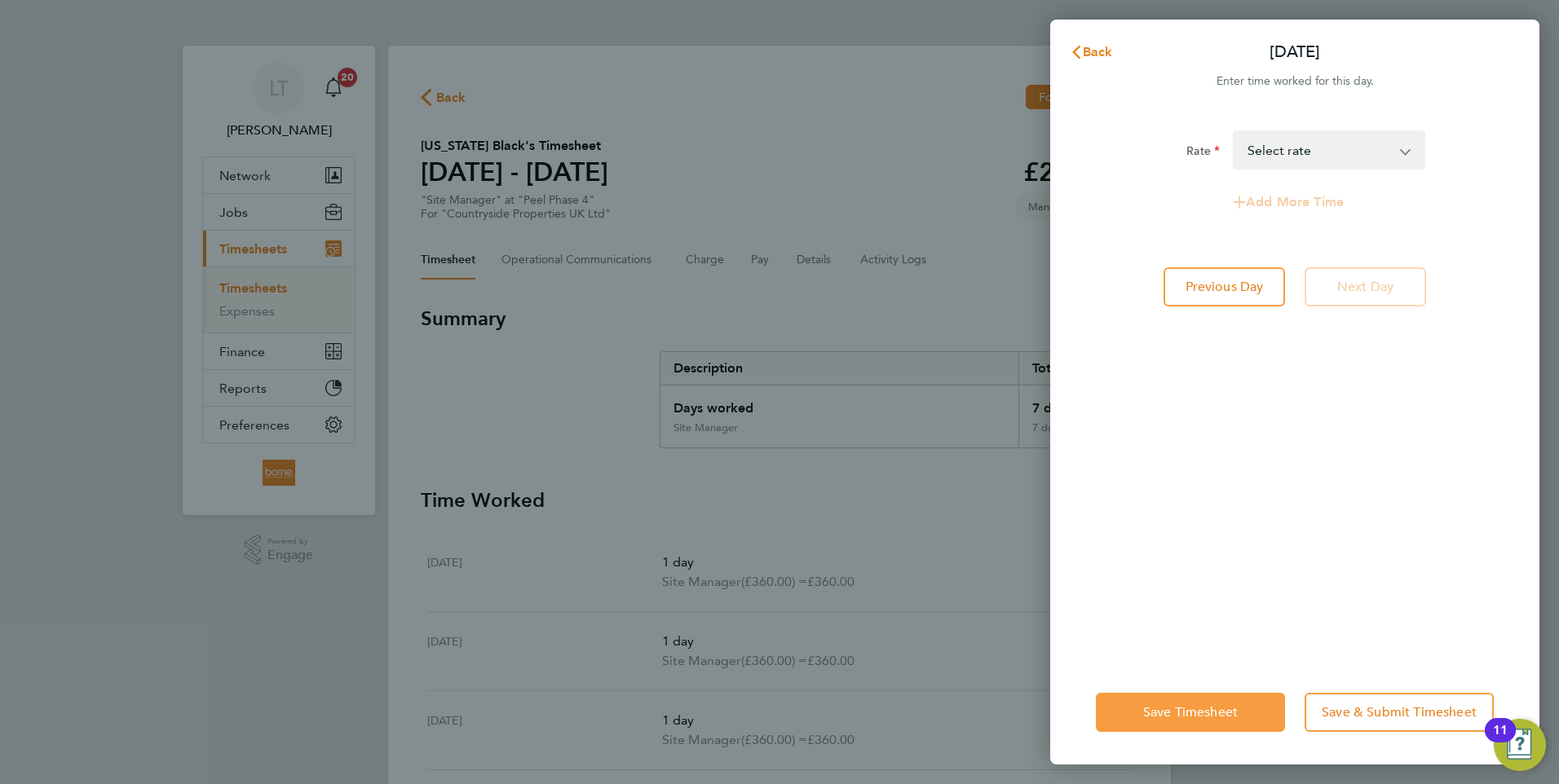
click at [1205, 715] on span "Save Timesheet" at bounding box center [1190, 712] width 95 height 16
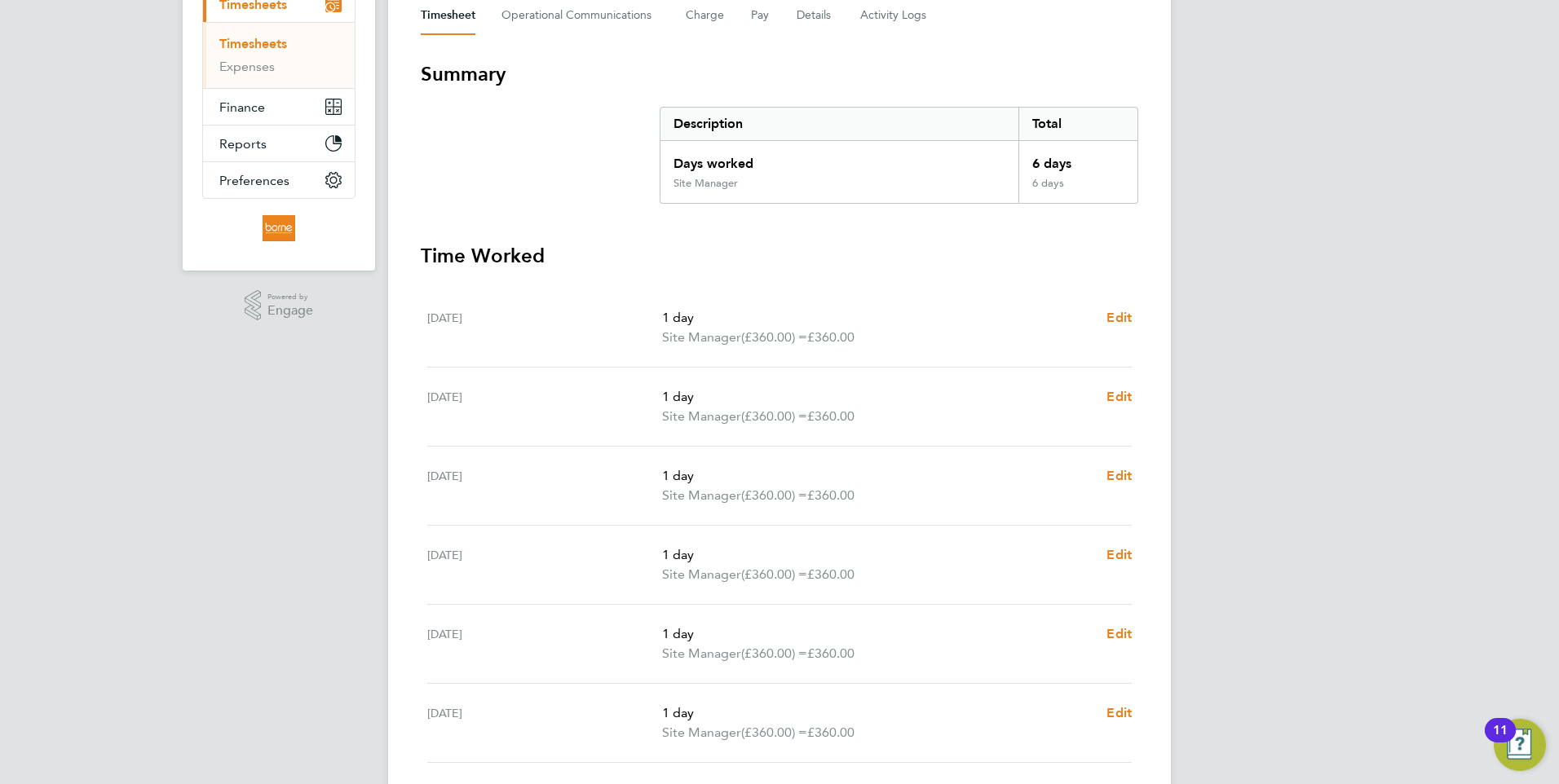
scroll to position [408, 0]
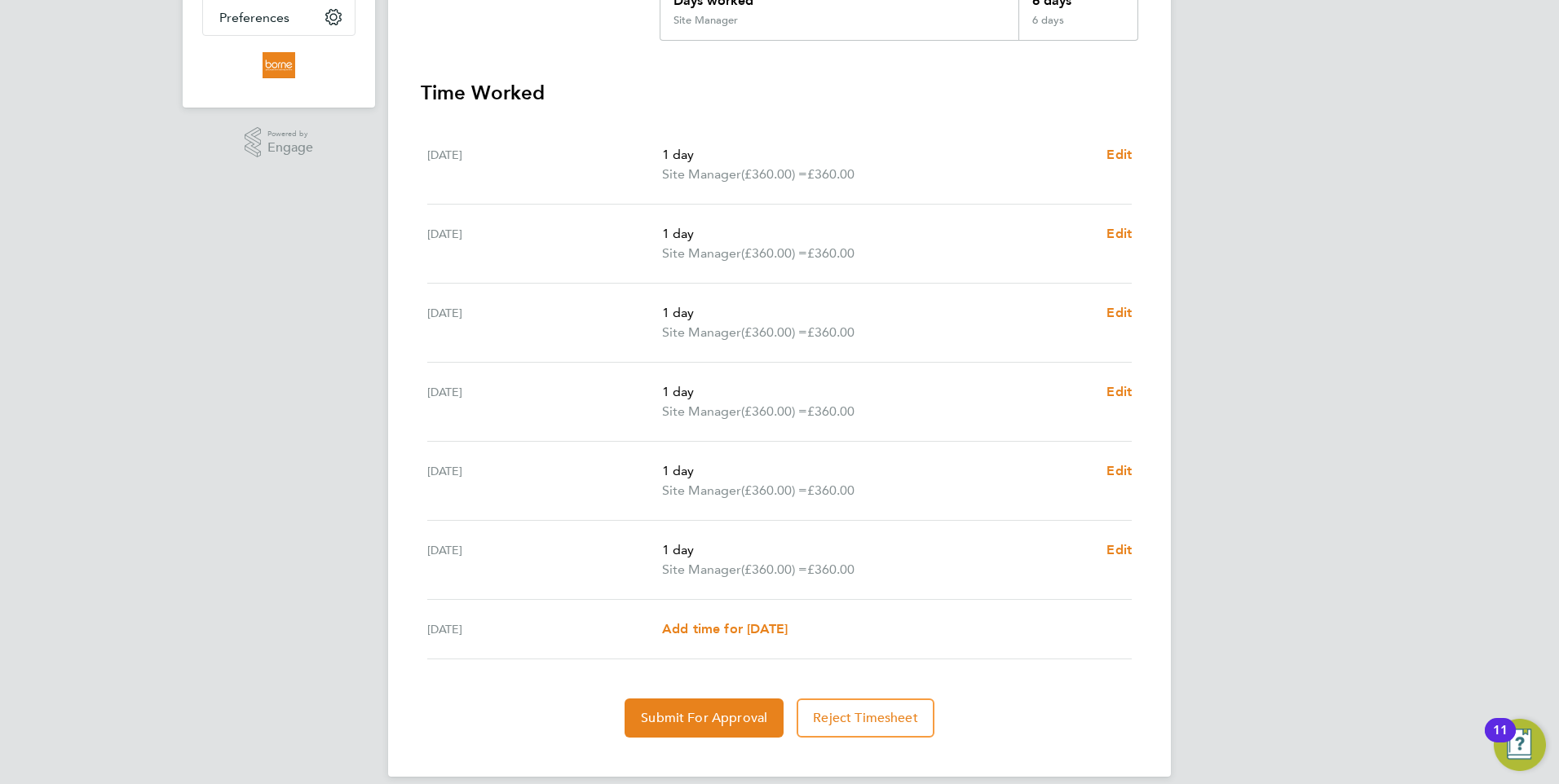
click at [1106, 551] on div "1 day Site Manager (£360.00) = £360.00 Edit" at bounding box center [896, 559] width 470 height 39
click at [1119, 550] on span "Edit" at bounding box center [1119, 550] width 25 height 16
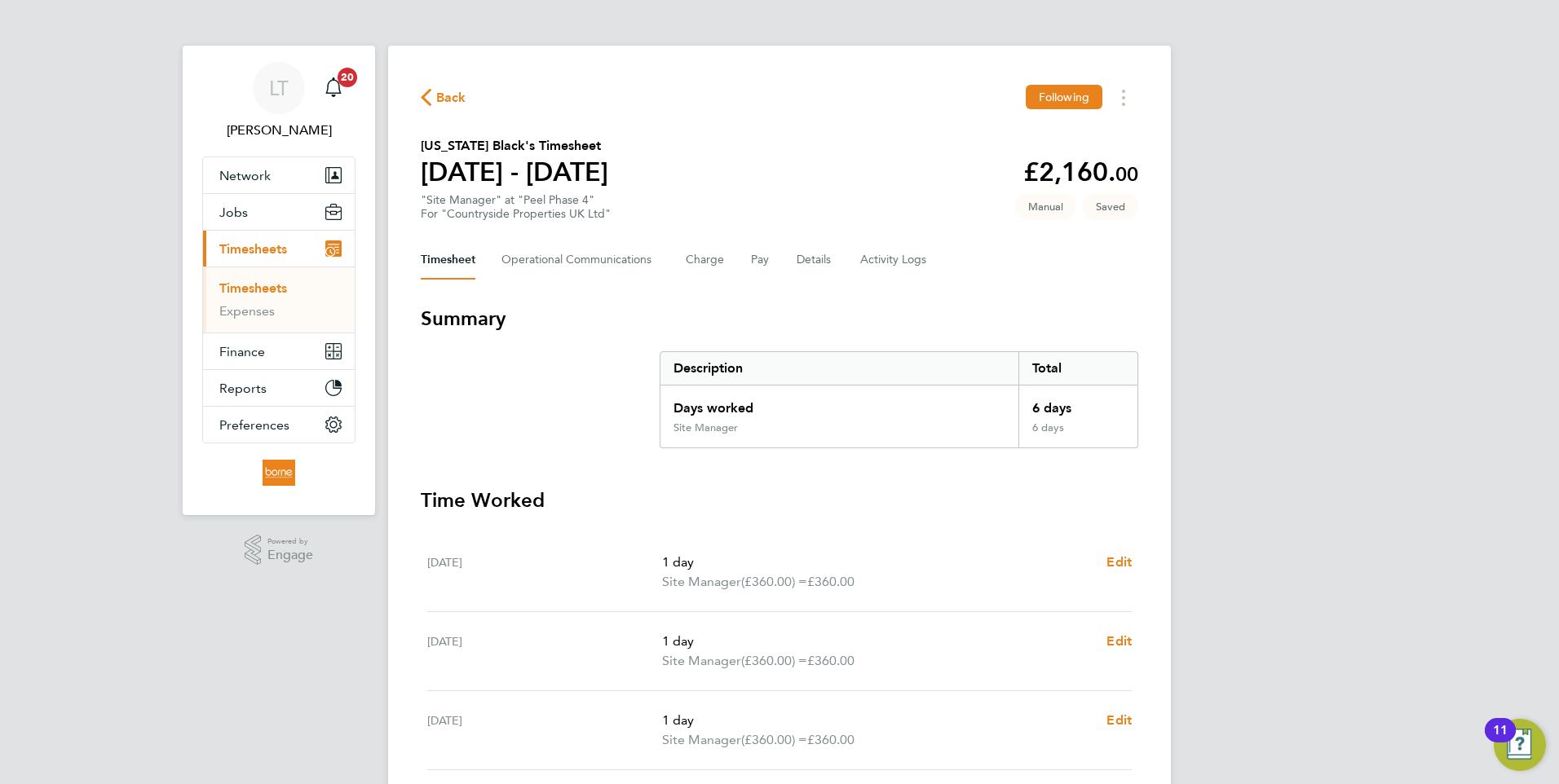
select select "1"
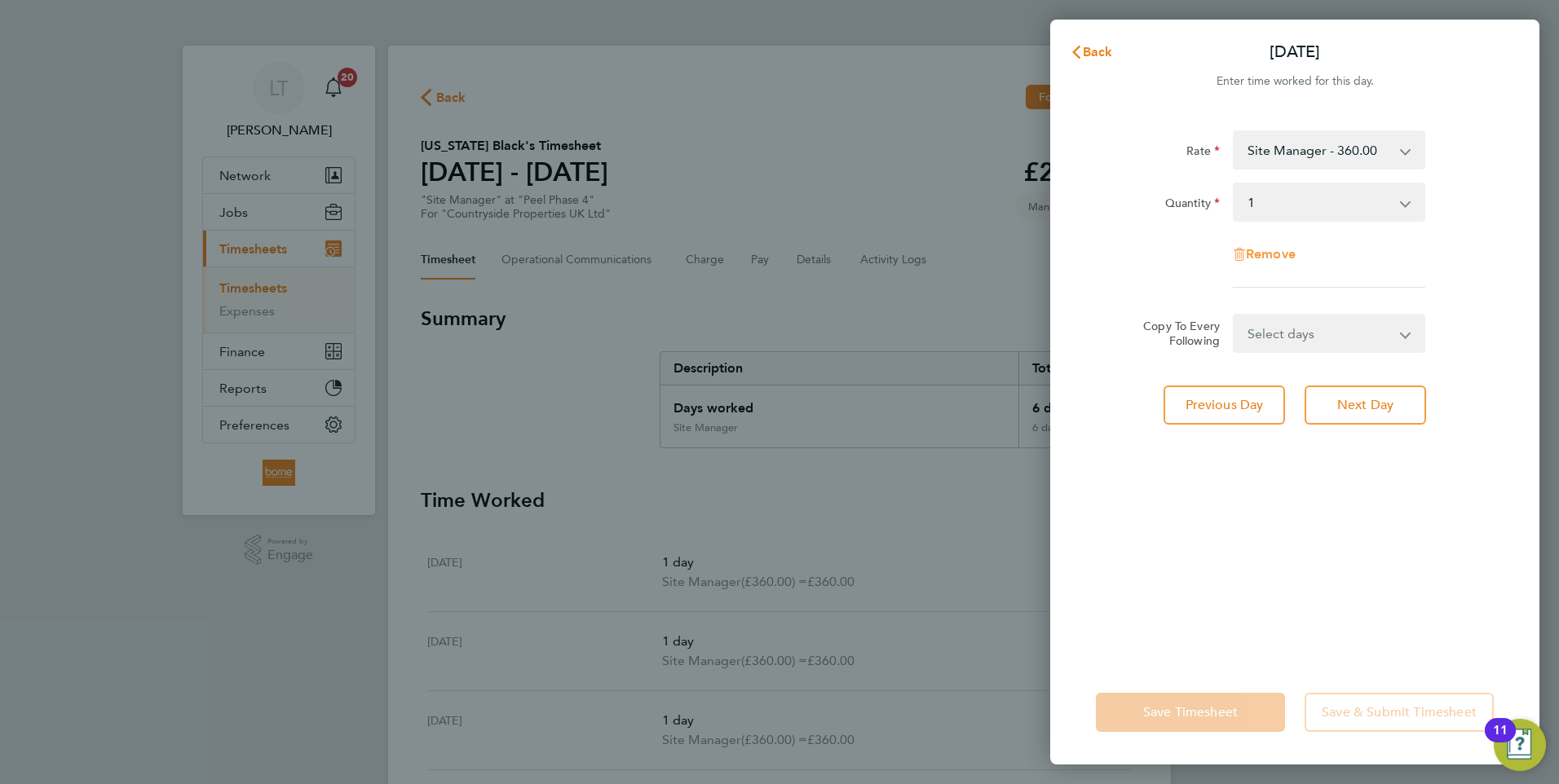
click at [1270, 256] on span "Remove" at bounding box center [1271, 254] width 50 height 16
select select "null"
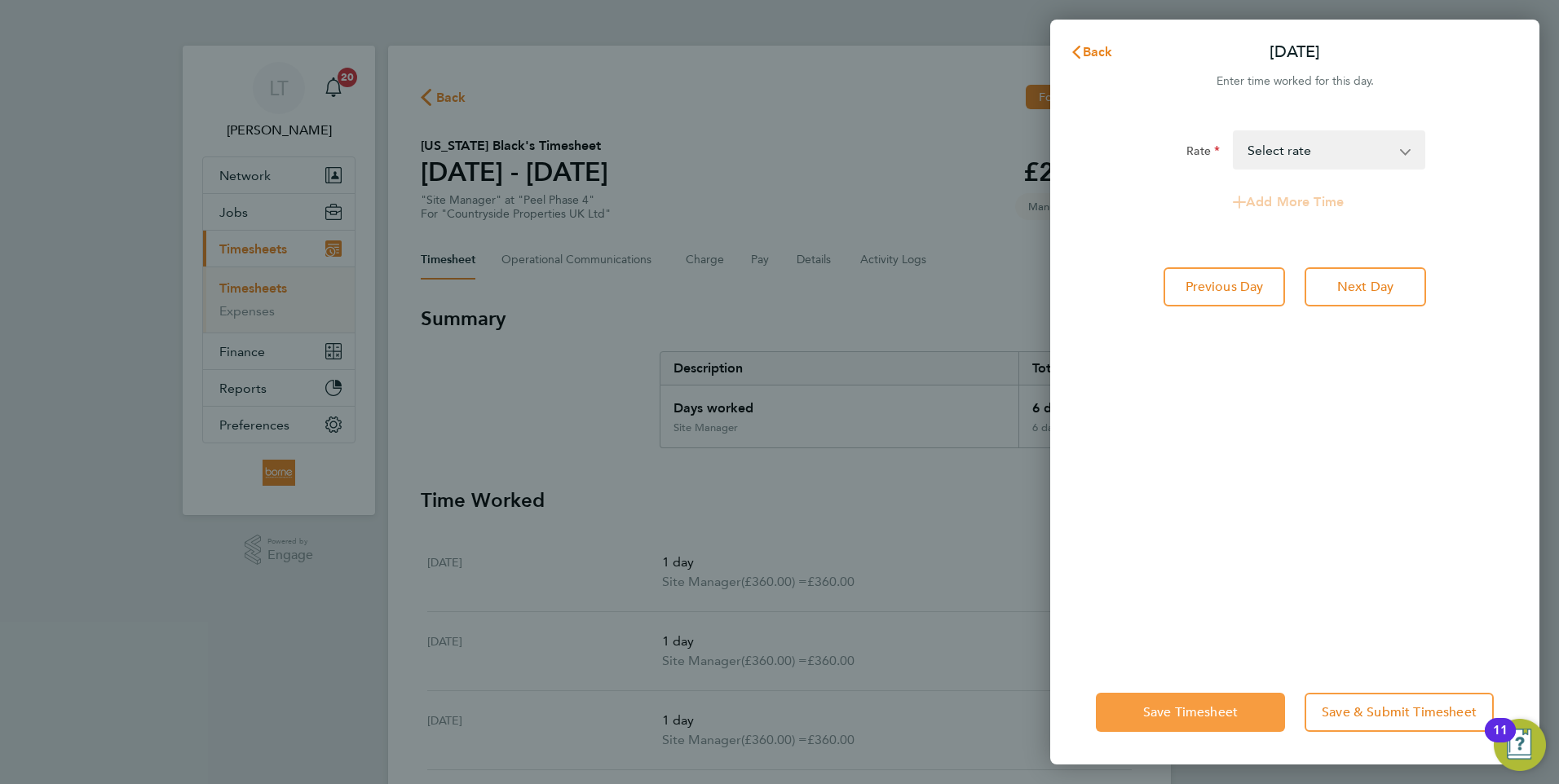
click at [1213, 709] on span "Save Timesheet" at bounding box center [1190, 712] width 95 height 16
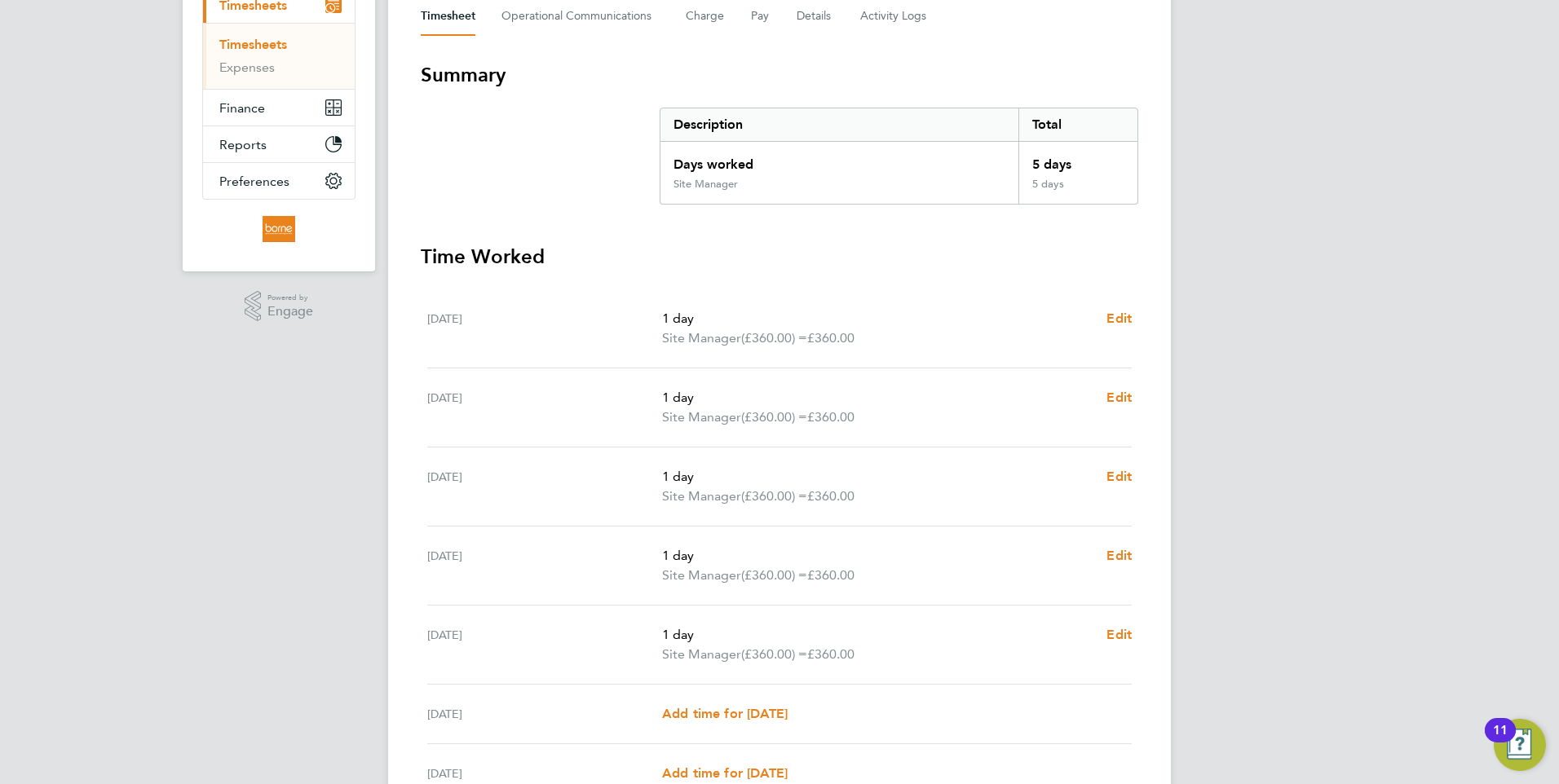
scroll to position [407, 0]
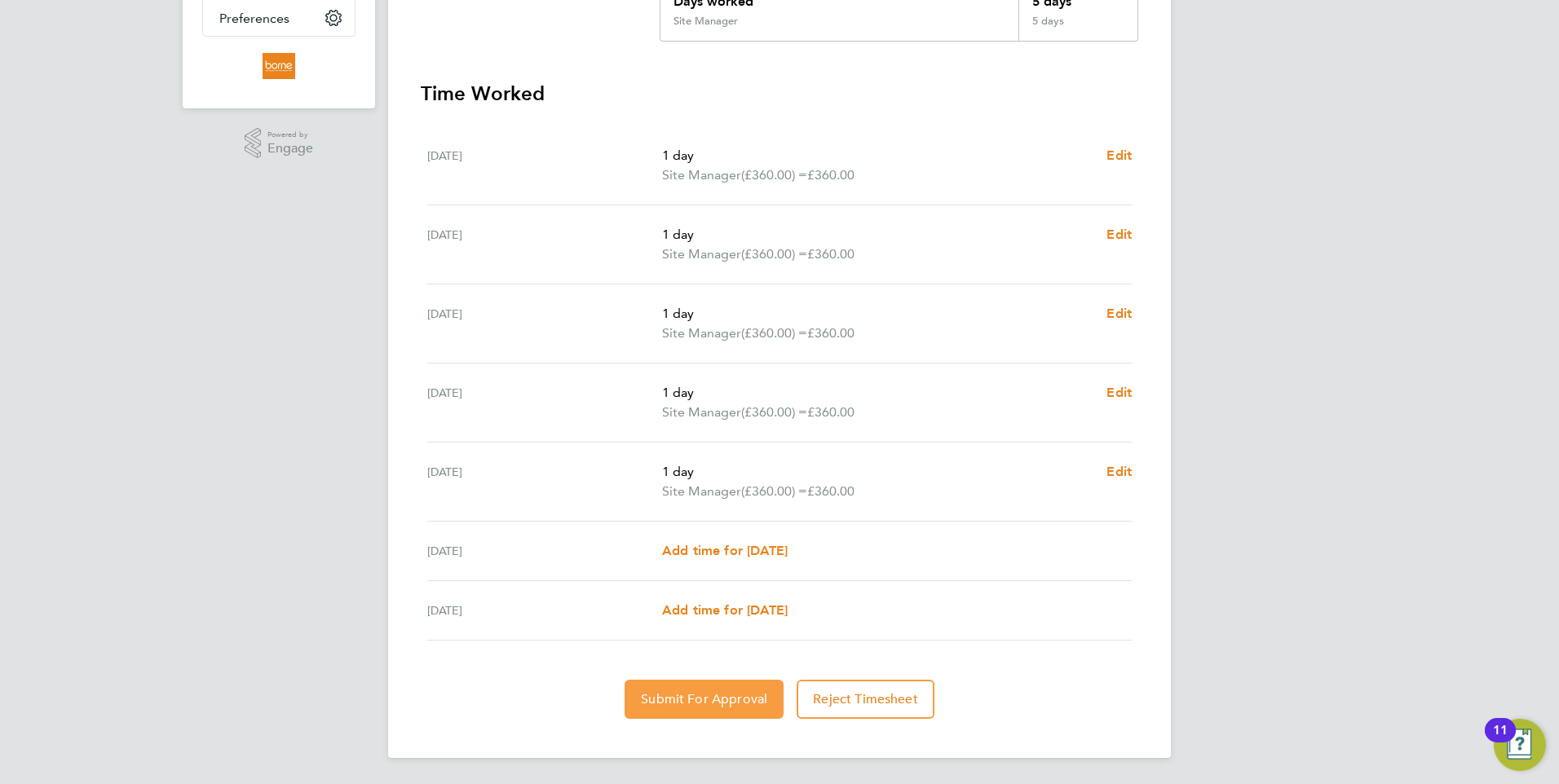
click at [716, 703] on span "Submit For Approval" at bounding box center [704, 699] width 127 height 16
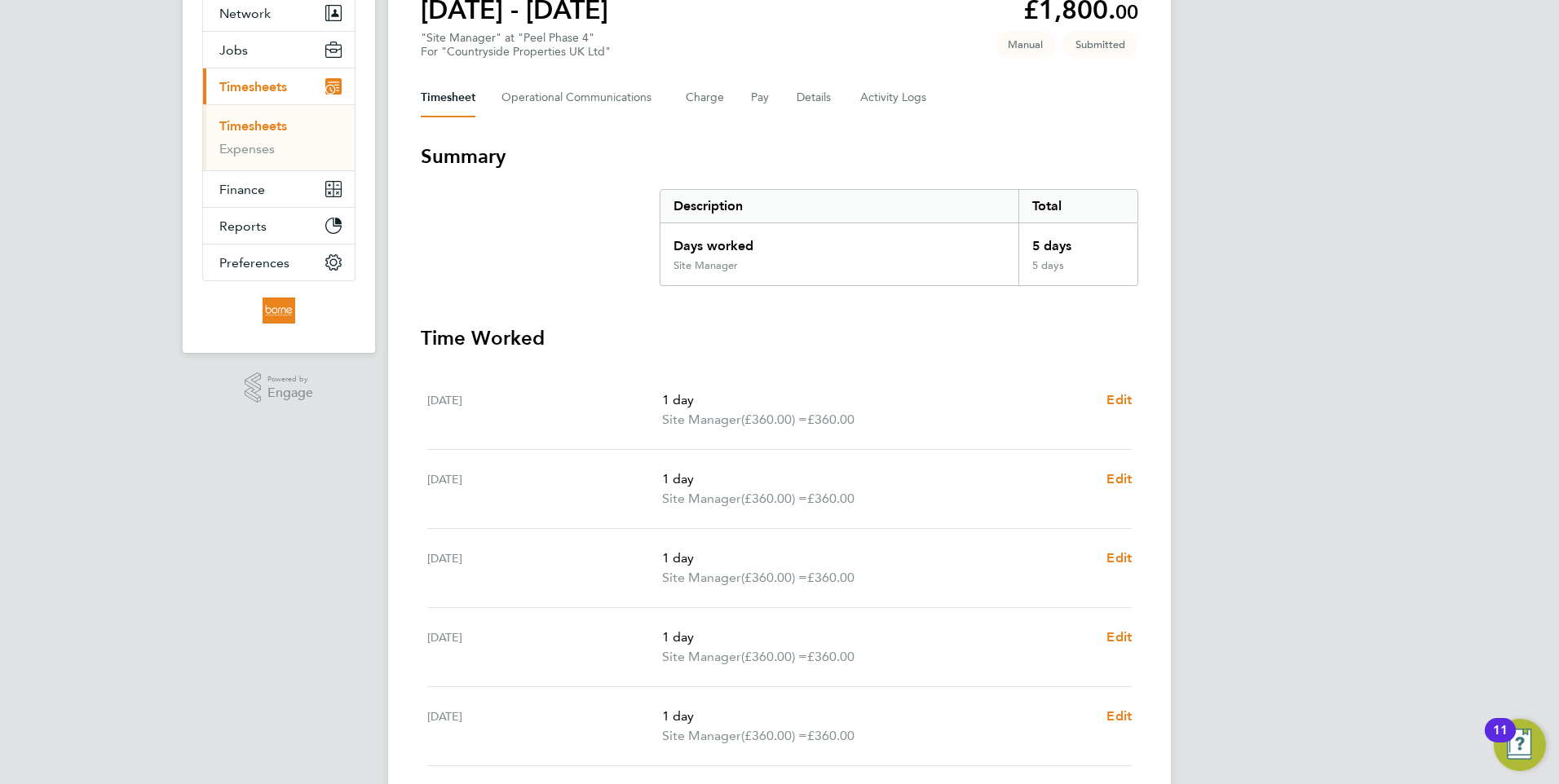
scroll to position [0, 0]
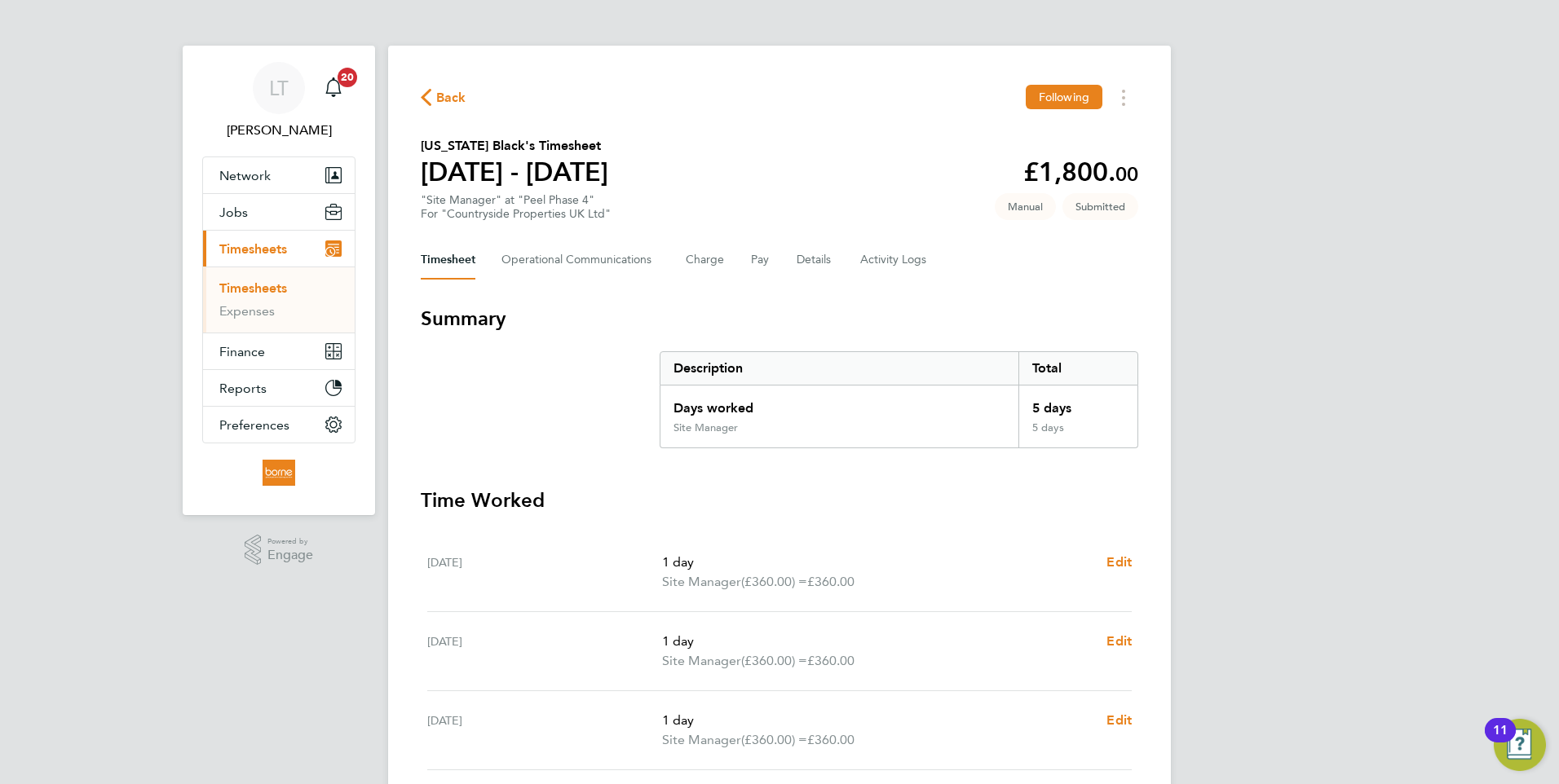
click at [440, 96] on span "Back" at bounding box center [451, 97] width 30 height 20
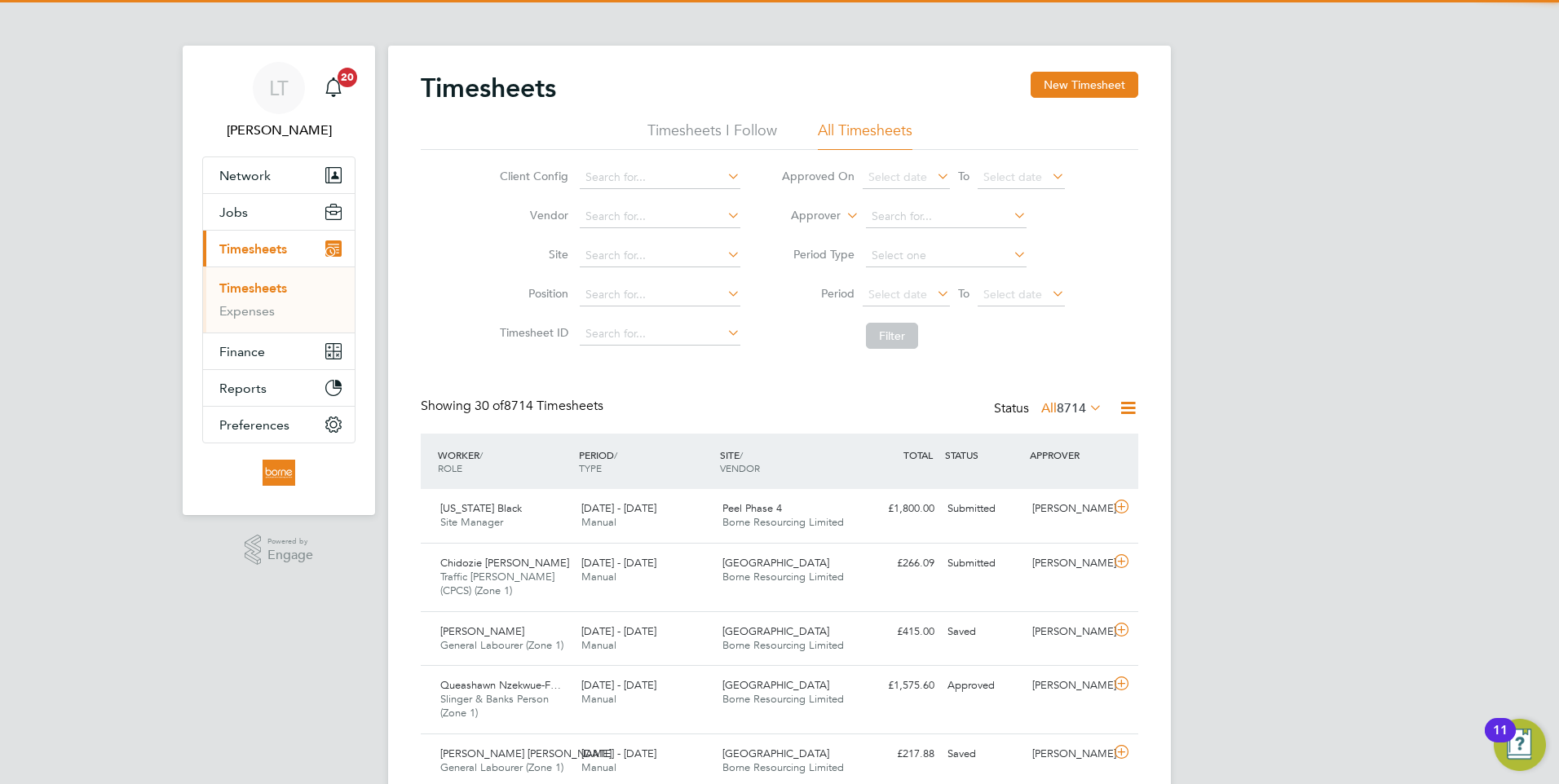
scroll to position [41, 142]
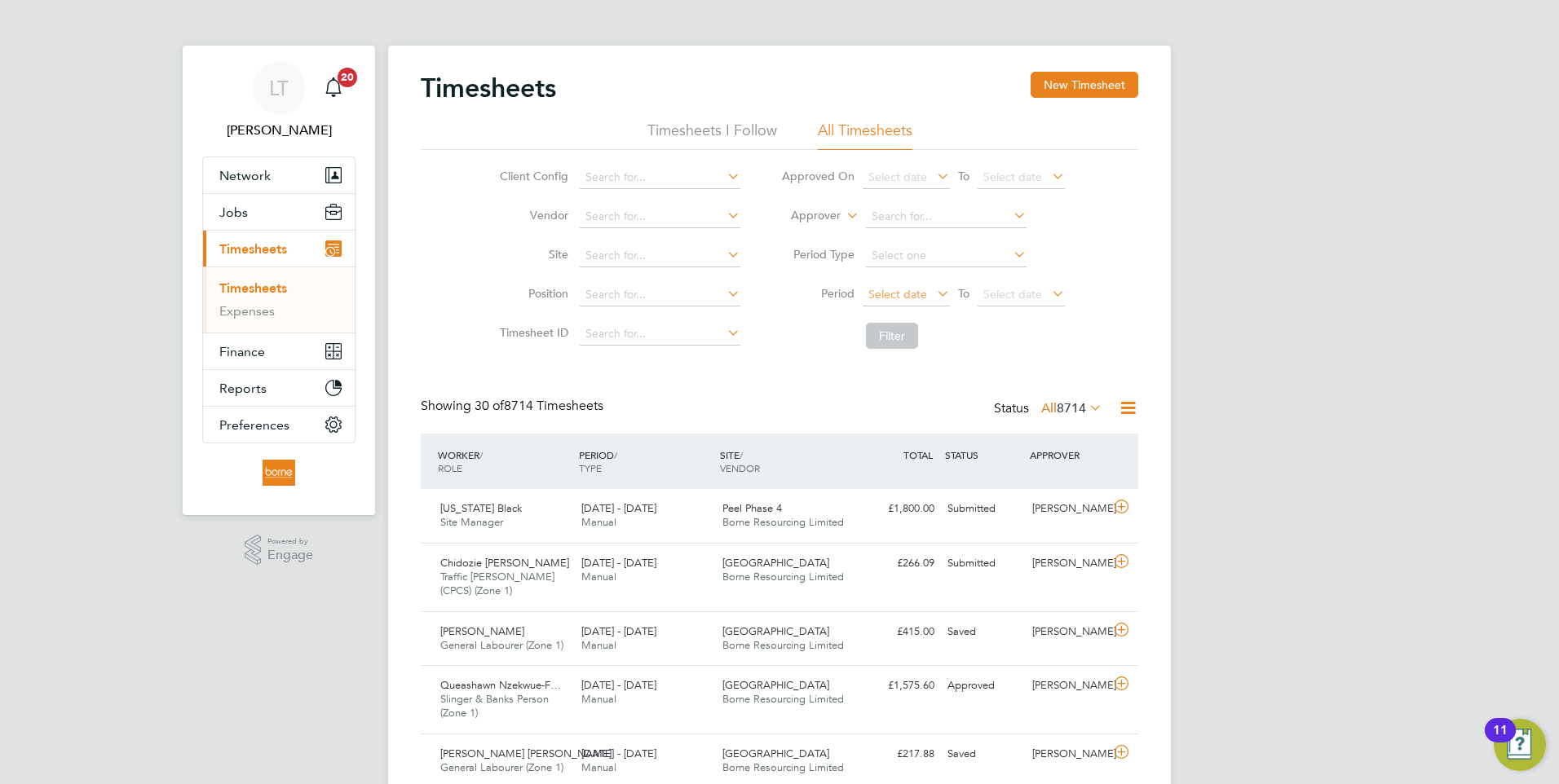
click at [892, 294] on span "Select date" at bounding box center [898, 294] width 59 height 15
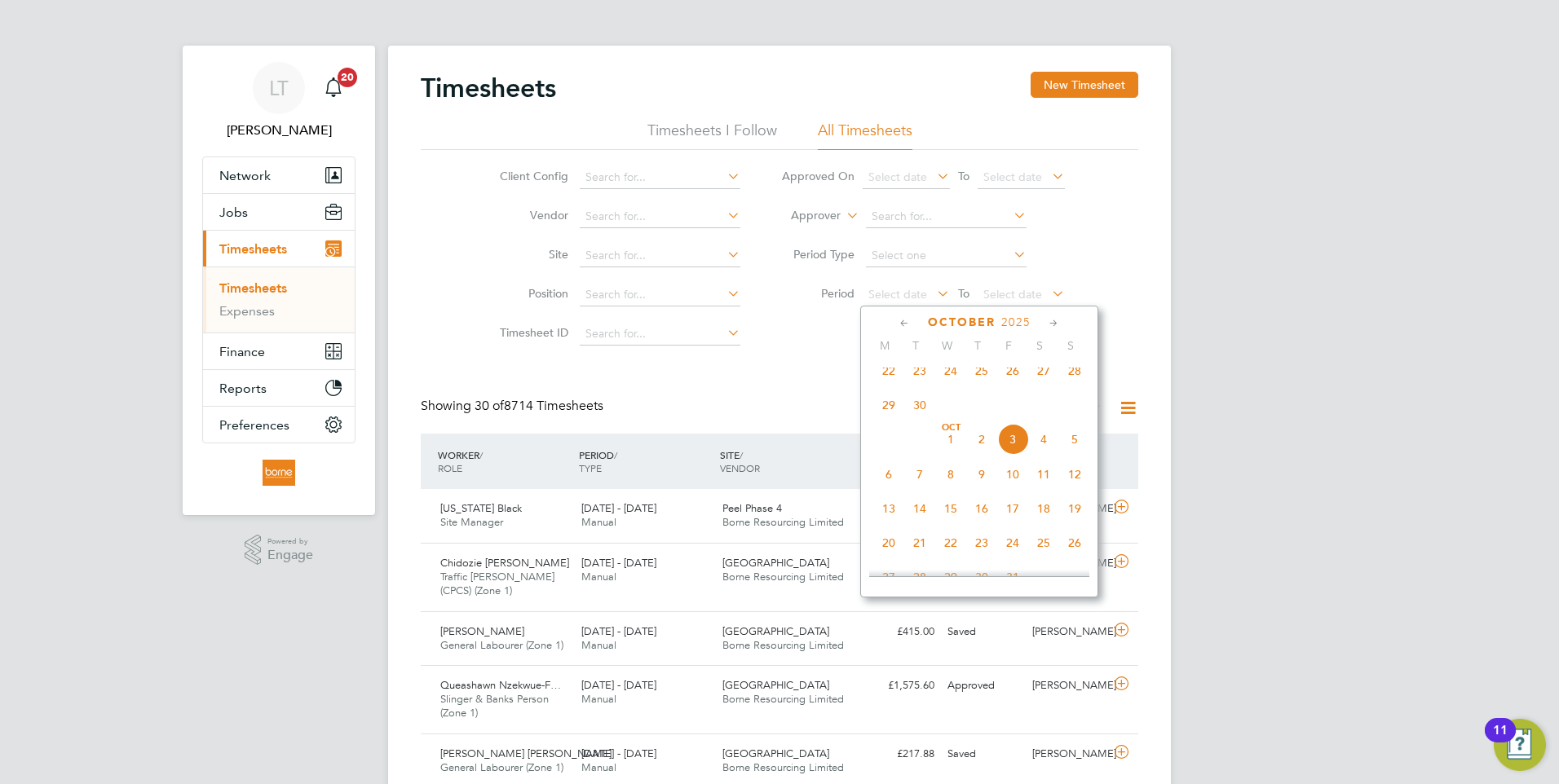
click at [888, 385] on span "22" at bounding box center [889, 371] width 31 height 31
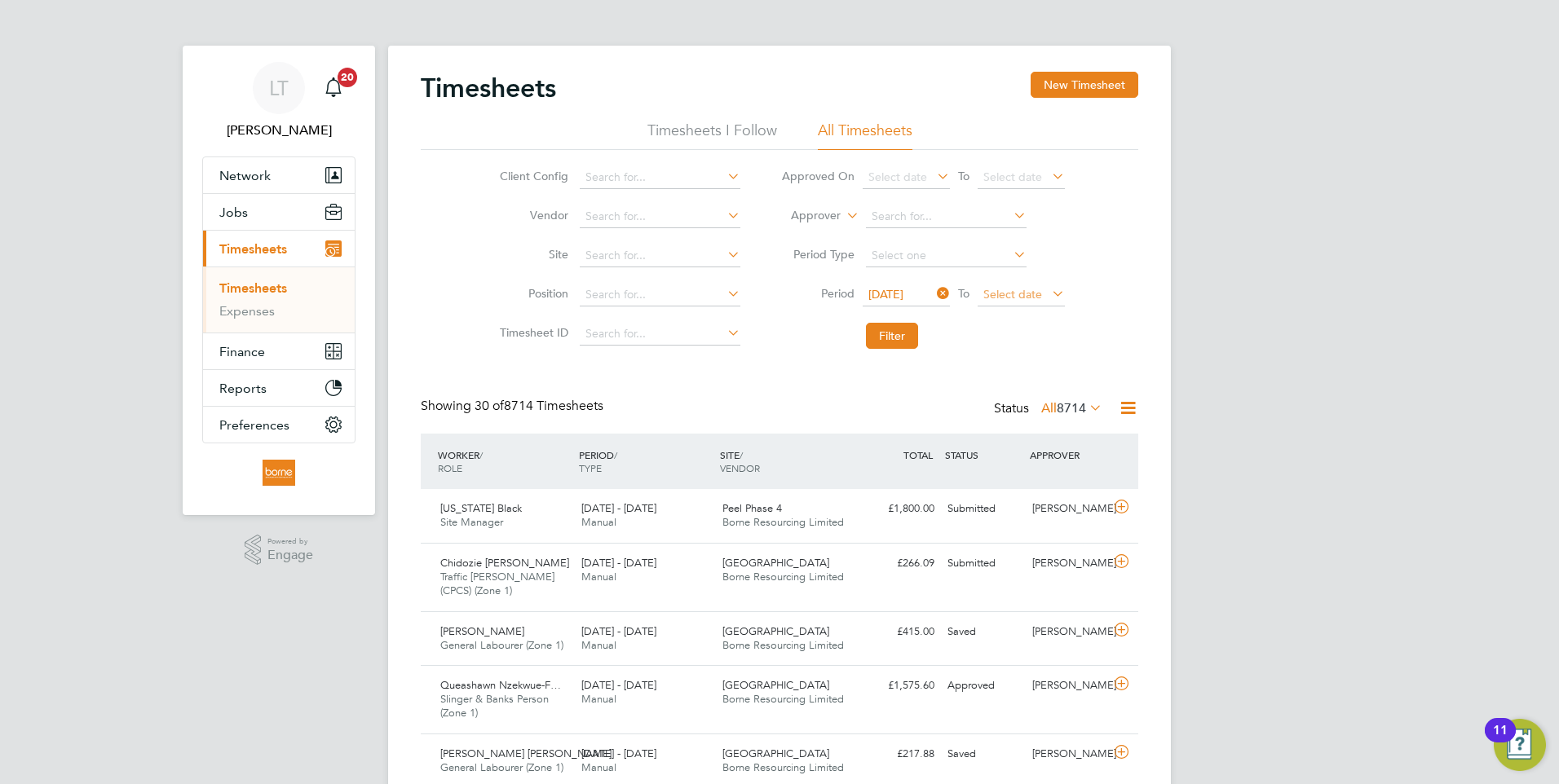
click at [1022, 290] on span "Select date" at bounding box center [1013, 294] width 59 height 15
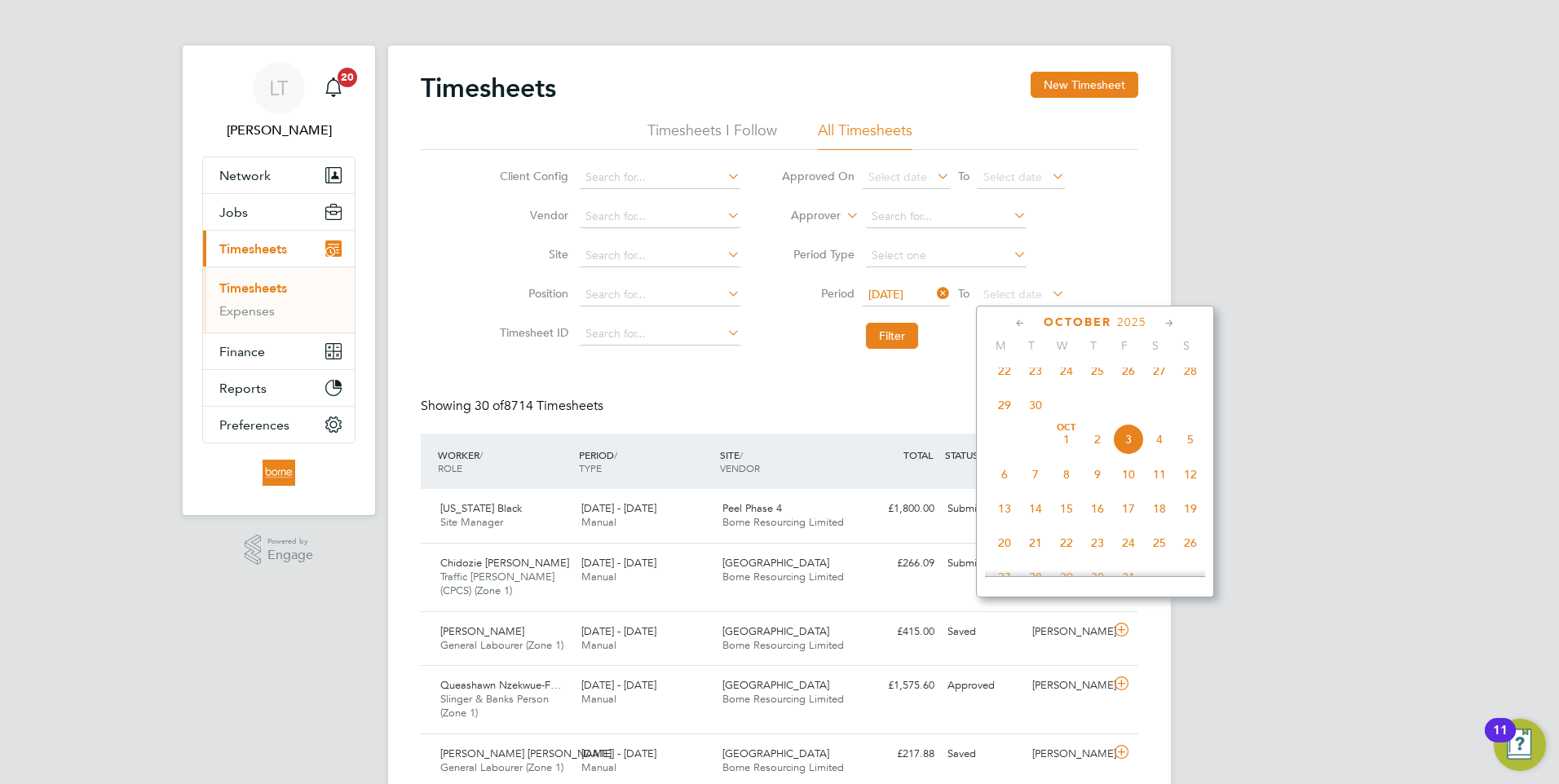
click at [1190, 383] on span "28" at bounding box center [1190, 371] width 31 height 31
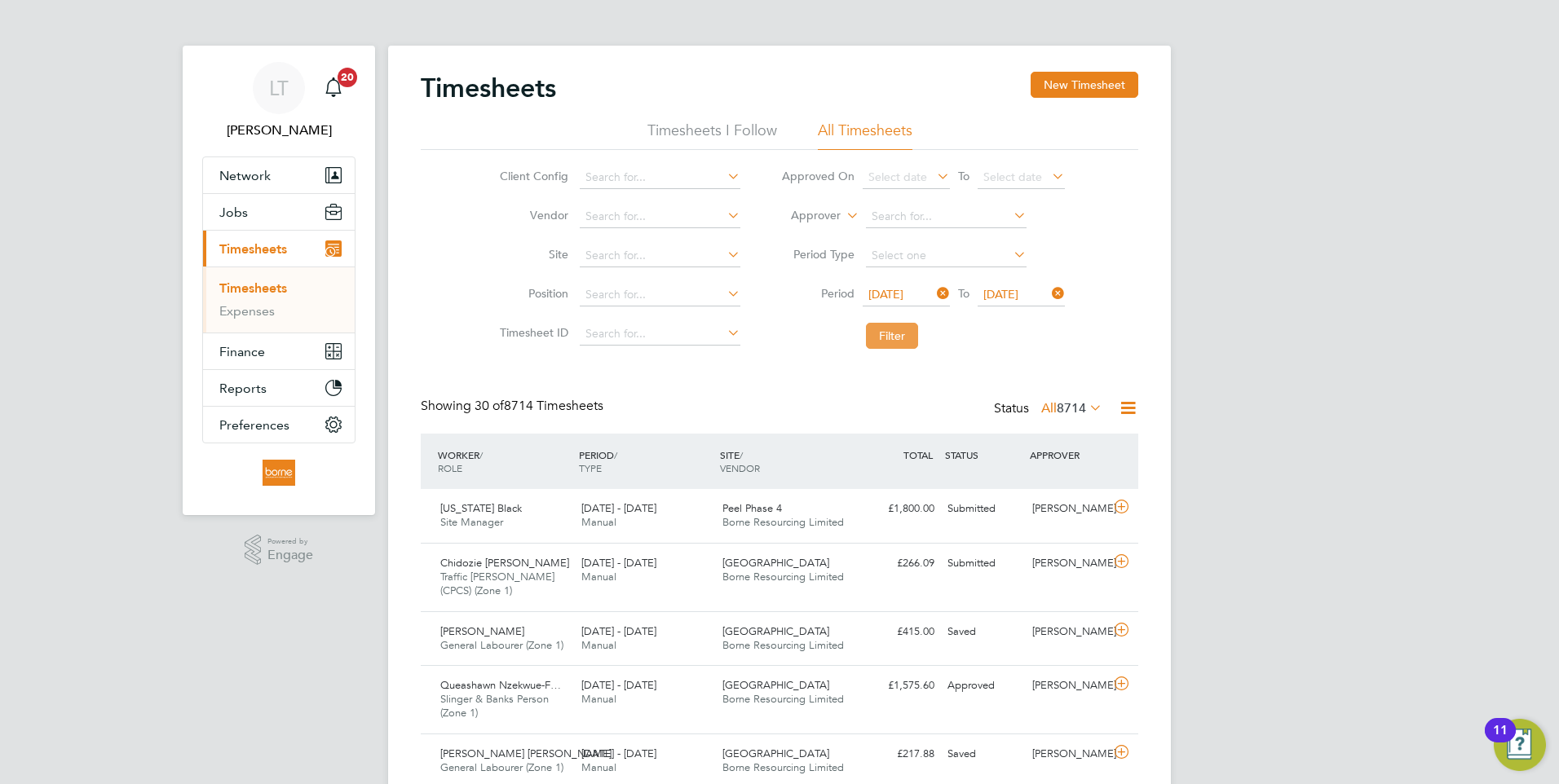
drag, startPoint x: 901, startPoint y: 339, endPoint x: 906, endPoint y: 349, distance: 11.2
click at [901, 339] on button "Filter" at bounding box center [892, 336] width 53 height 26
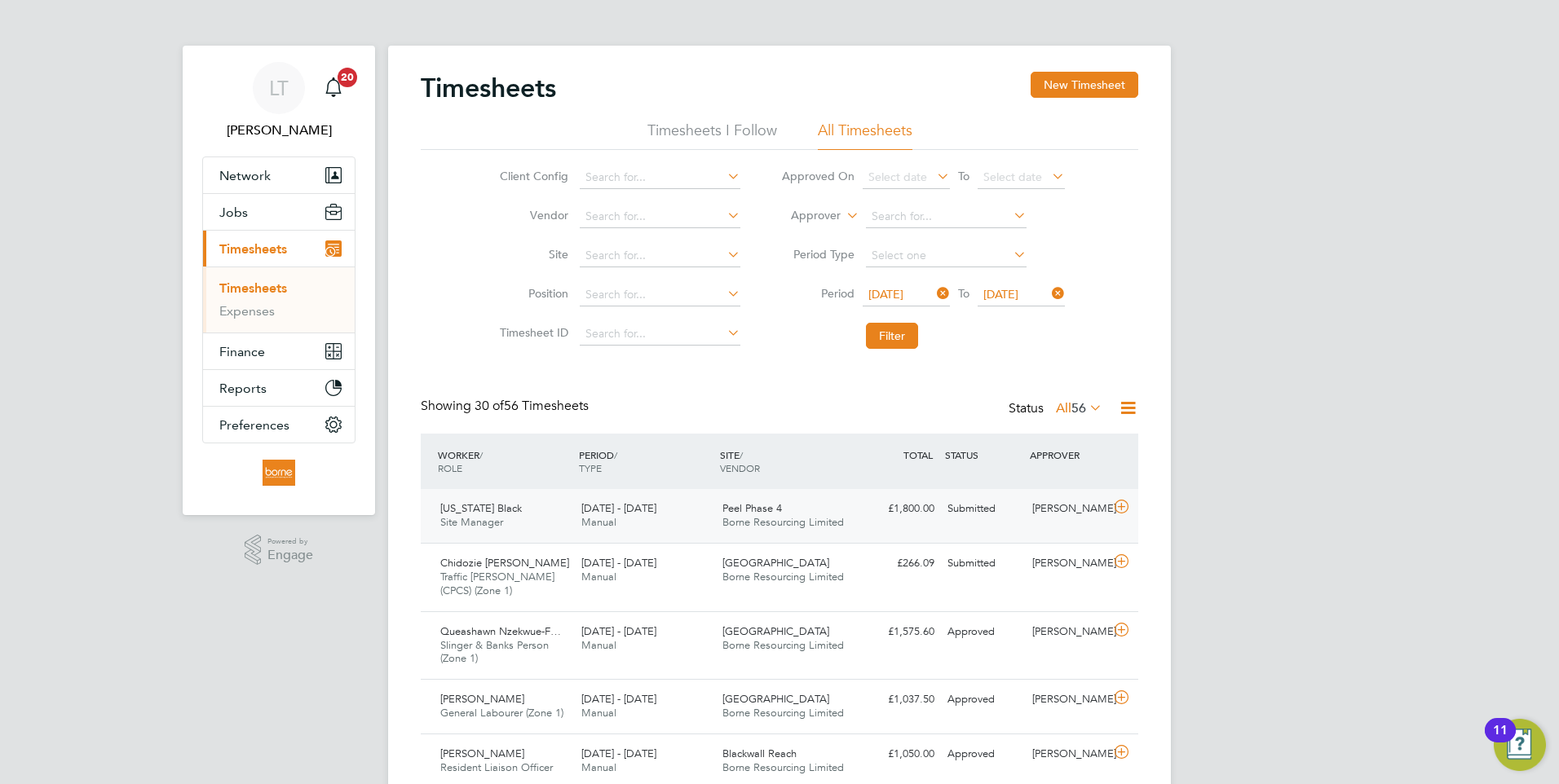
click at [795, 518] on span "Borne Resourcing Limited" at bounding box center [783, 522] width 122 height 14
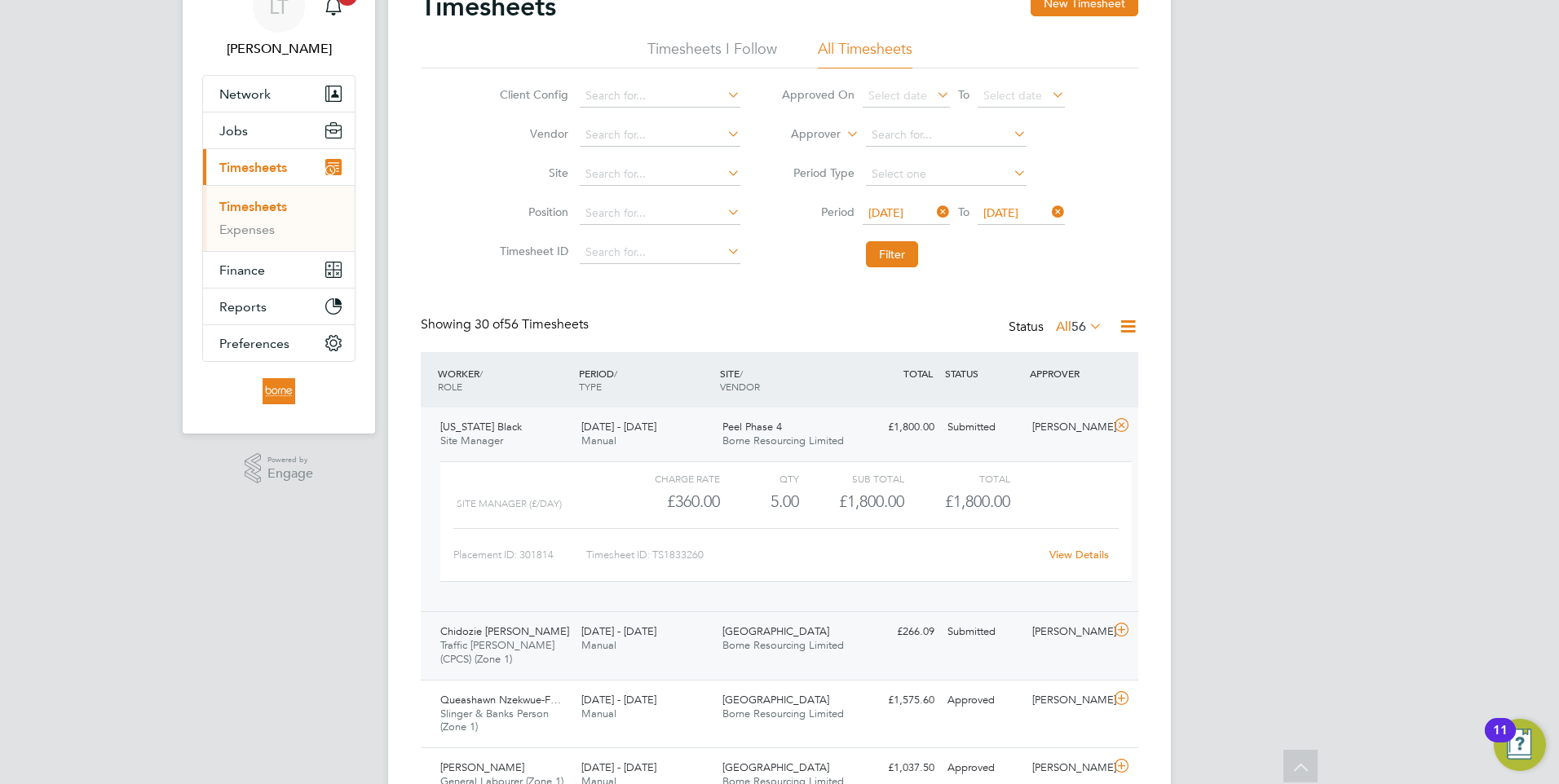
click at [798, 639] on span "Borne Resourcing Limited" at bounding box center [783, 645] width 122 height 14
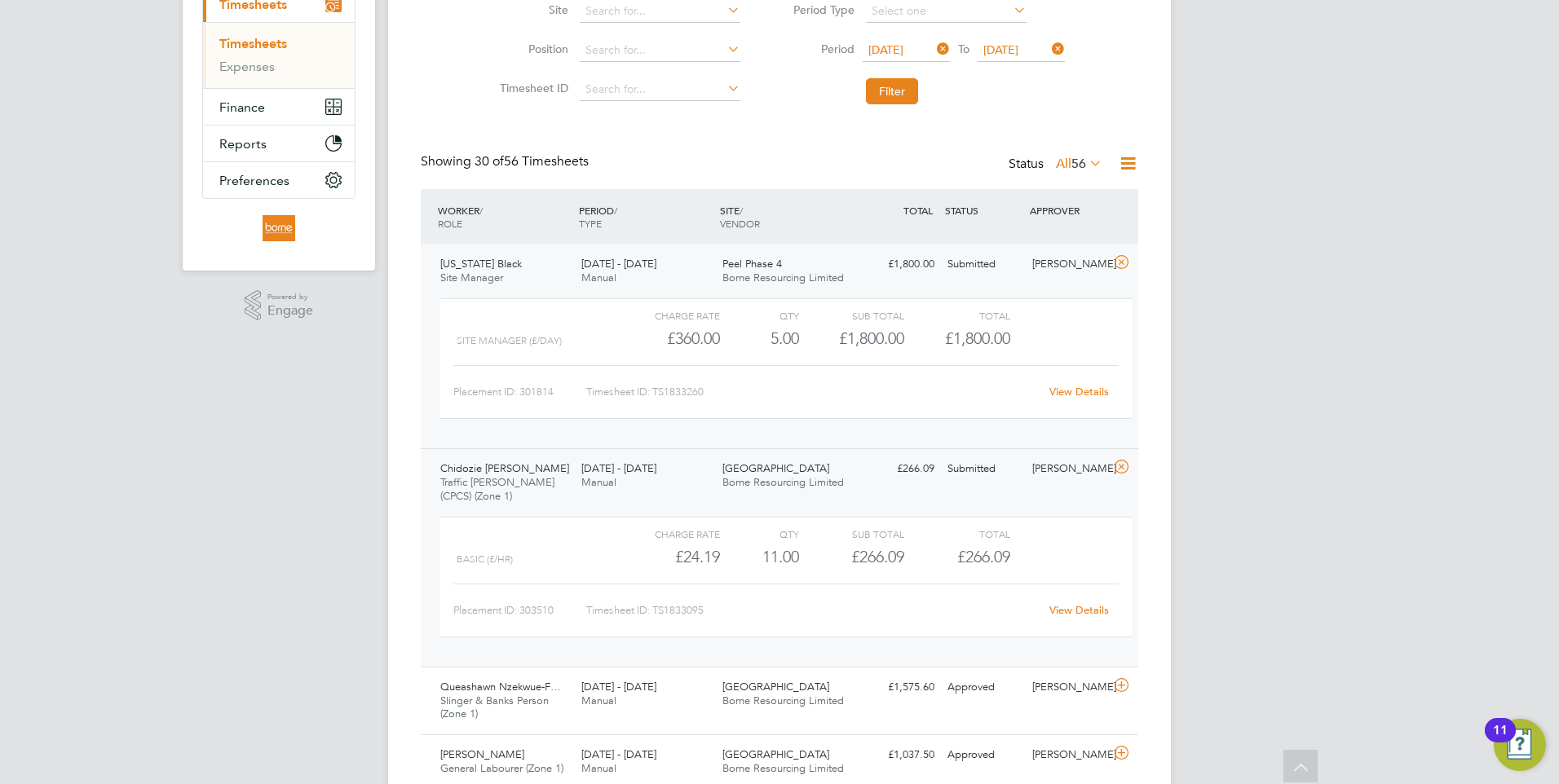
scroll to position [0, 0]
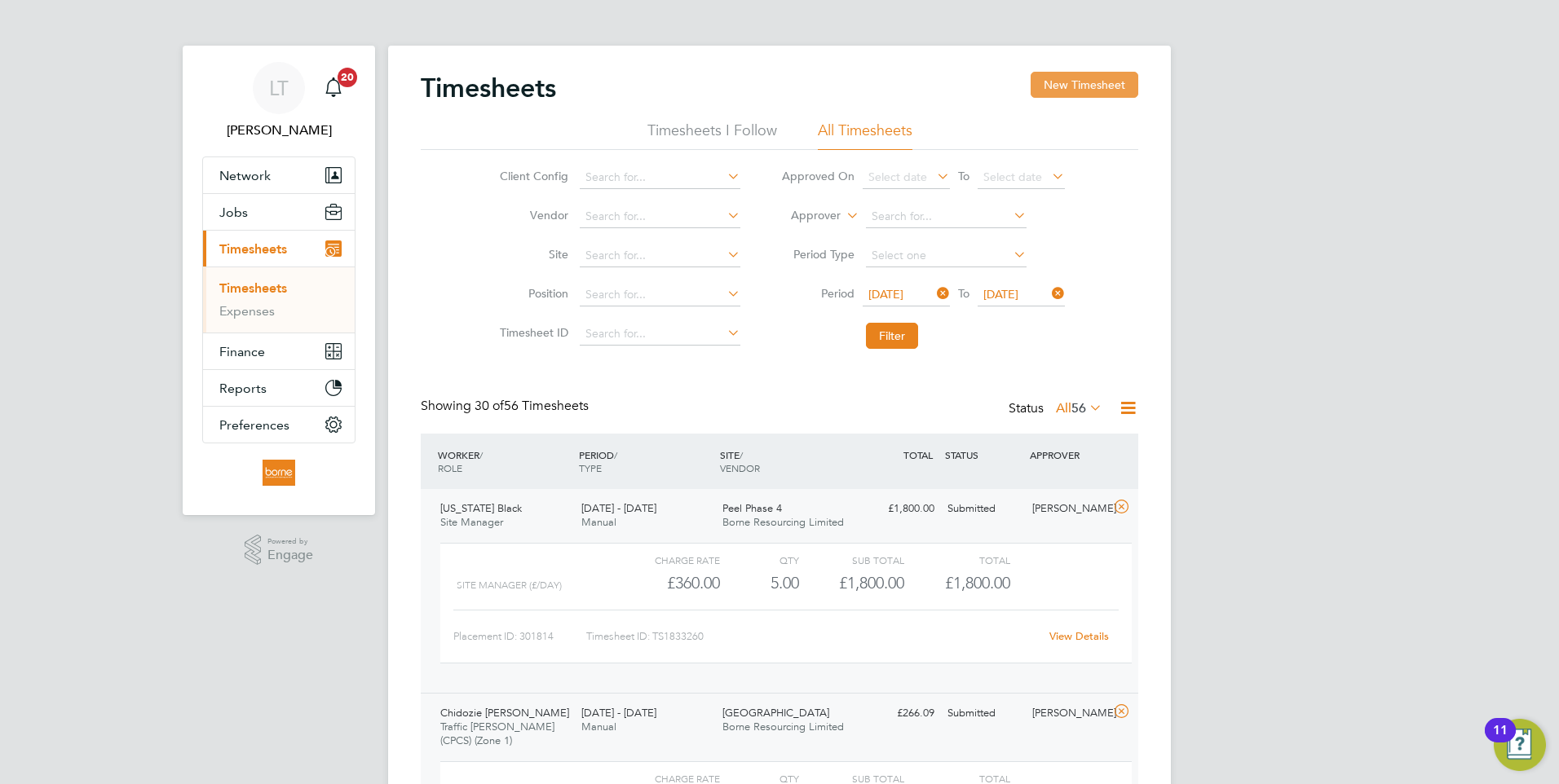
click at [1100, 87] on button "New Timesheet" at bounding box center [1084, 84] width 108 height 26
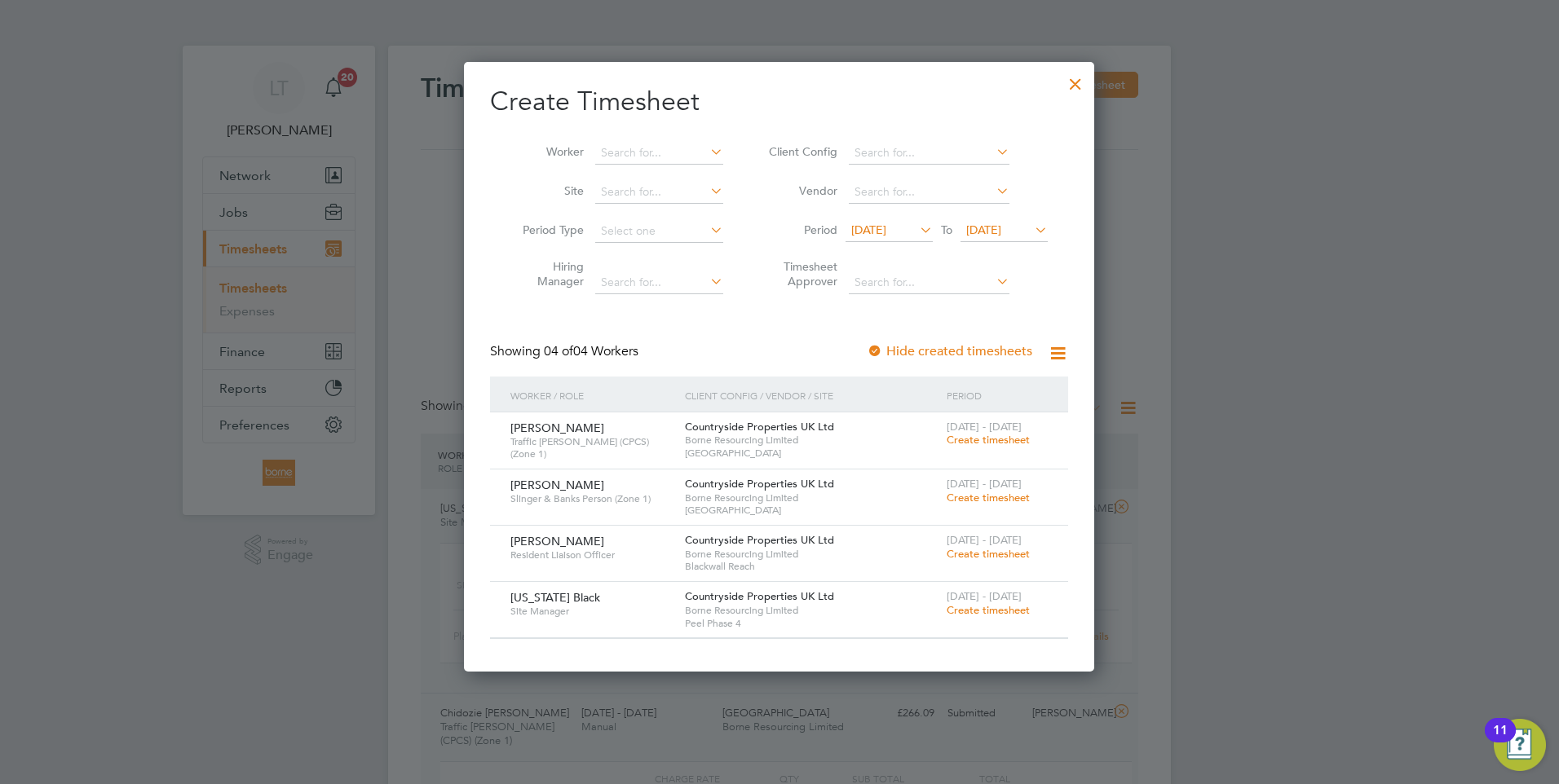
click at [1068, 90] on div at bounding box center [1076, 80] width 29 height 29
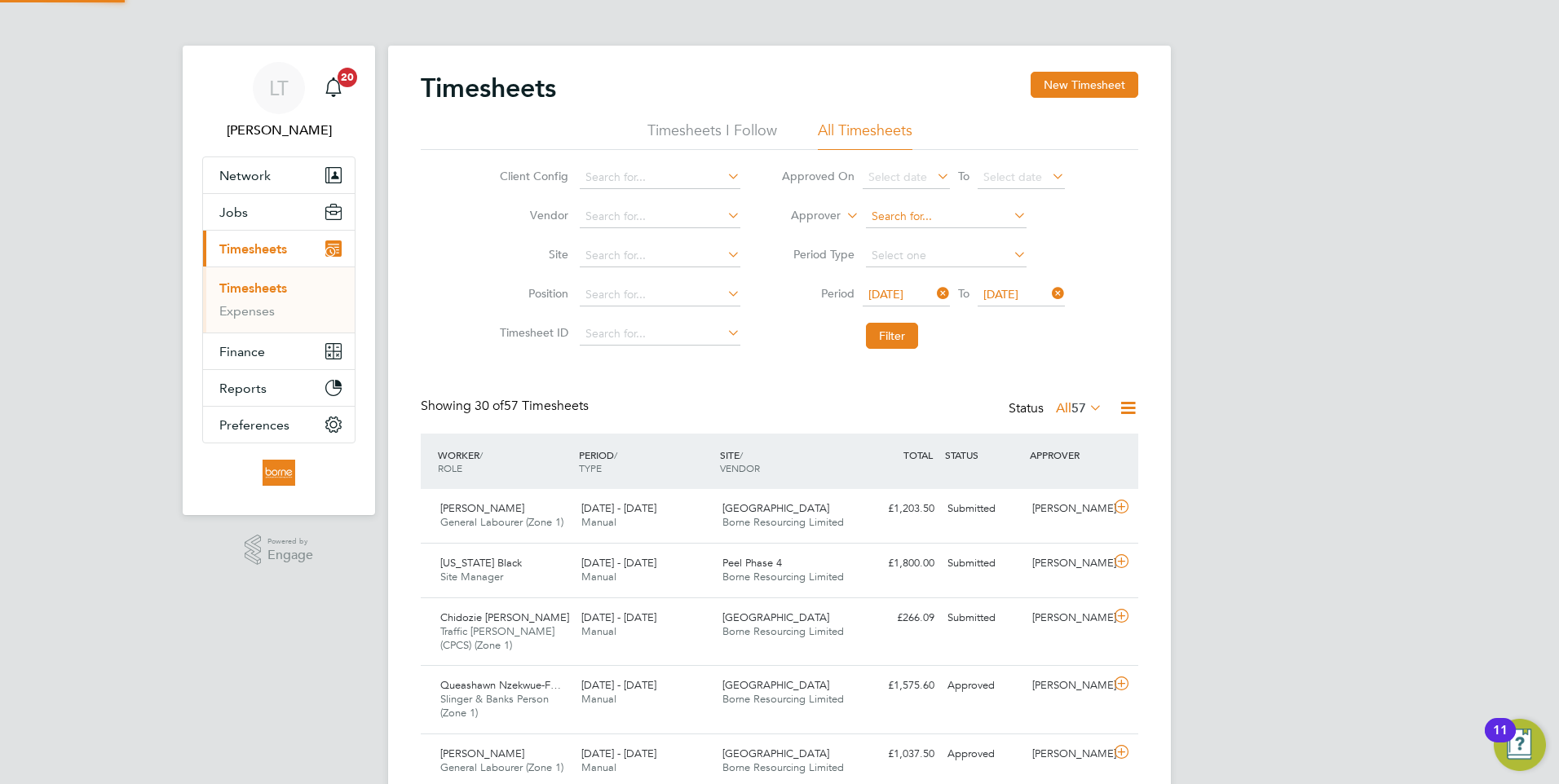
scroll to position [54, 142]
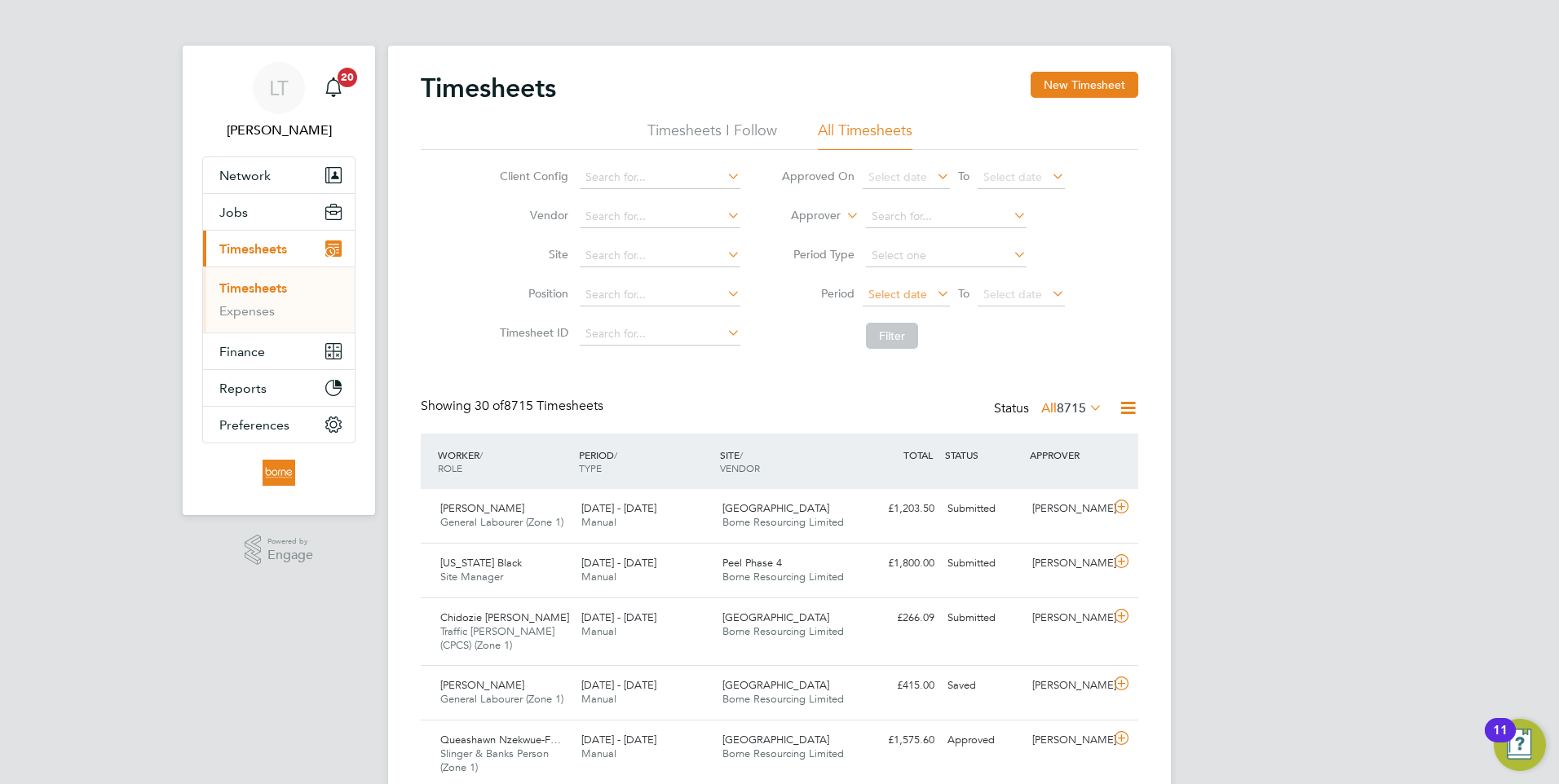
click at [900, 299] on span "Select date" at bounding box center [898, 294] width 59 height 15
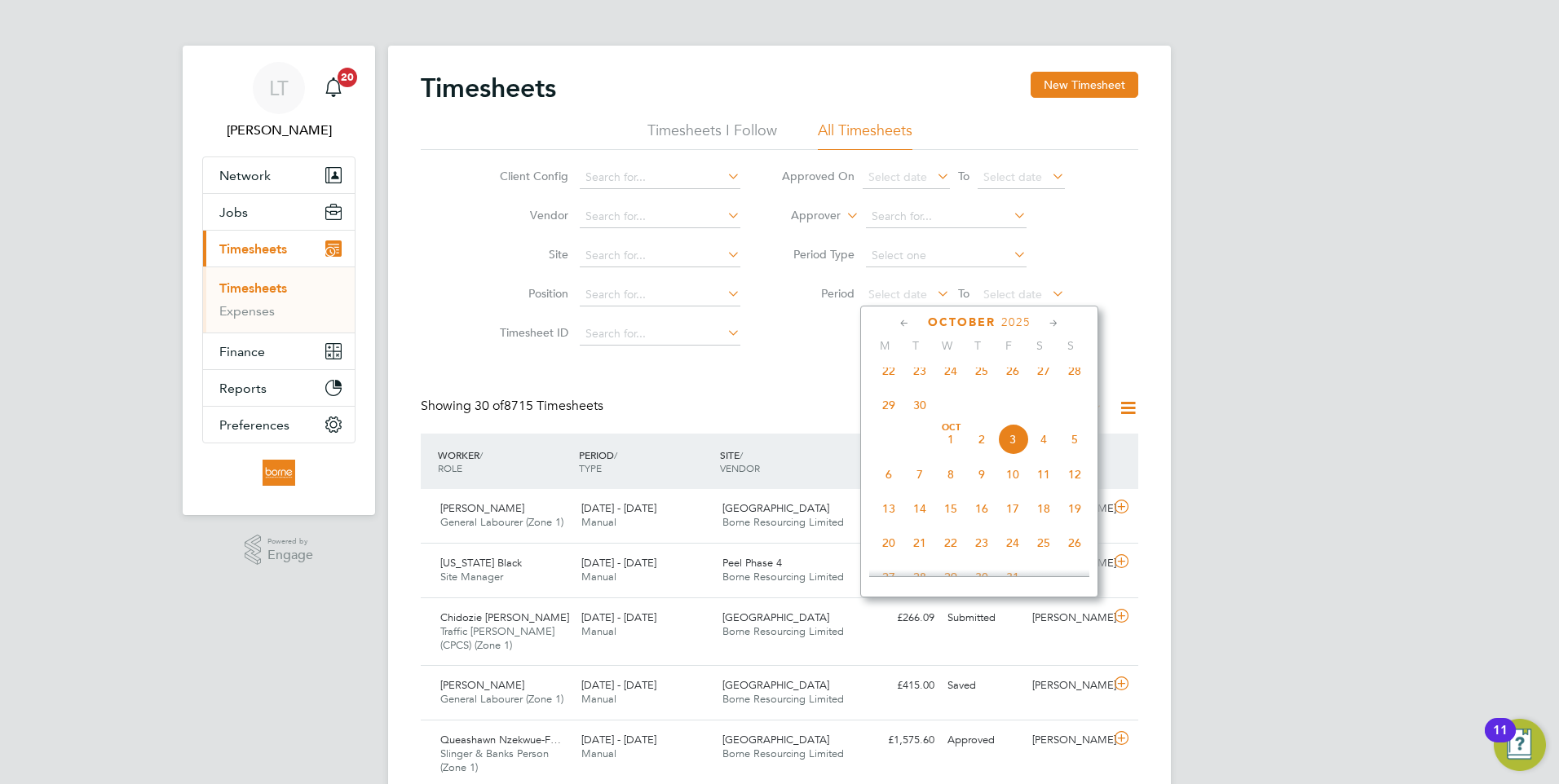
click at [886, 383] on span "22" at bounding box center [889, 371] width 31 height 31
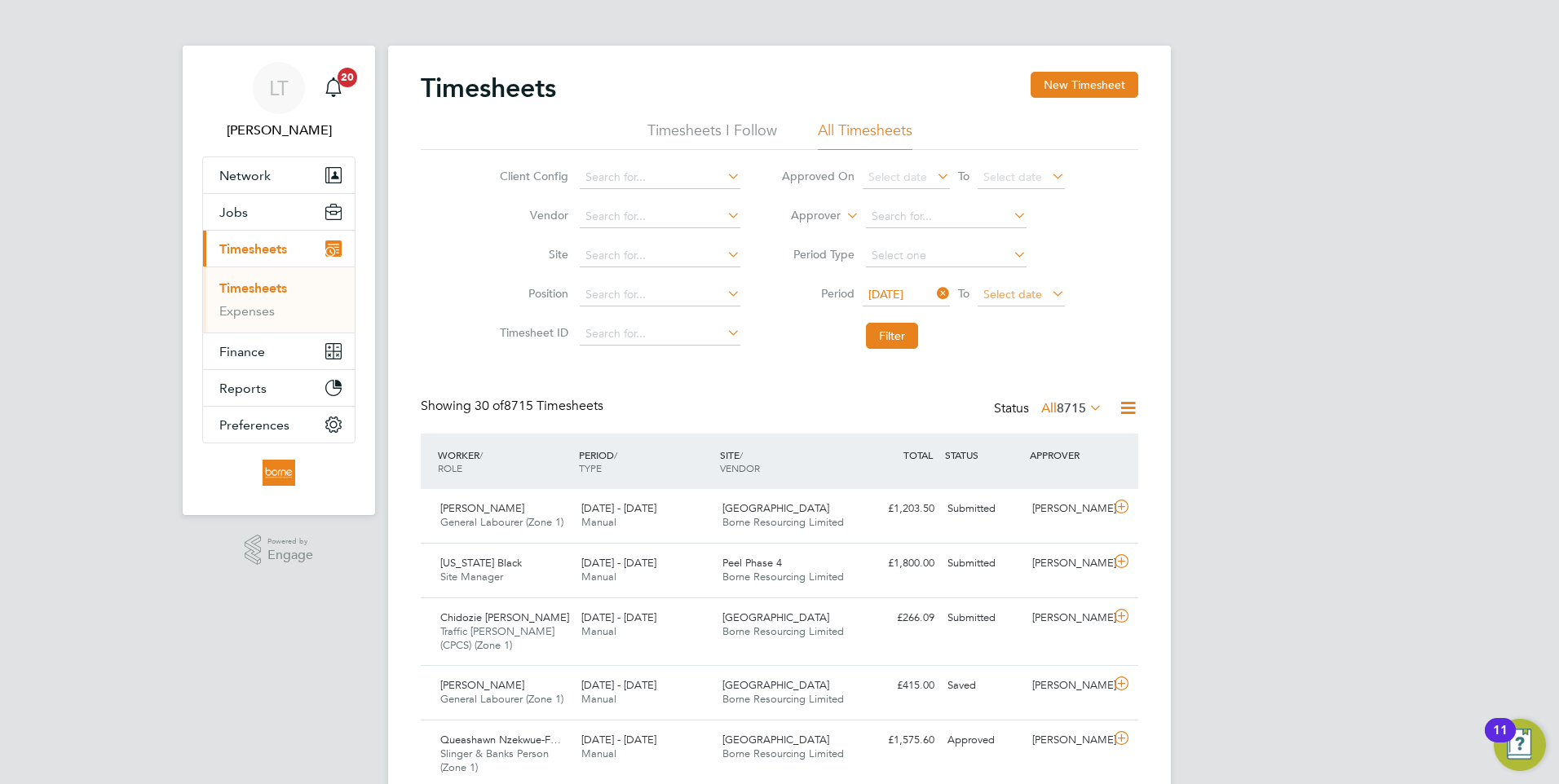
click at [987, 301] on span "Select date" at bounding box center [1020, 296] width 87 height 22
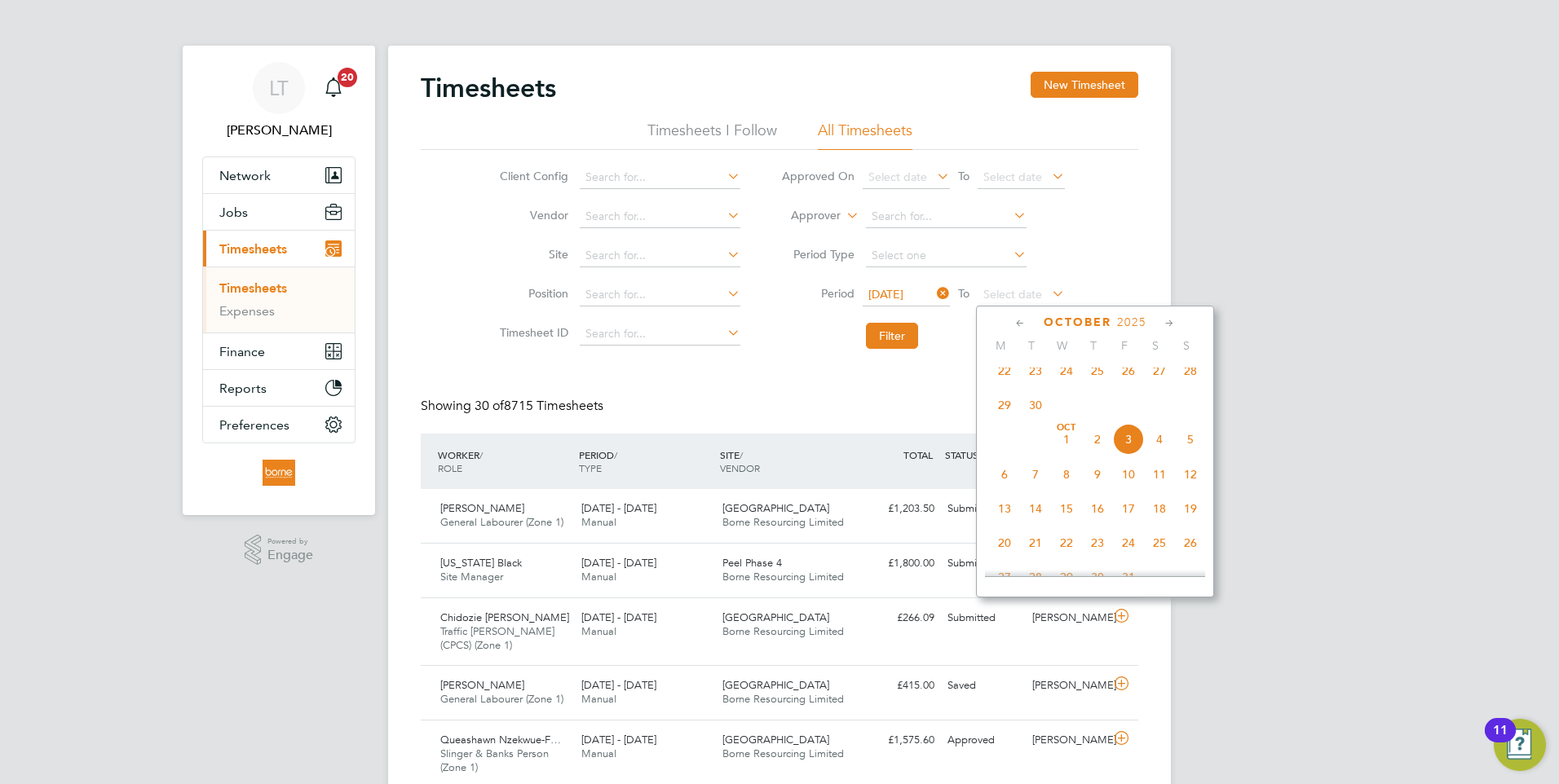
click at [1188, 386] on span "28" at bounding box center [1190, 371] width 31 height 31
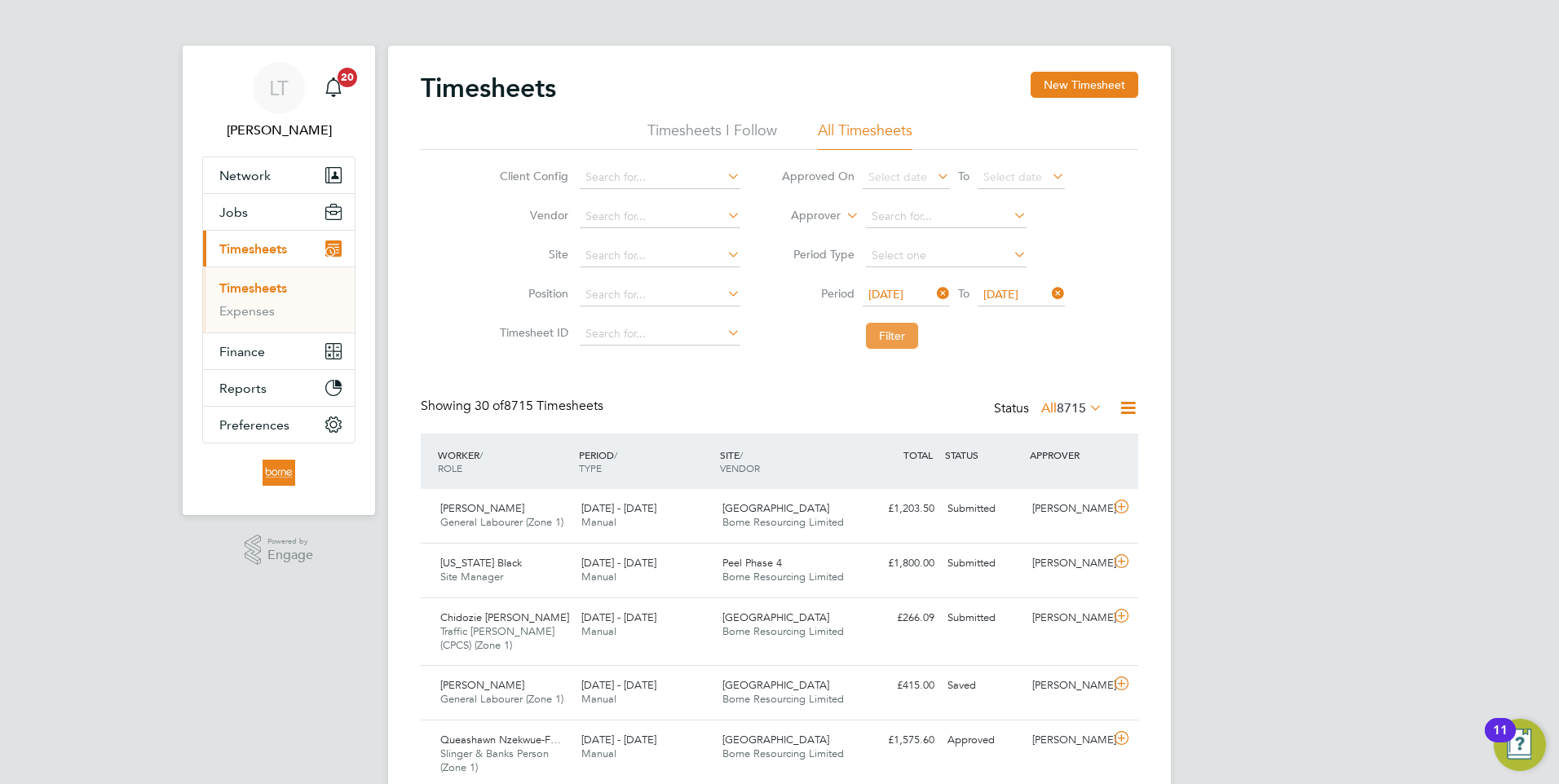
click at [900, 334] on button "Filter" at bounding box center [892, 336] width 53 height 26
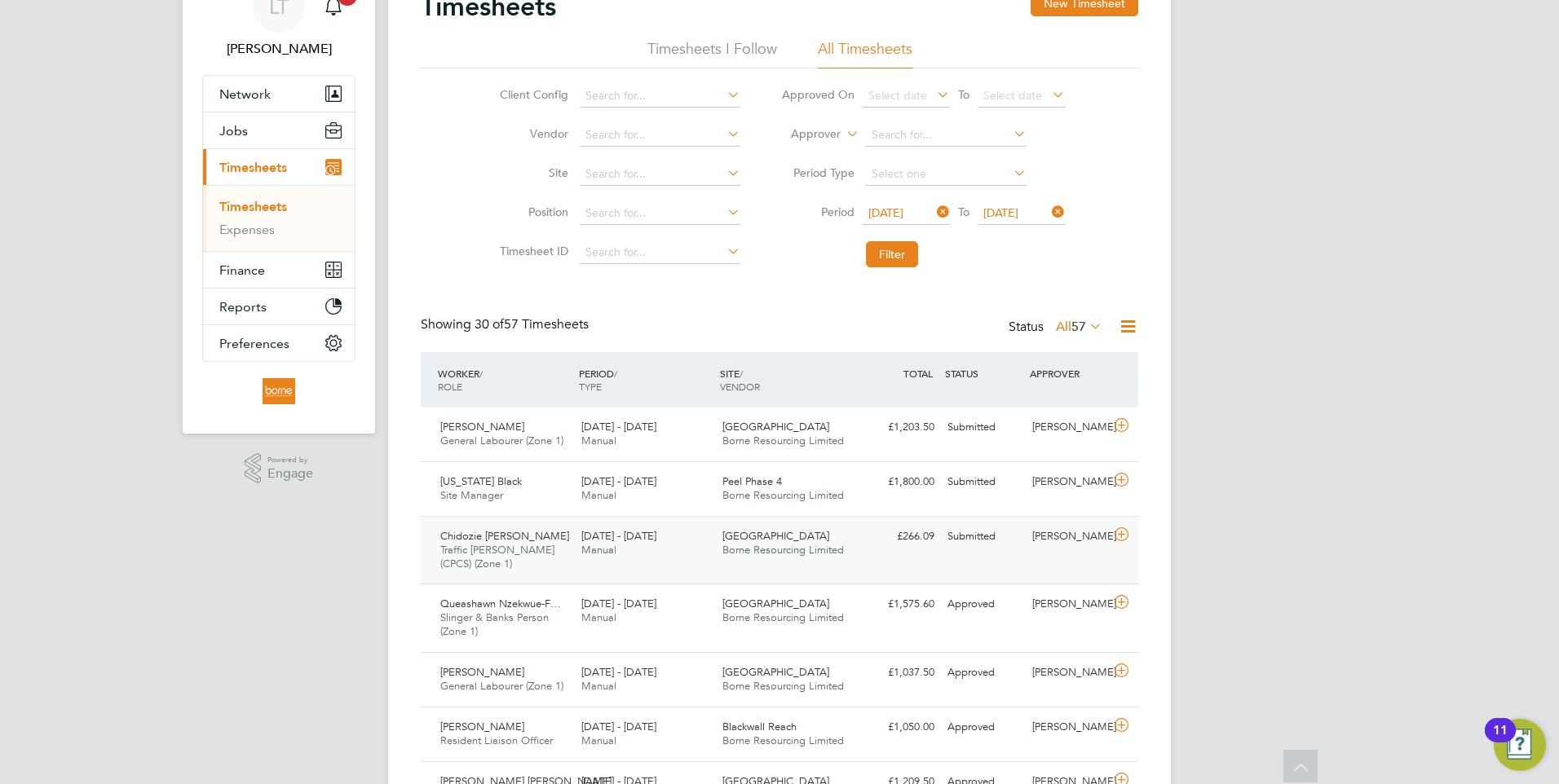
click at [593, 549] on span "Manual" at bounding box center [599, 550] width 35 height 14
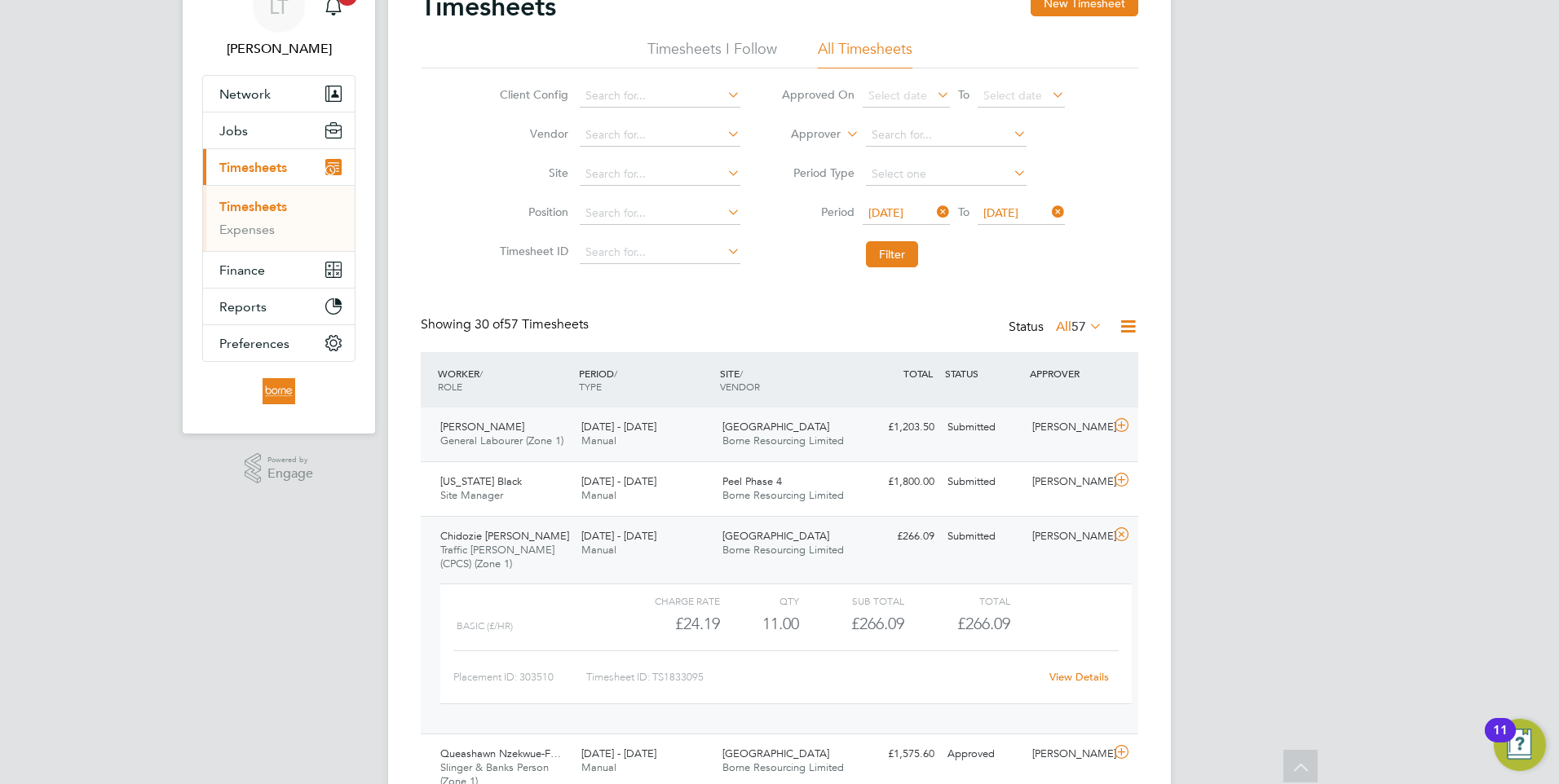
click at [502, 445] on span "General Labourer (Zone 1)" at bounding box center [502, 440] width 123 height 14
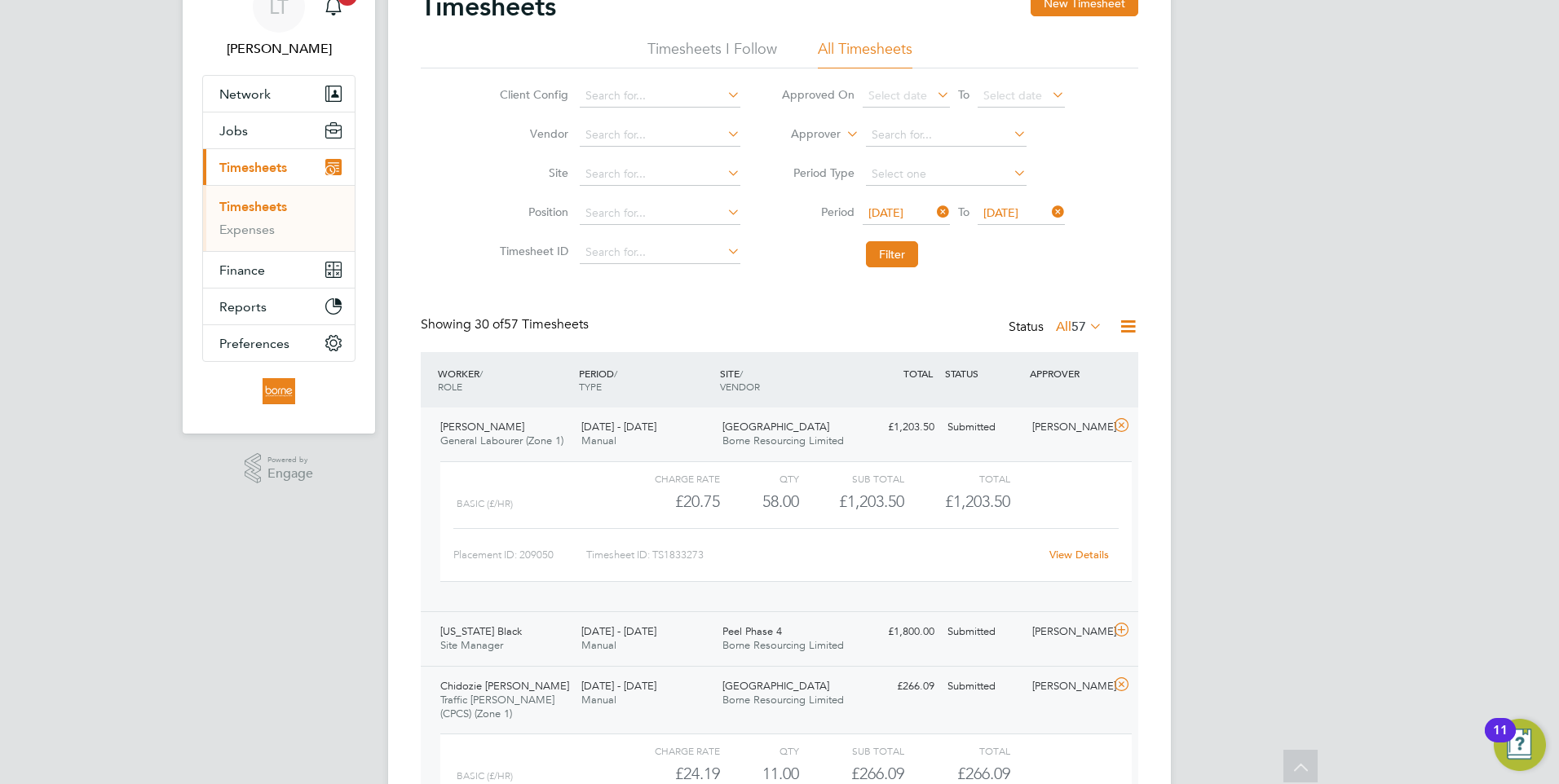
scroll to position [163, 0]
